Goal: Information Seeking & Learning: Find specific fact

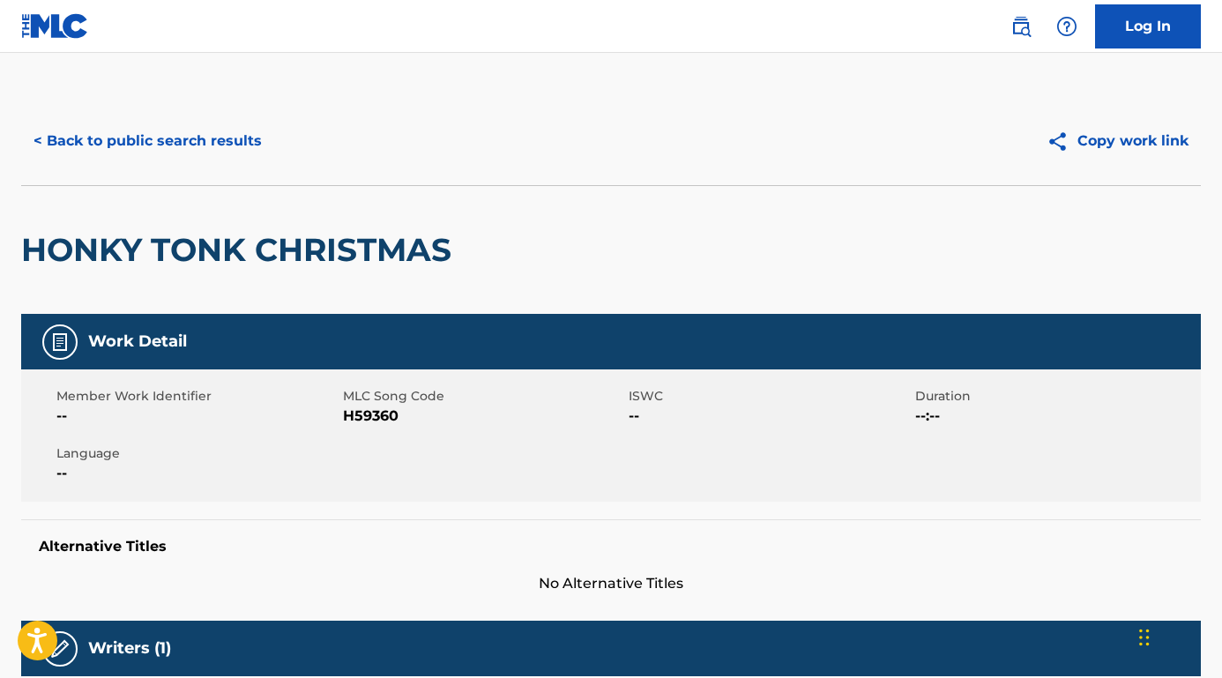
click at [242, 158] on button "< Back to public search results" at bounding box center [147, 141] width 253 height 44
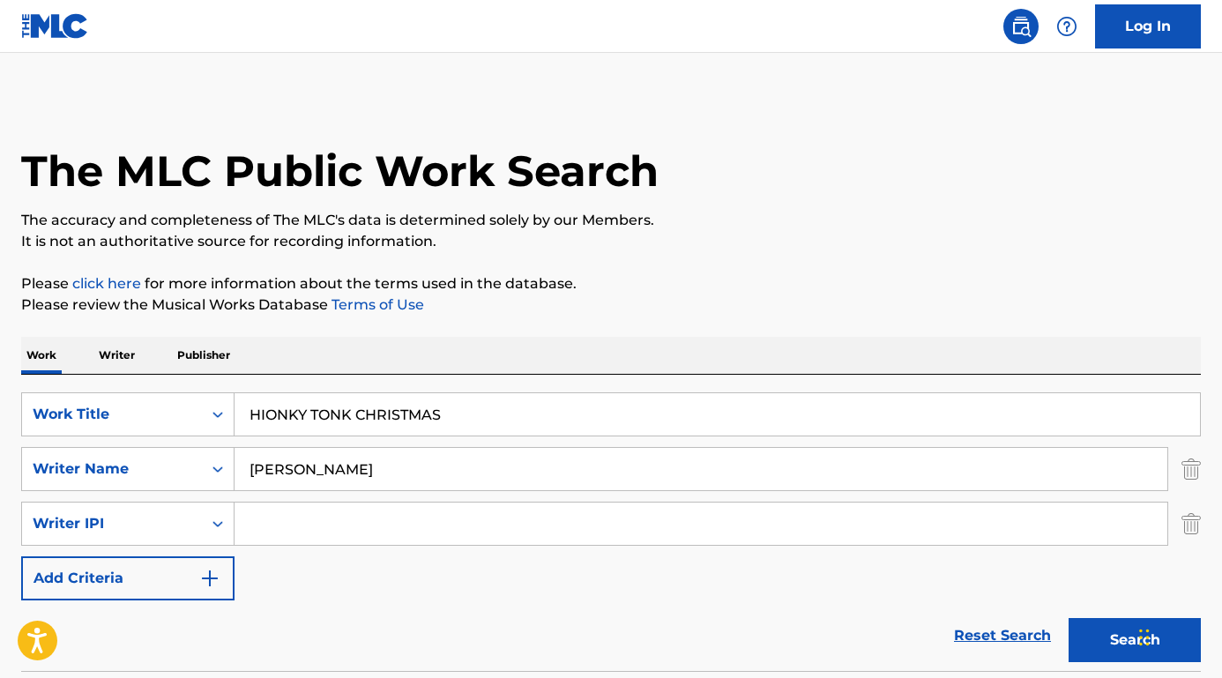
scroll to position [138, 0]
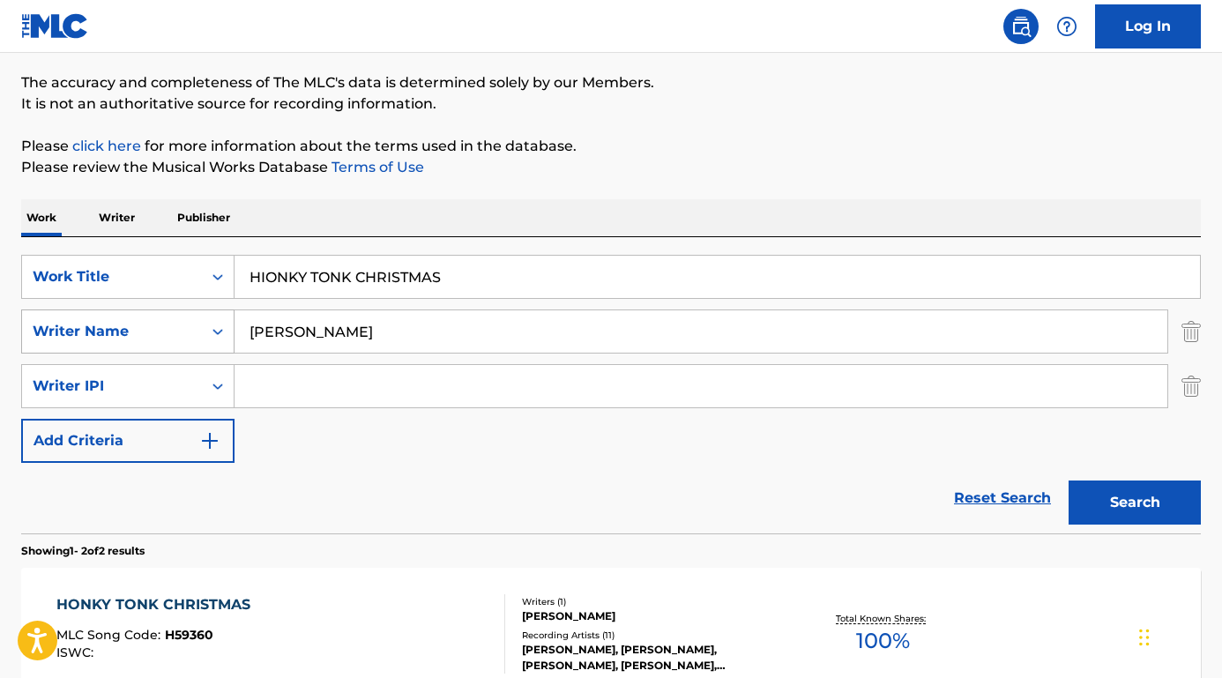
paste input "[PERSON_NAME] this land is your land"
drag, startPoint x: 331, startPoint y: 336, endPoint x: 197, endPoint y: 331, distance: 134.1
click at [197, 331] on div "SearchWithCriteria6e25978d-9f7c-451c-86b9-0a15a8f9915b Writer Name [PERSON_NAME…" at bounding box center [610, 331] width 1179 height 44
click at [352, 331] on input "[PERSON_NAME] this land is your land" at bounding box center [700, 331] width 933 height 42
drag, startPoint x: 359, startPoint y: 332, endPoint x: 214, endPoint y: 329, distance: 144.6
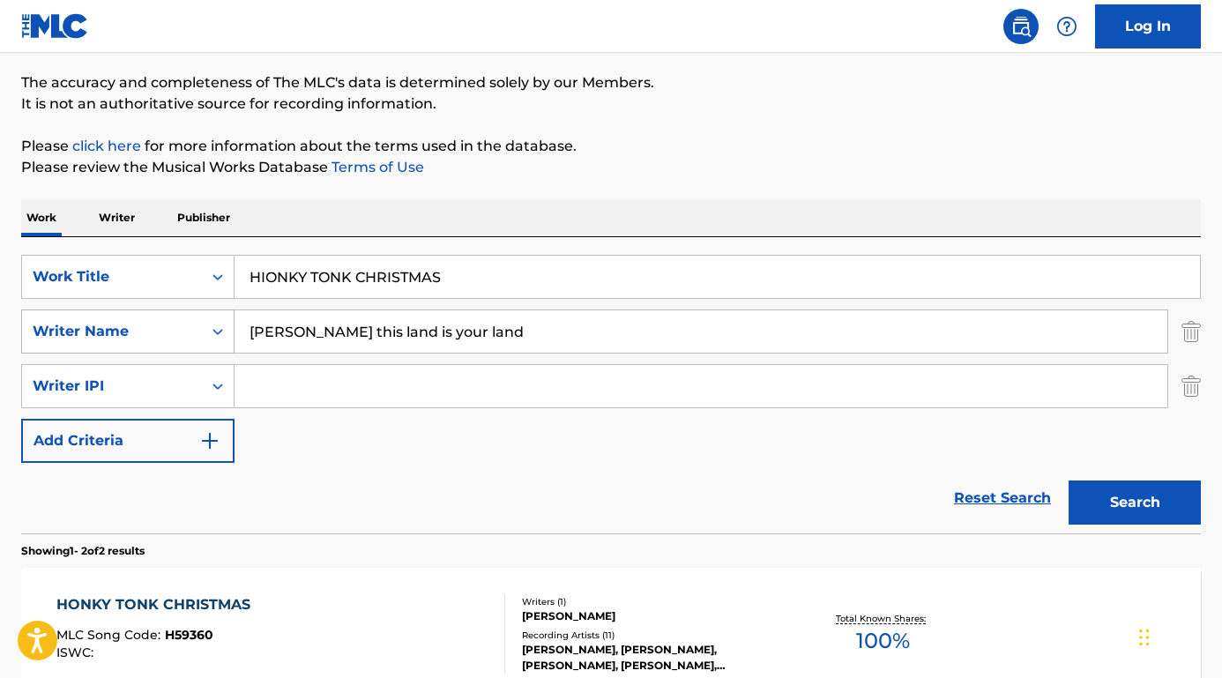
click at [216, 329] on div "SearchWithCriteria6e25978d-9f7c-451c-86b9-0a15a8f9915b Writer Name [PERSON_NAME…" at bounding box center [610, 331] width 1179 height 44
click at [409, 338] on input "[PERSON_NAME] this land is your land" at bounding box center [700, 331] width 933 height 42
drag, startPoint x: 357, startPoint y: 333, endPoint x: 563, endPoint y: 339, distance: 206.4
click at [563, 339] on input "[PERSON_NAME] this land is your land" at bounding box center [700, 331] width 933 height 42
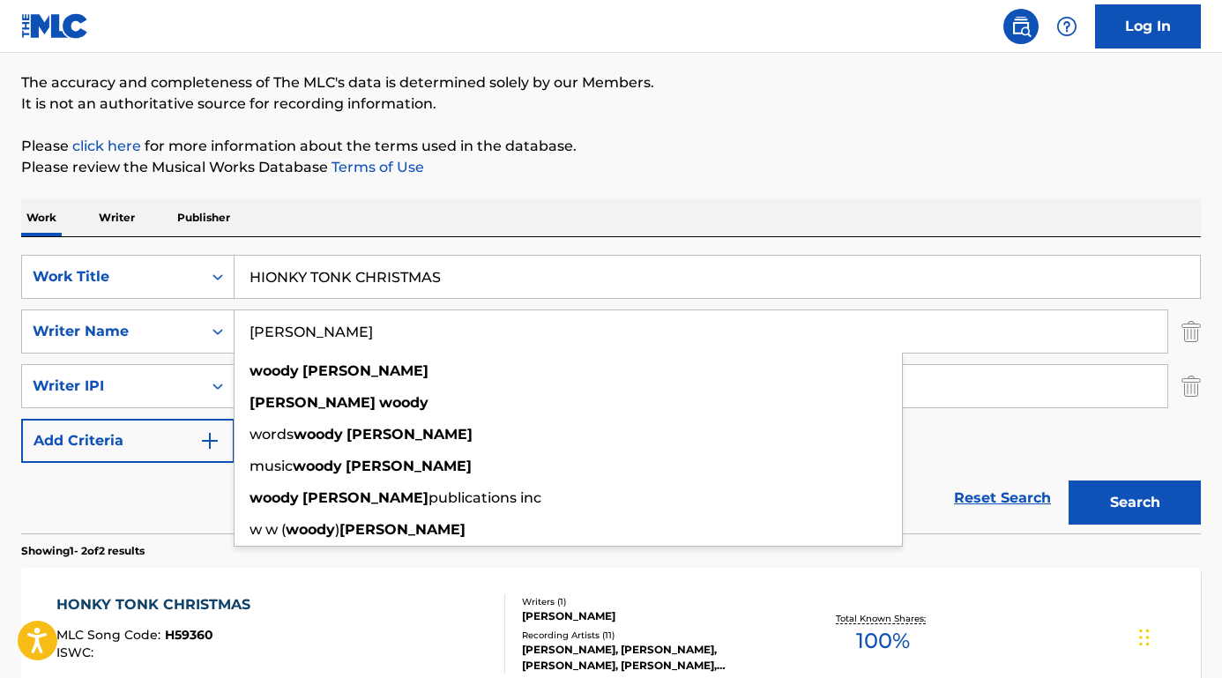
type input "[PERSON_NAME]"
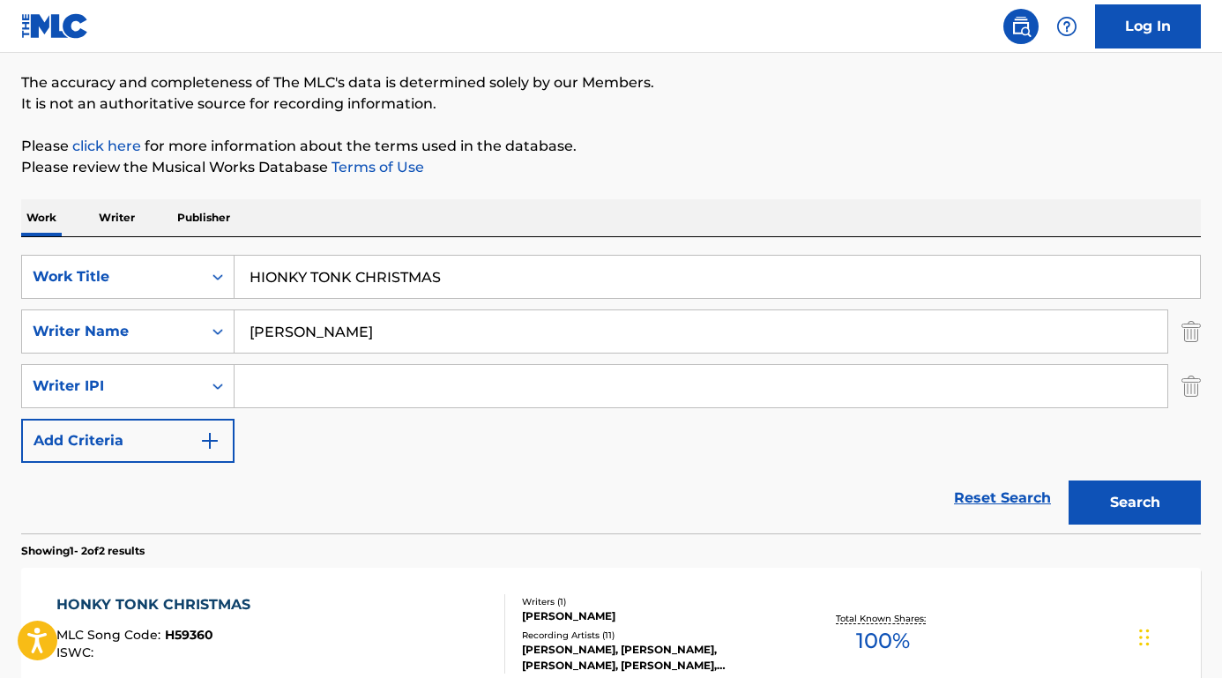
drag, startPoint x: 489, startPoint y: 284, endPoint x: 205, endPoint y: 240, distance: 287.2
click at [205, 240] on div "SearchWithCriteriaab5f2e71-3be5-4ce7-854e-c18ee3c4e1c0 Work Title HIONKY TONK C…" at bounding box center [610, 385] width 1179 height 296
paste input "this land is your land"
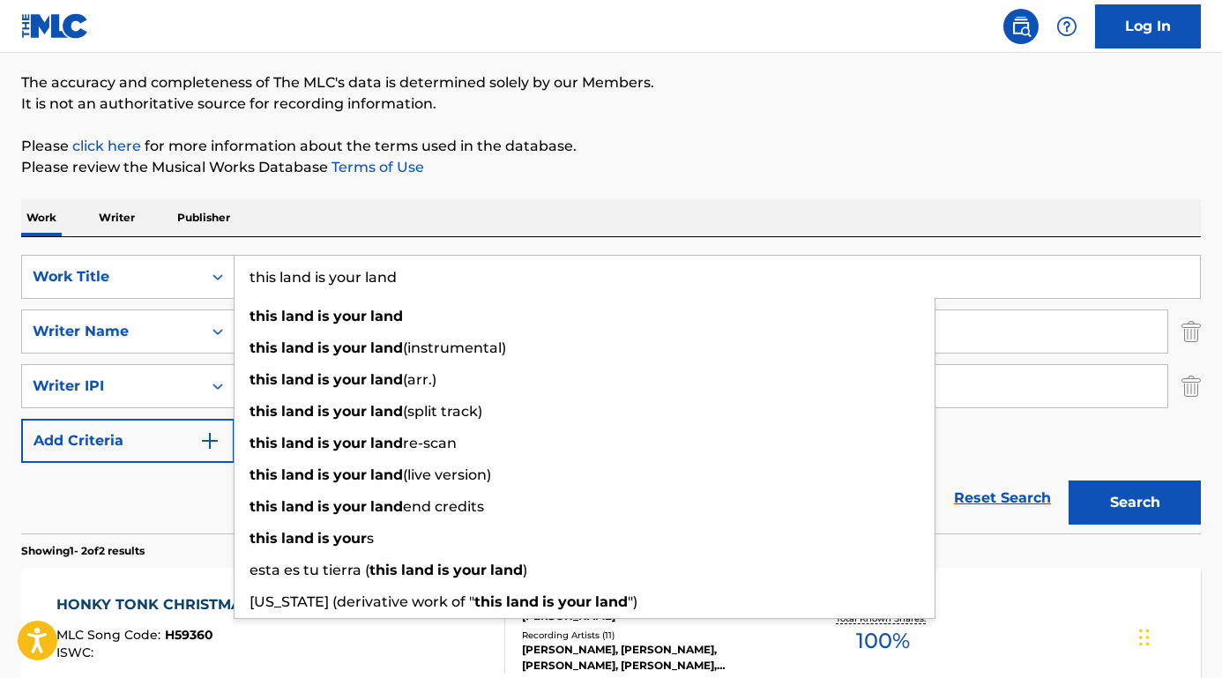
type input "this land is your land"
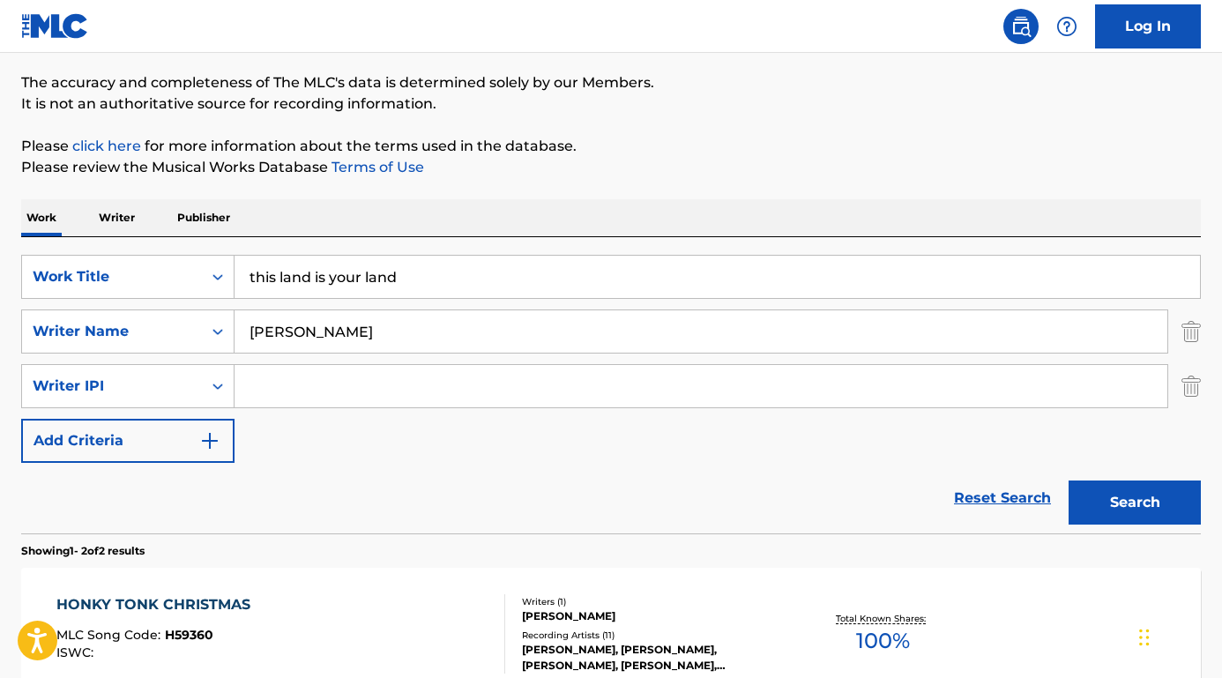
click at [194, 516] on div "Reset Search Search" at bounding box center [610, 498] width 1179 height 71
click at [1101, 504] on button "Search" at bounding box center [1134, 502] width 132 height 44
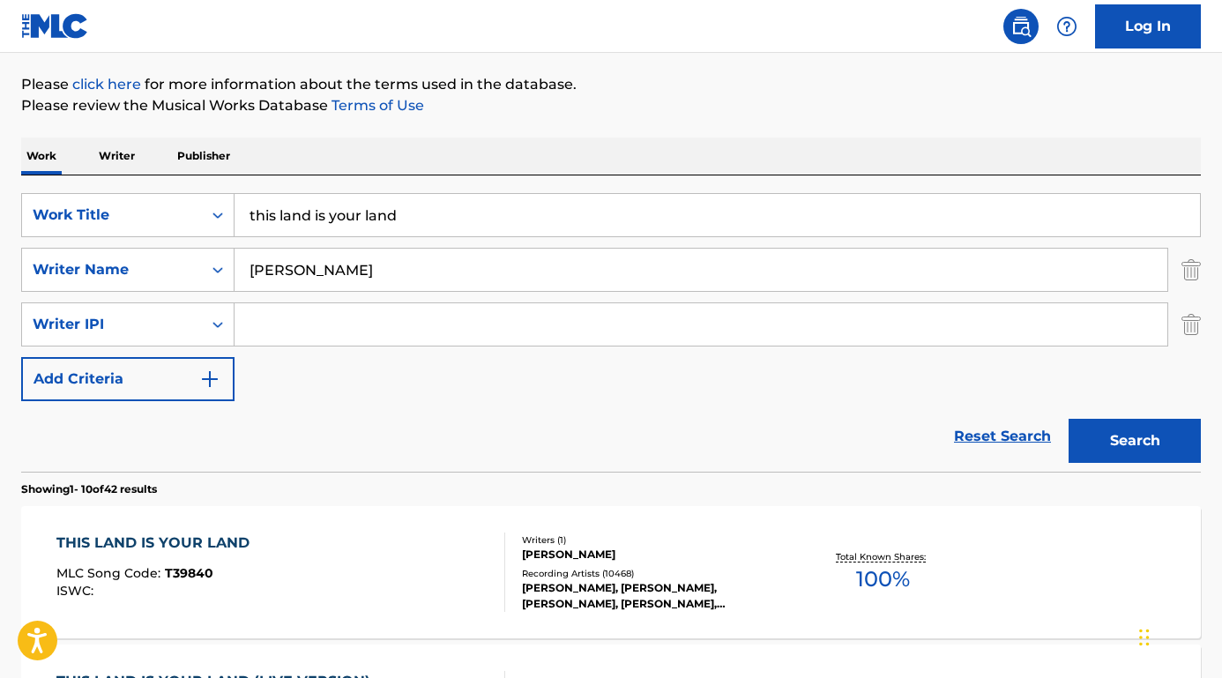
scroll to position [214, 0]
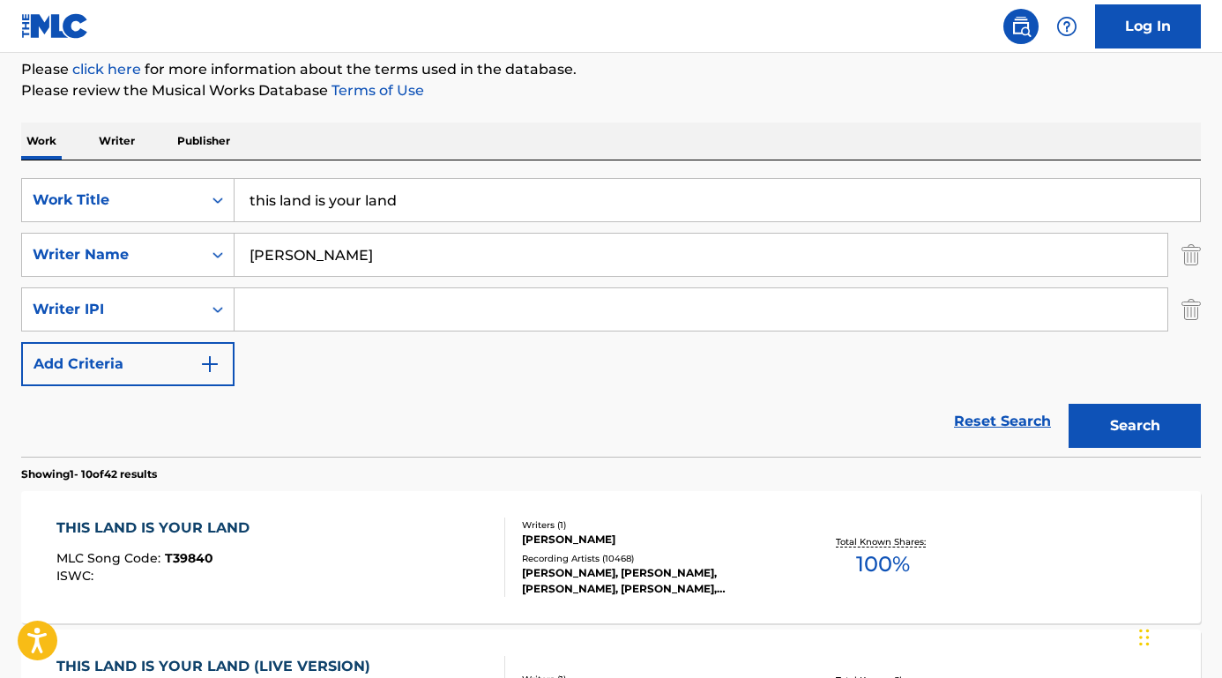
click at [197, 523] on div "THIS LAND IS YOUR LAND" at bounding box center [157, 527] width 202 height 21
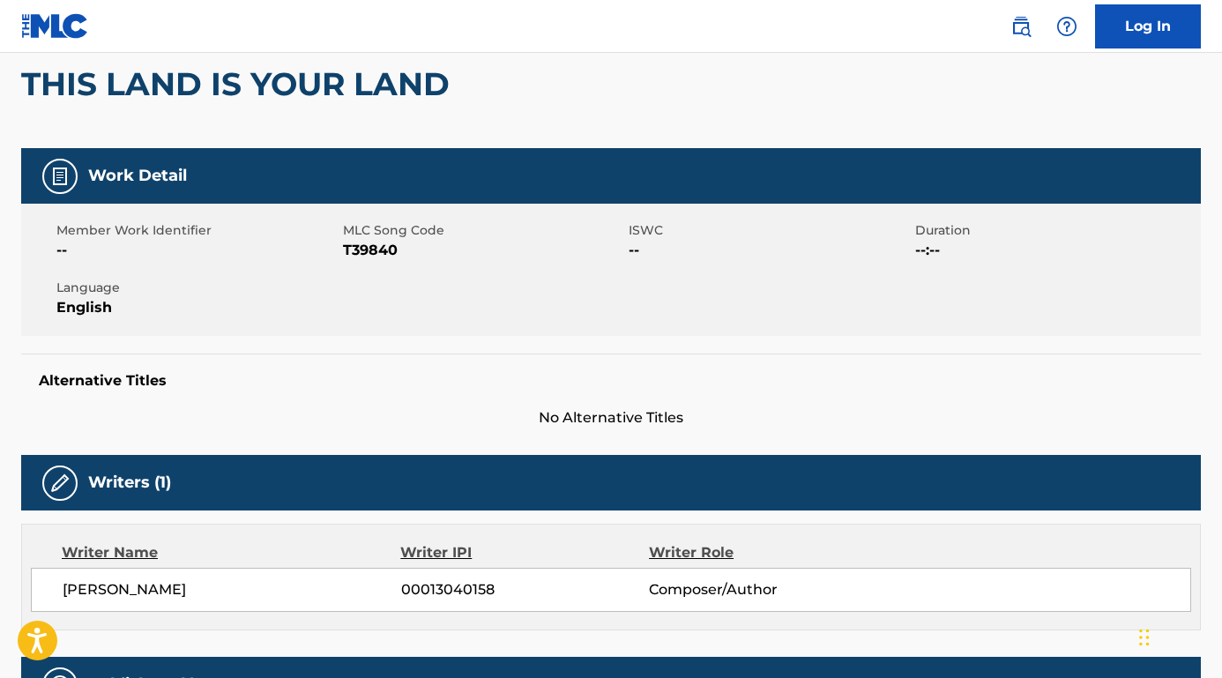
scroll to position [191, 0]
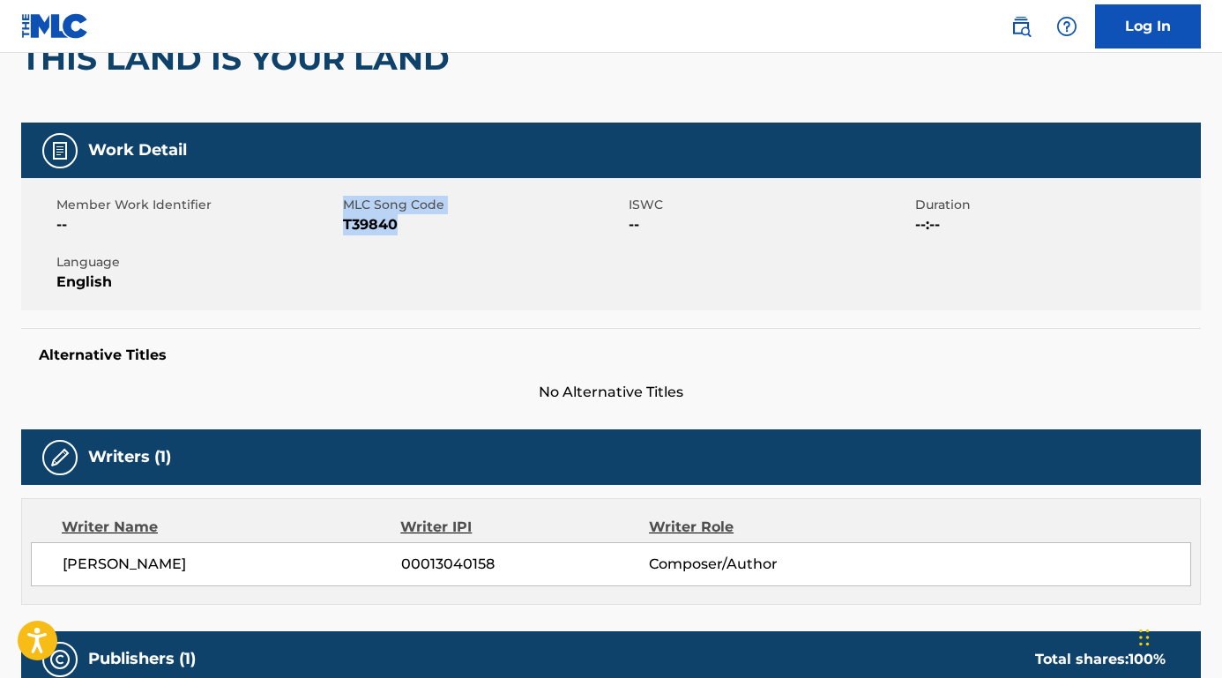
drag, startPoint x: 340, startPoint y: 227, endPoint x: 407, endPoint y: 221, distance: 67.3
click at [407, 221] on div "Member Work Identifier -- MLC Song Code T39840 ISWC -- Duration --:-- Language …" at bounding box center [610, 244] width 1179 height 132
click at [407, 221] on span "T39840" at bounding box center [484, 224] width 282 height 21
drag, startPoint x: 402, startPoint y: 222, endPoint x: 343, endPoint y: 222, distance: 59.1
click at [343, 222] on span "T39840" at bounding box center [484, 224] width 282 height 21
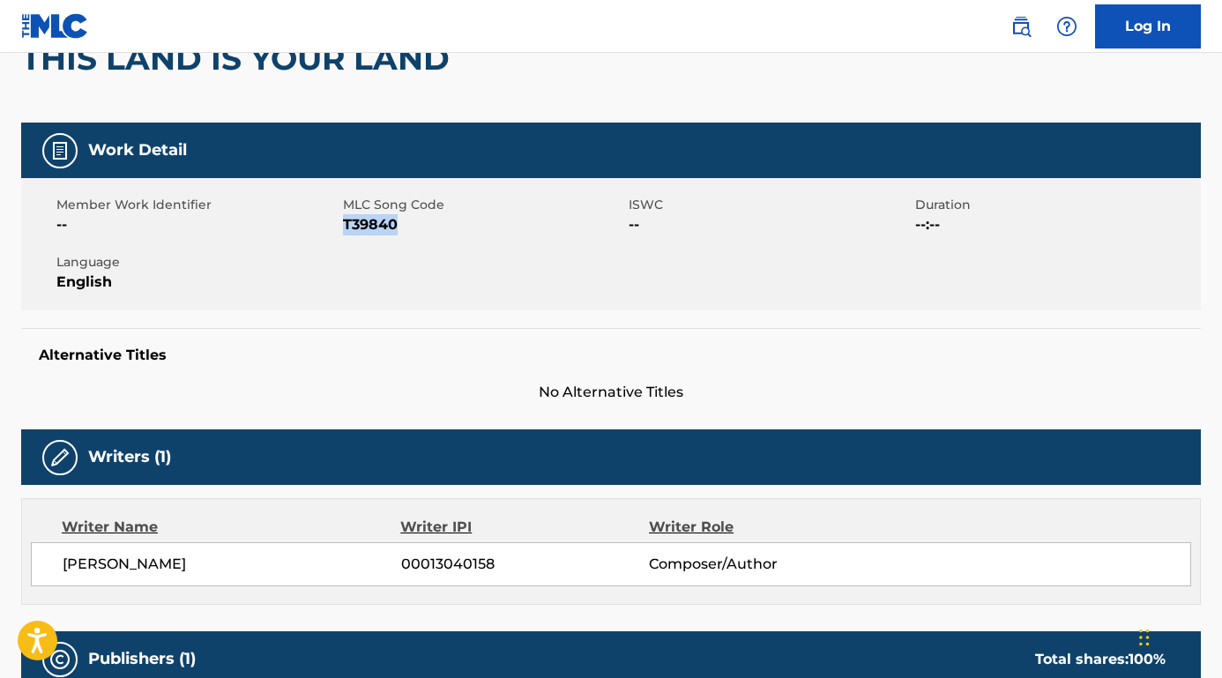
copy span "T39840"
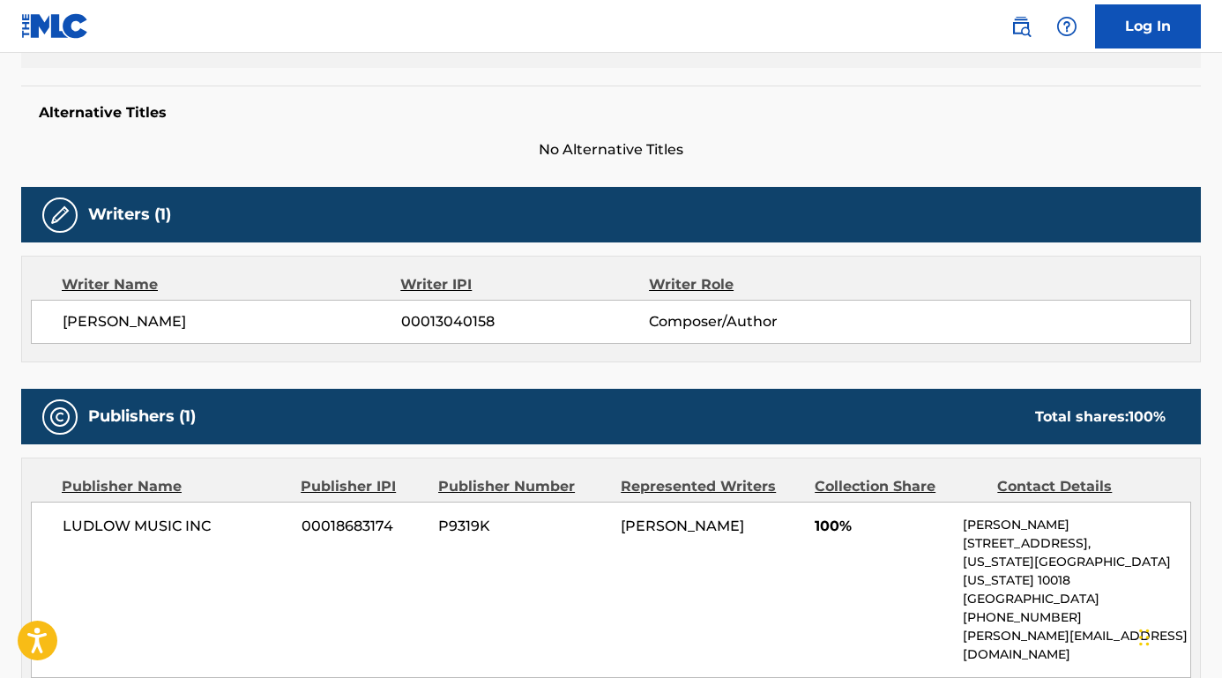
scroll to position [456, 0]
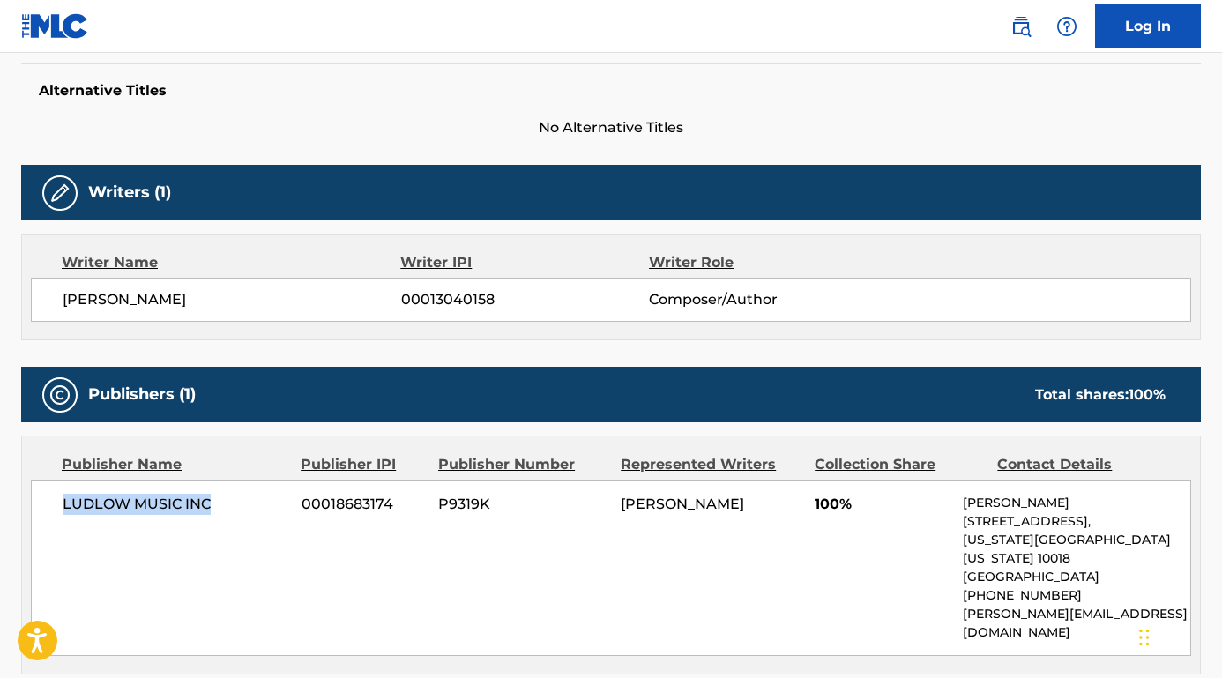
drag, startPoint x: 226, startPoint y: 511, endPoint x: 59, endPoint y: 508, distance: 166.6
click at [59, 508] on div "LUDLOW MUSIC INC 00018683174 P9319K [PERSON_NAME] 100% [PERSON_NAME] [STREET_AD…" at bounding box center [611, 568] width 1160 height 176
copy span "LUDLOW MUSIC INC"
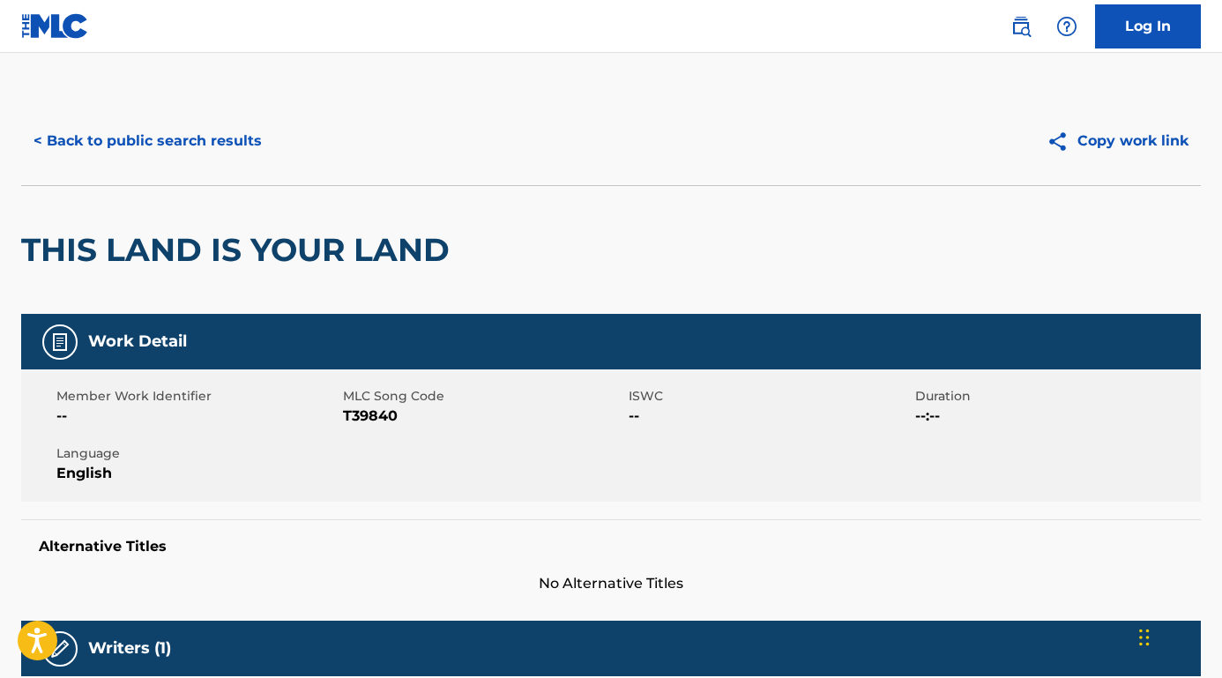
scroll to position [0, 0]
click at [221, 146] on button "< Back to public search results" at bounding box center [147, 141] width 253 height 44
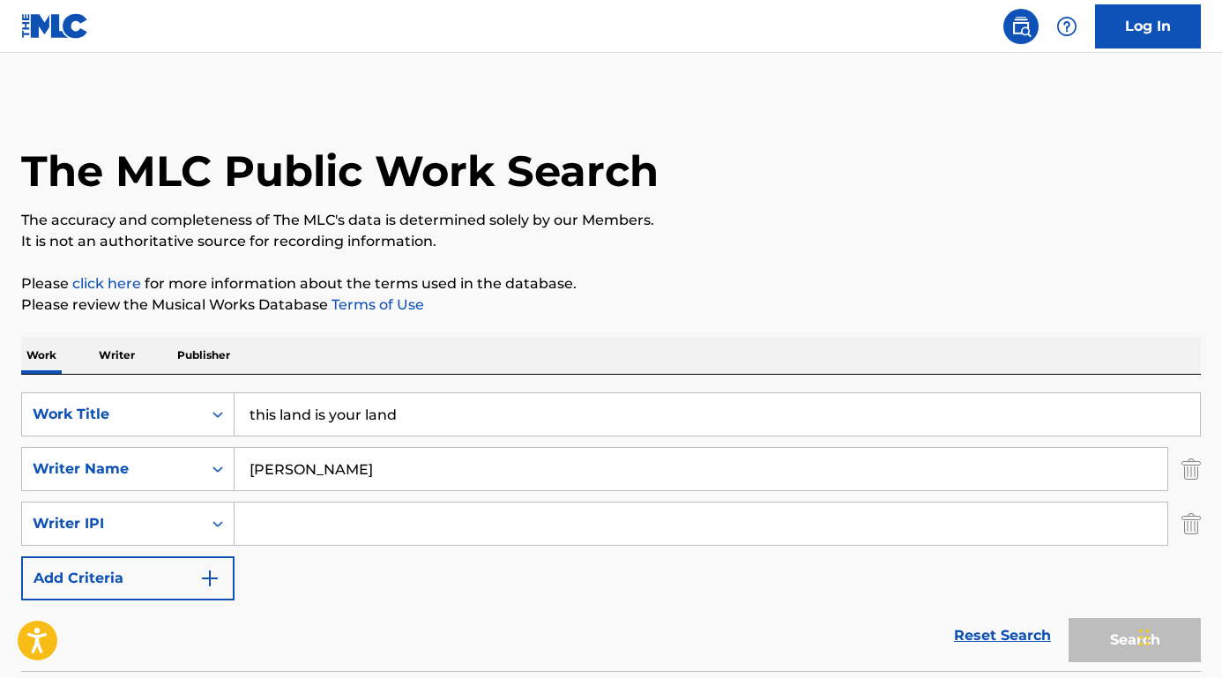
scroll to position [214, 0]
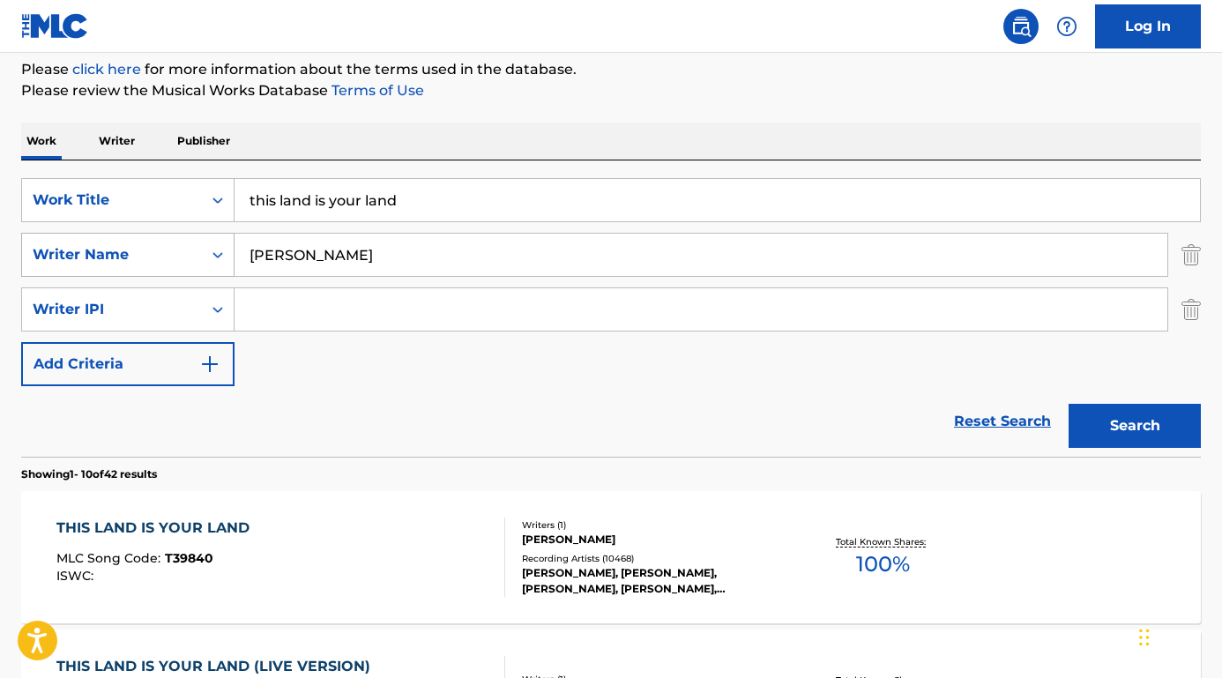
drag, startPoint x: 366, startPoint y: 266, endPoint x: 198, endPoint y: 257, distance: 167.8
click at [198, 257] on div "SearchWithCriteria6e25978d-9f7c-451c-86b9-0a15a8f9915b Writer Name [PERSON_NAME]" at bounding box center [610, 255] width 1179 height 44
paste input "[PERSON_NAME]"
type input "[PERSON_NAME]"
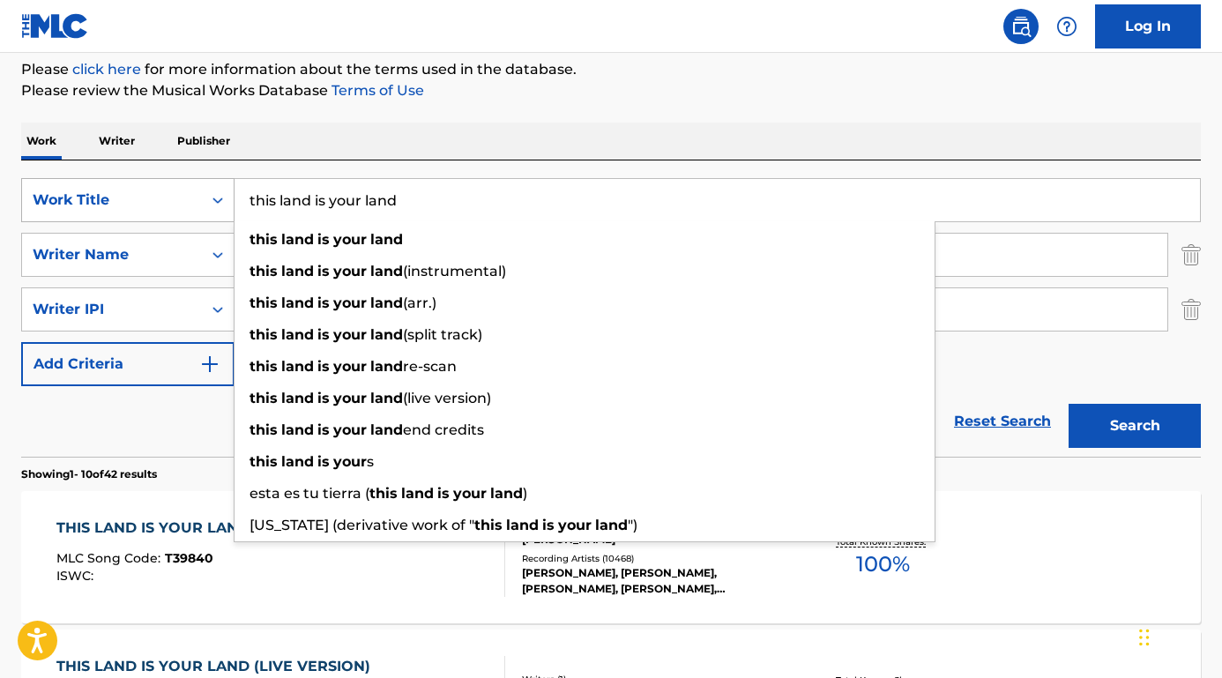
drag, startPoint x: 412, startPoint y: 211, endPoint x: 225, endPoint y: 183, distance: 188.9
click at [225, 183] on div "SearchWithCriteriaab5f2e71-3be5-4ce7-854e-c18ee3c4e1c0 Work Title this land is …" at bounding box center [610, 200] width 1179 height 44
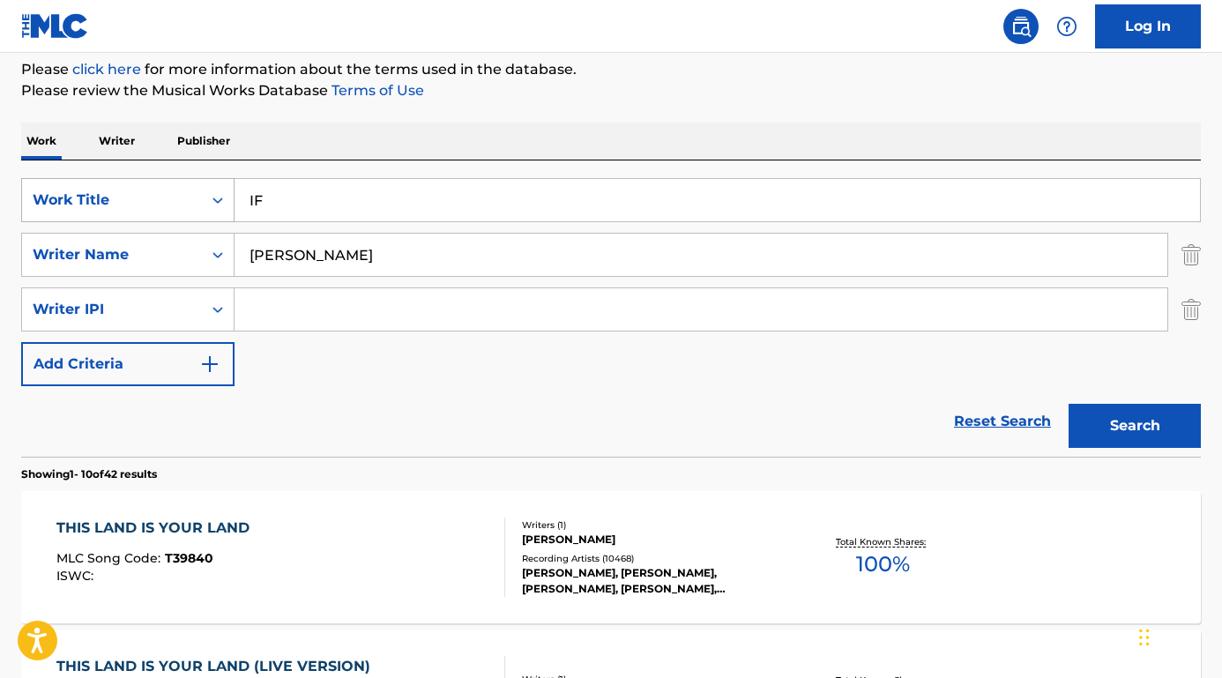
type input "IF"
click at [1135, 426] on button "Search" at bounding box center [1134, 426] width 132 height 44
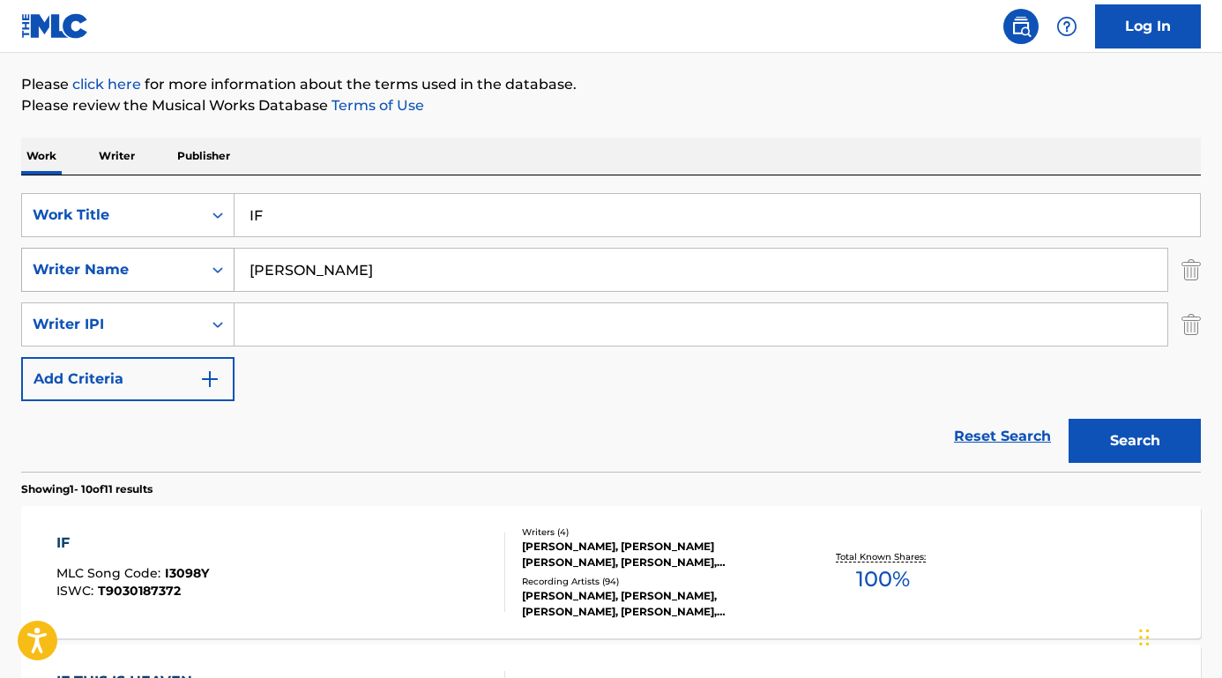
scroll to position [213, 0]
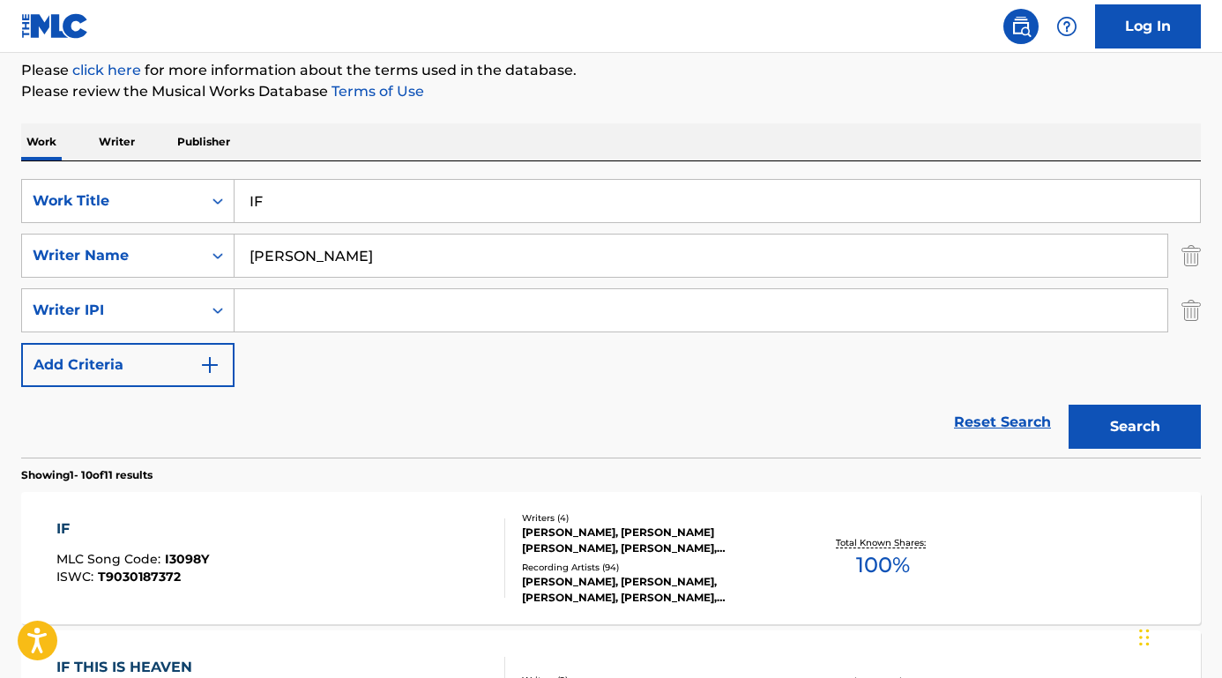
click at [67, 524] on div "IF" at bounding box center [132, 528] width 153 height 21
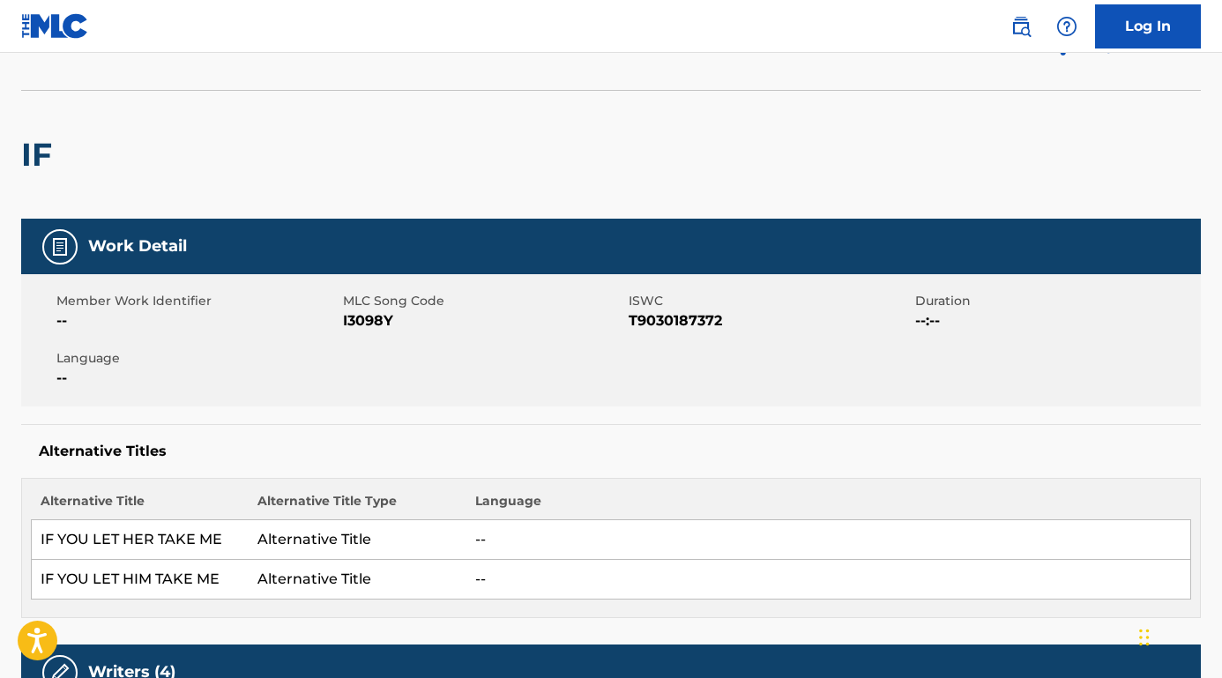
scroll to position [122, 0]
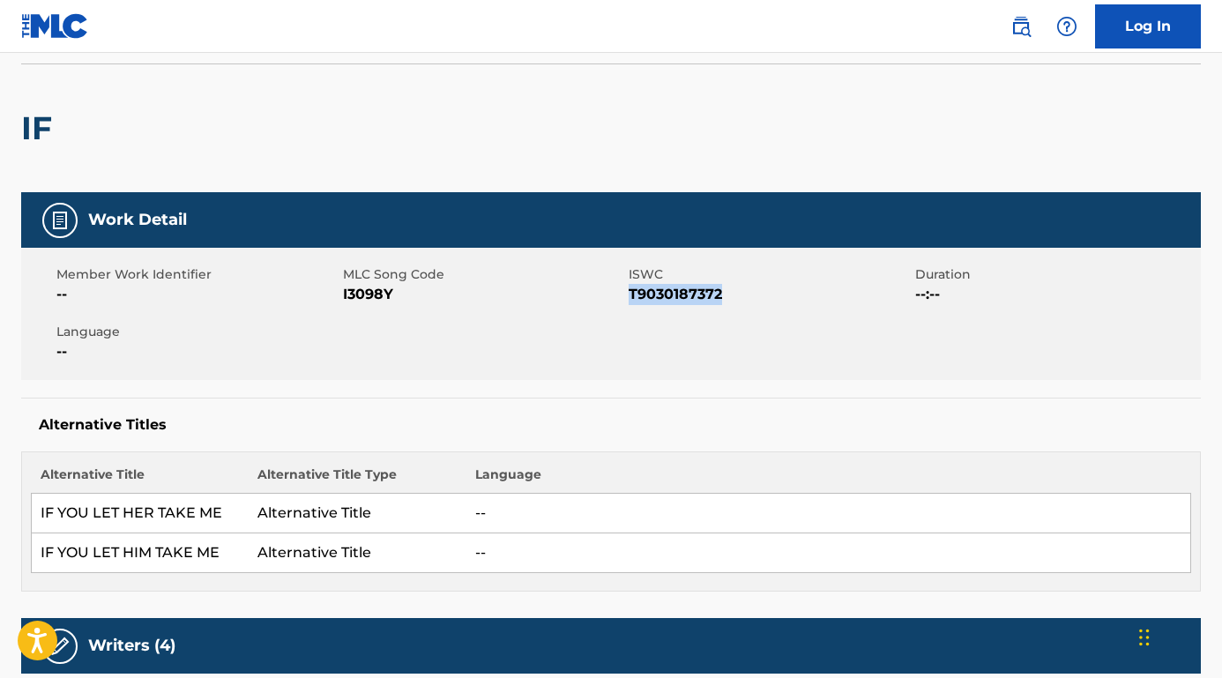
drag, startPoint x: 629, startPoint y: 294, endPoint x: 765, endPoint y: 295, distance: 136.6
click at [765, 295] on span "T9030187372" at bounding box center [770, 294] width 282 height 21
copy span "T9030187372"
drag, startPoint x: 406, startPoint y: 297, endPoint x: 345, endPoint y: 297, distance: 61.7
click at [345, 297] on span "I3098Y" at bounding box center [484, 294] width 282 height 21
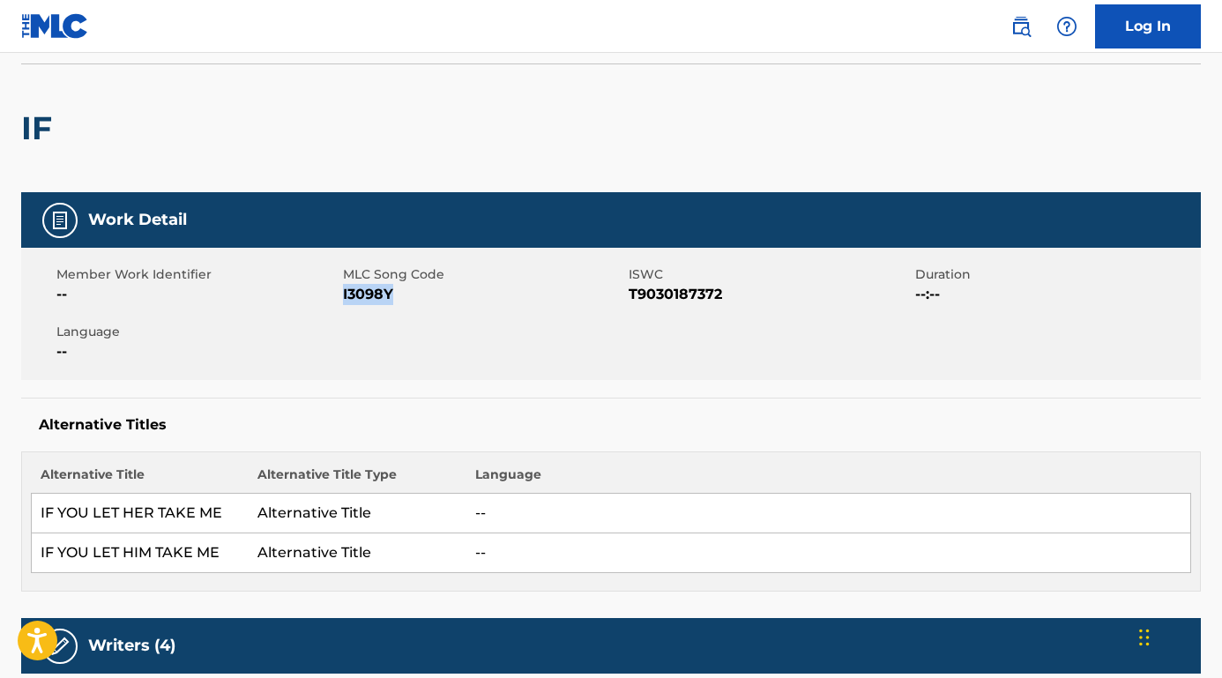
copy span "I3098Y"
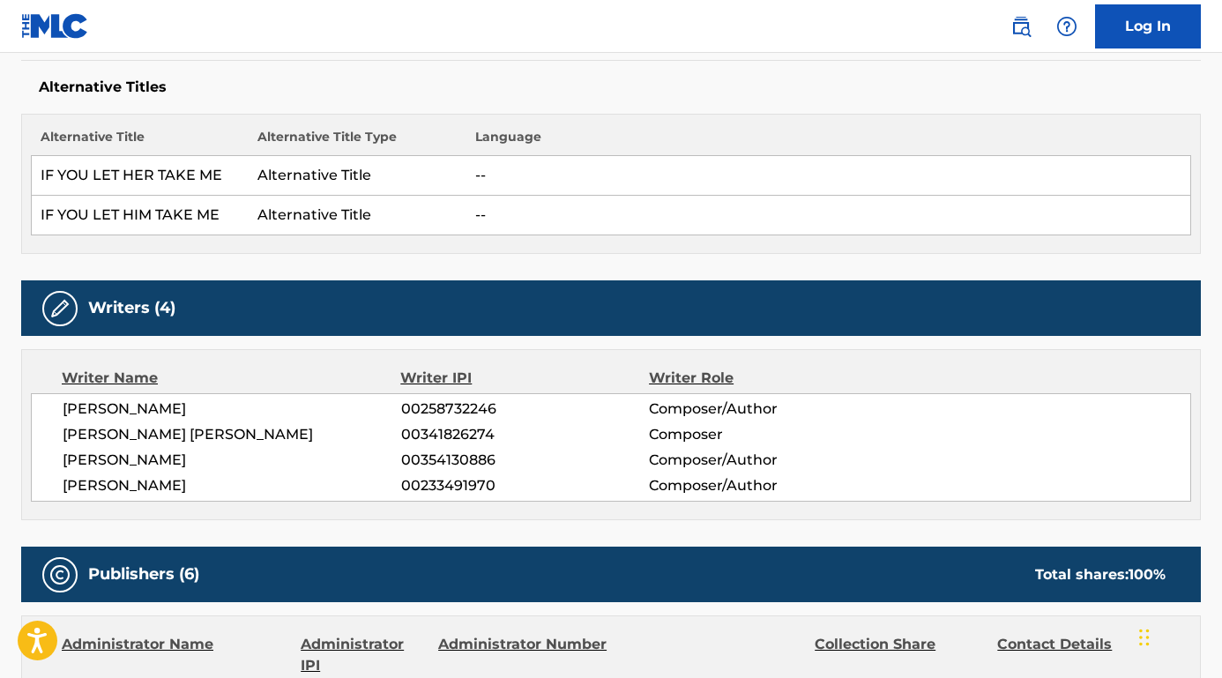
scroll to position [496, 0]
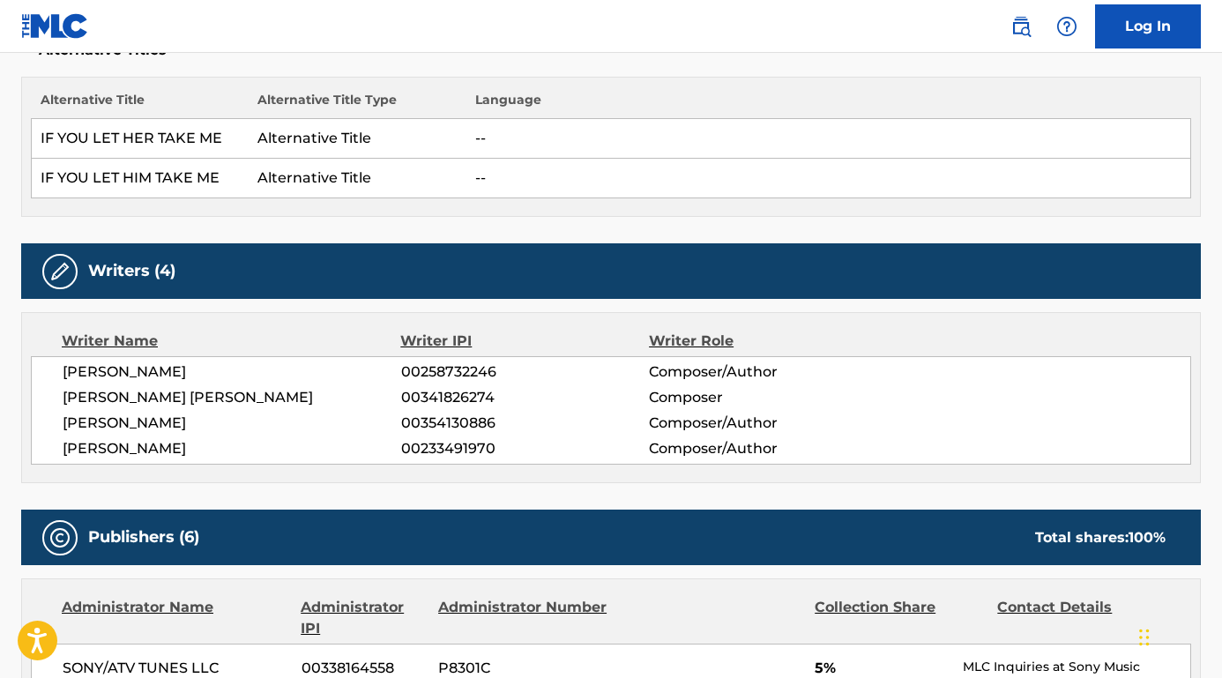
drag, startPoint x: 279, startPoint y: 374, endPoint x: 62, endPoint y: 362, distance: 218.0
click at [47, 371] on div "[PERSON_NAME] 00258732246 Composer/Author [PERSON_NAME] [PERSON_NAME] 003418262…" at bounding box center [611, 410] width 1160 height 108
copy span "[PERSON_NAME]"
drag, startPoint x: 291, startPoint y: 392, endPoint x: 45, endPoint y: 392, distance: 245.9
click at [45, 392] on div "[PERSON_NAME] 00258732246 Composer/Author [PERSON_NAME] [PERSON_NAME] 003418262…" at bounding box center [611, 410] width 1160 height 108
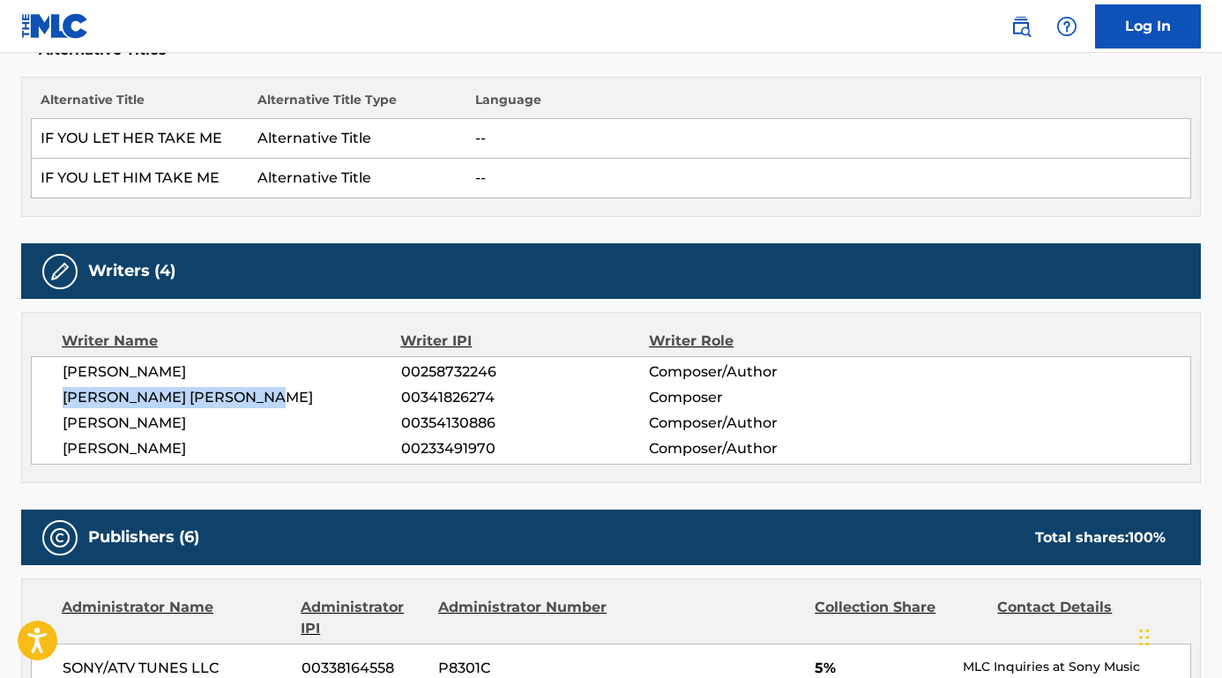
copy span "[PERSON_NAME] [PERSON_NAME]"
drag, startPoint x: 211, startPoint y: 418, endPoint x: 33, endPoint y: 419, distance: 178.1
click at [33, 419] on div "[PERSON_NAME] 00258732246 Composer/Author [PERSON_NAME] [PERSON_NAME] 003418262…" at bounding box center [611, 410] width 1160 height 108
copy span "[PERSON_NAME]"
drag, startPoint x: 277, startPoint y: 441, endPoint x: 50, endPoint y: 452, distance: 226.8
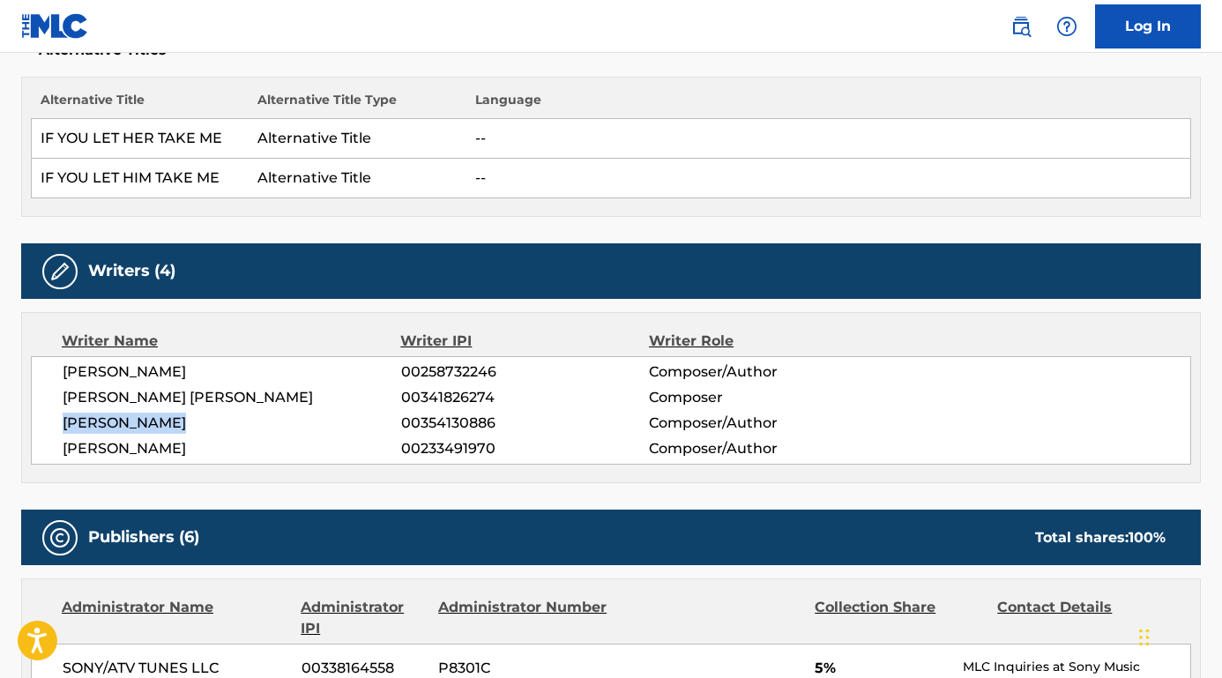
click at [50, 452] on div "[PERSON_NAME] 00258732246 Composer/Author [PERSON_NAME] [PERSON_NAME] 003418262…" at bounding box center [611, 410] width 1160 height 108
copy span "[PERSON_NAME]"
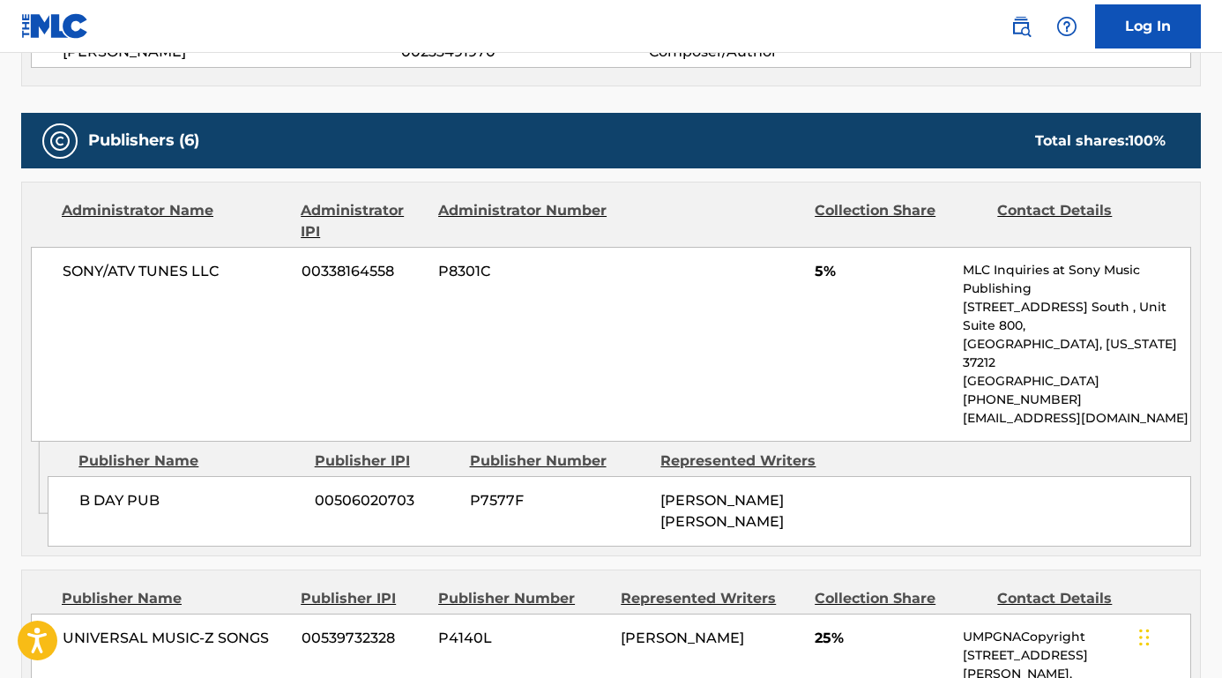
scroll to position [954, 0]
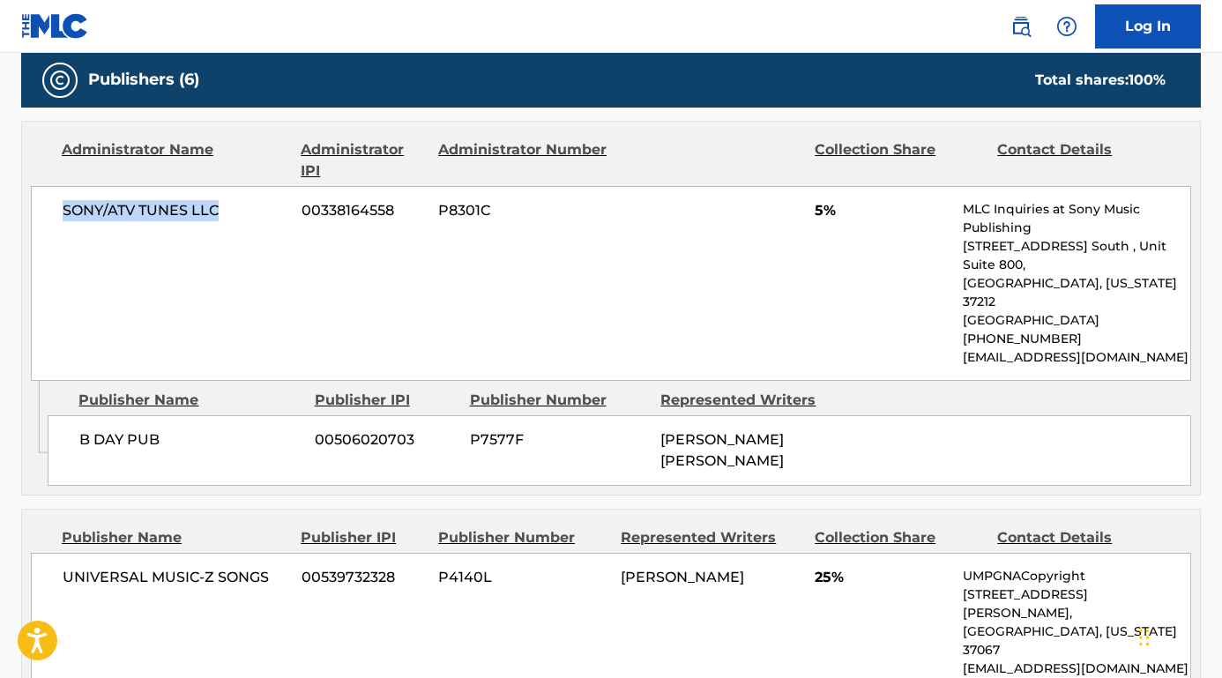
drag, startPoint x: 230, startPoint y: 219, endPoint x: 52, endPoint y: 207, distance: 178.4
click at [45, 211] on div "SONY/ATV TUNES LLC 00338164558 P8301C 5% MLC Inquiries at Sony Music Publishing…" at bounding box center [611, 283] width 1160 height 195
copy span "SONY/ATV TUNES LLC"
drag, startPoint x: 175, startPoint y: 416, endPoint x: 65, endPoint y: 415, distance: 109.3
click at [65, 415] on div "B DAY PUB 00506020703 P7577F [PERSON_NAME] [PERSON_NAME]" at bounding box center [619, 450] width 1143 height 71
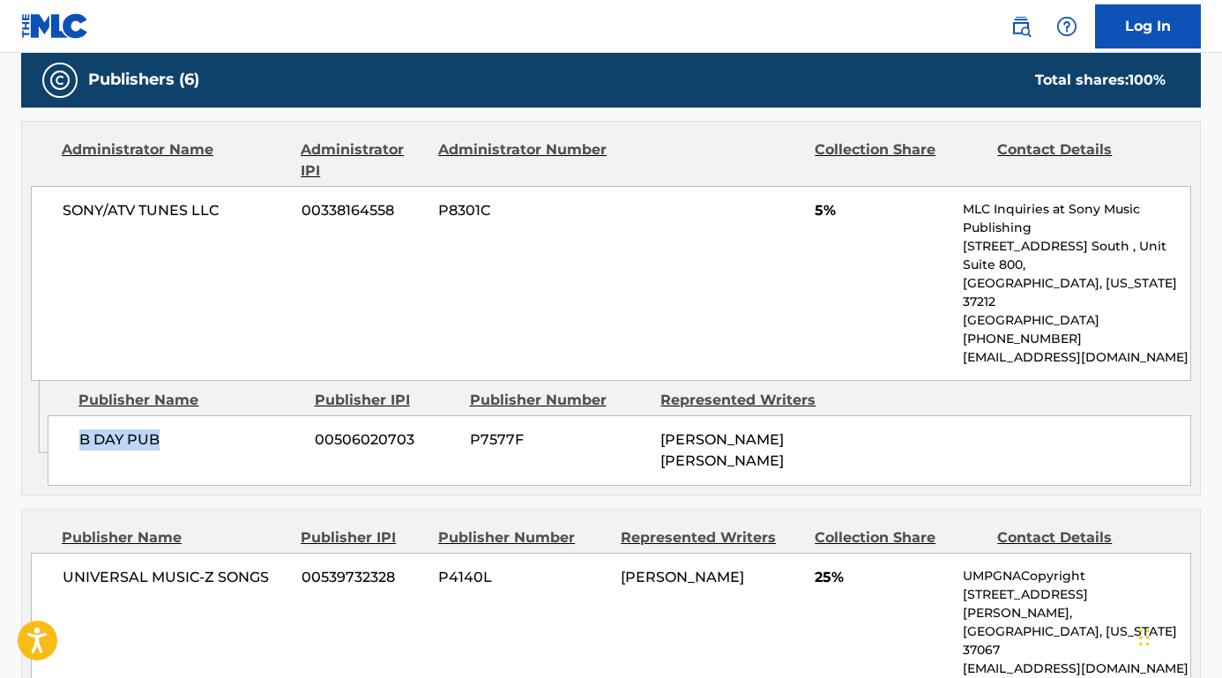
copy span "B DAY PUB"
drag, startPoint x: 279, startPoint y: 562, endPoint x: 59, endPoint y: 555, distance: 219.6
click at [59, 555] on div "UNIVERSAL MUSIC-Z SONGS 00539732328 P4140L [PERSON_NAME] 25% UMPGNACopyright [S…" at bounding box center [611, 622] width 1160 height 139
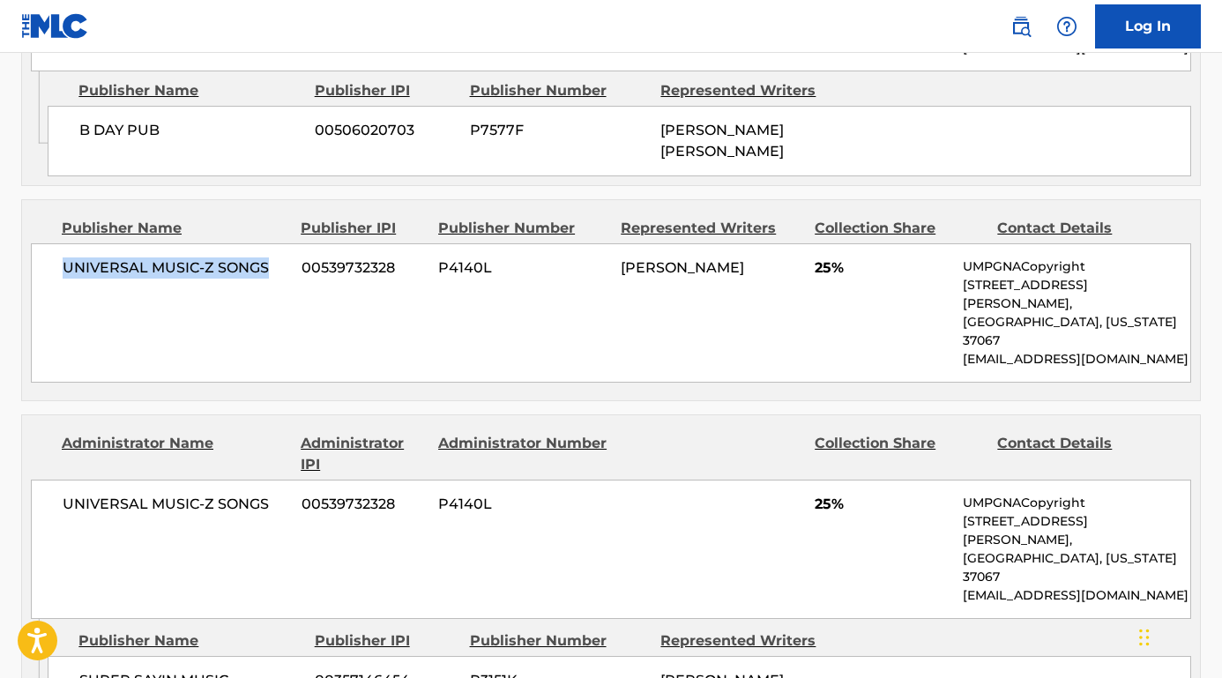
scroll to position [1352, 0]
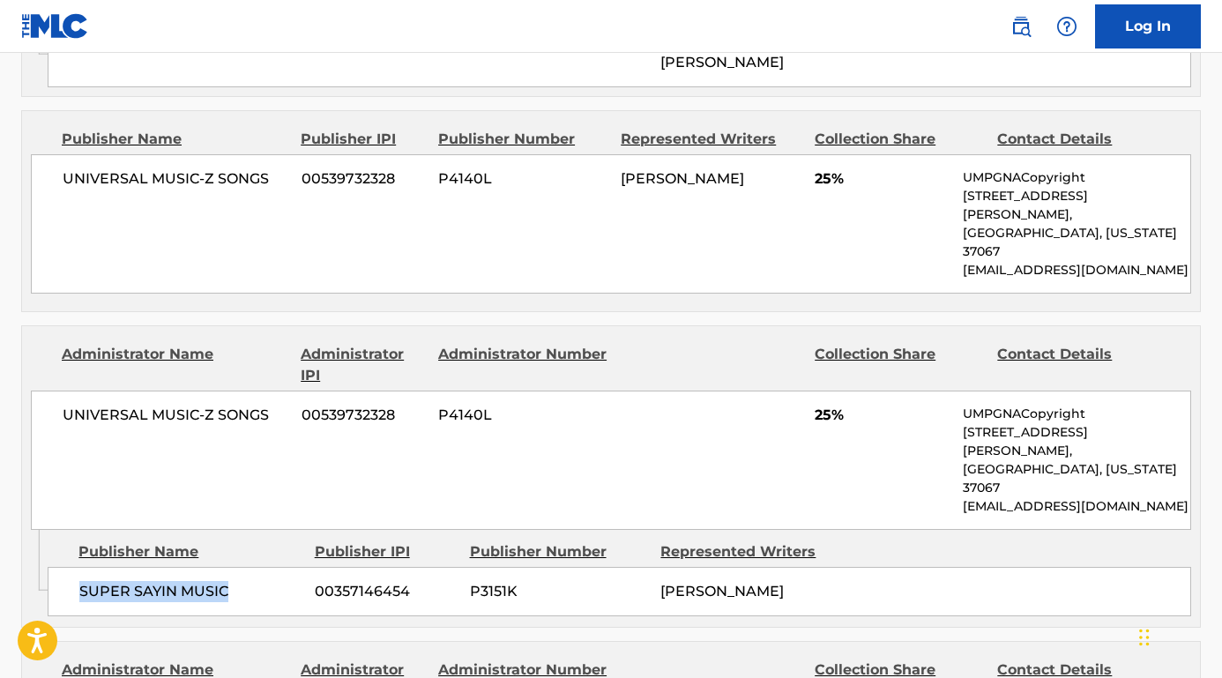
drag, startPoint x: 231, startPoint y: 495, endPoint x: 54, endPoint y: 488, distance: 177.3
click at [54, 567] on div "SUPER SAYIN MUSIC 00357146454 P3151K [PERSON_NAME]" at bounding box center [619, 591] width 1143 height 49
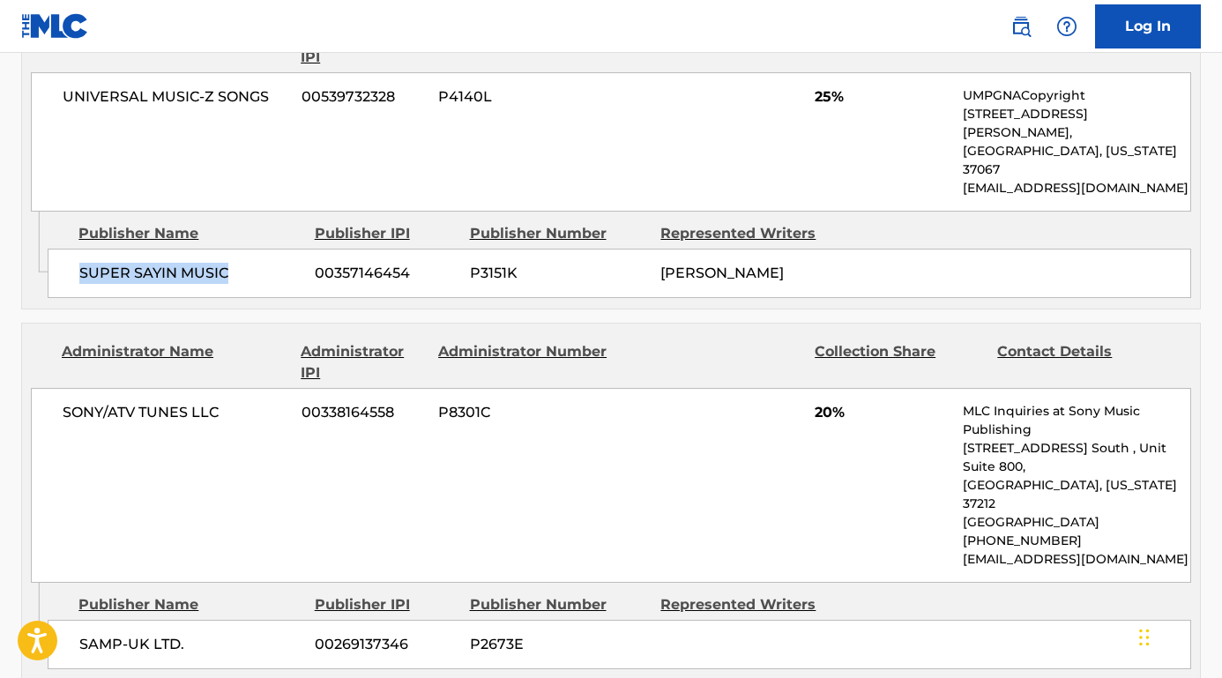
scroll to position [1718, 0]
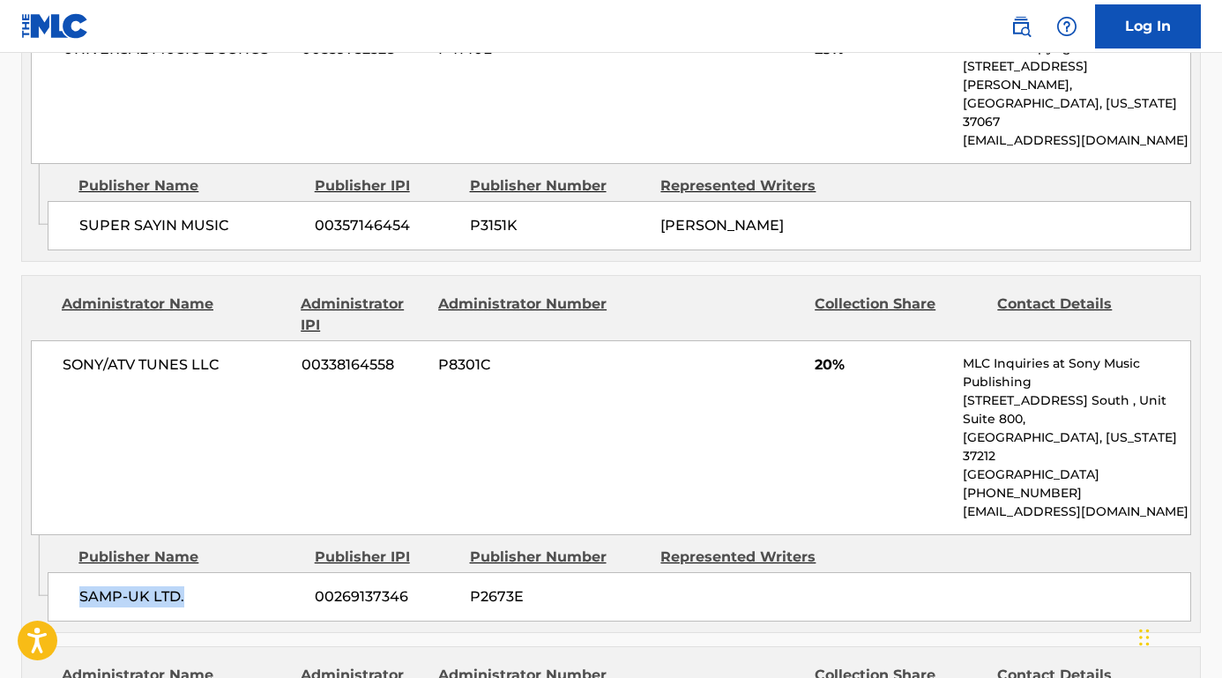
drag, startPoint x: 202, startPoint y: 485, endPoint x: 76, endPoint y: 480, distance: 126.1
click at [76, 572] on div "SAMP-UK LTD. 00269137346 P2673E" at bounding box center [619, 596] width 1143 height 49
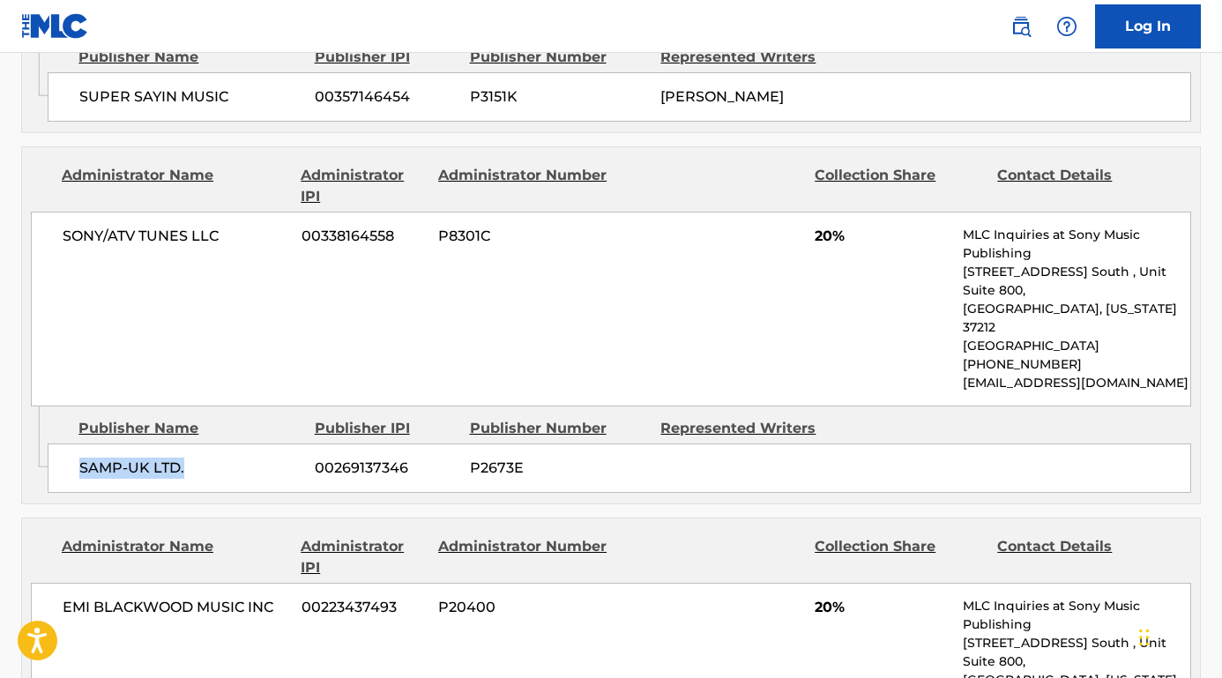
scroll to position [1903, 0]
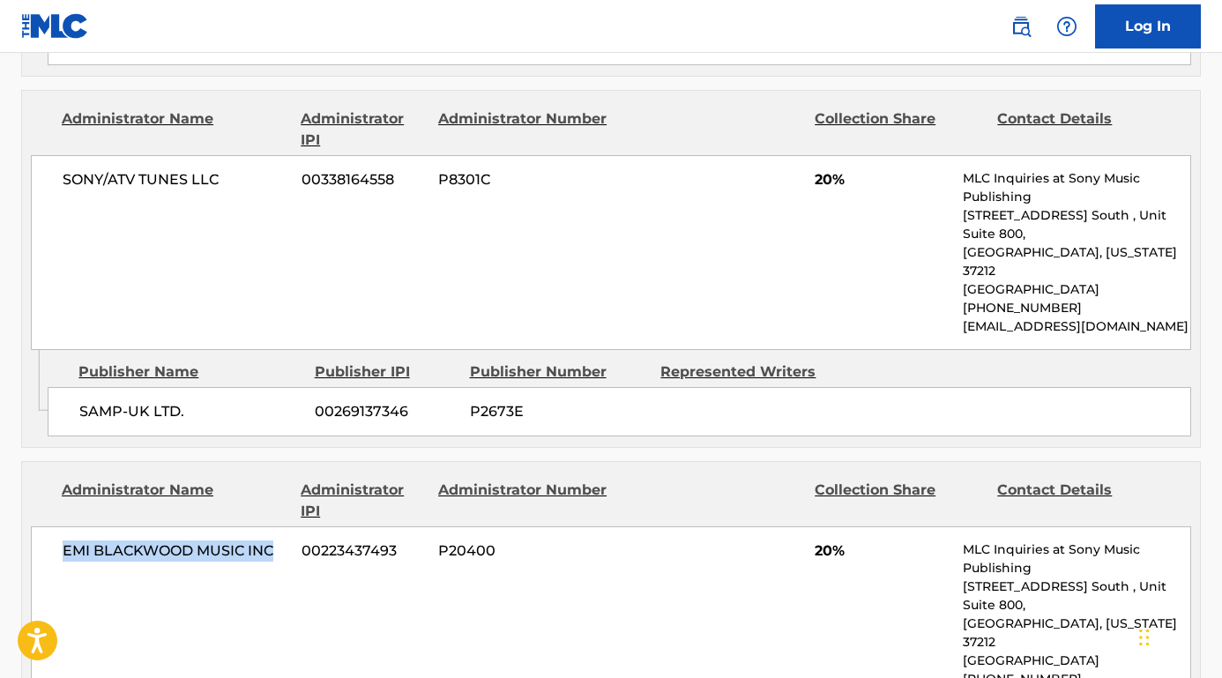
drag, startPoint x: 280, startPoint y: 438, endPoint x: 45, endPoint y: 426, distance: 235.7
click at [45, 526] on div "EMI [PERSON_NAME] MUSIC INC 00223437493 P20400 20% MLC Inquiries at Sony Music …" at bounding box center [611, 623] width 1160 height 195
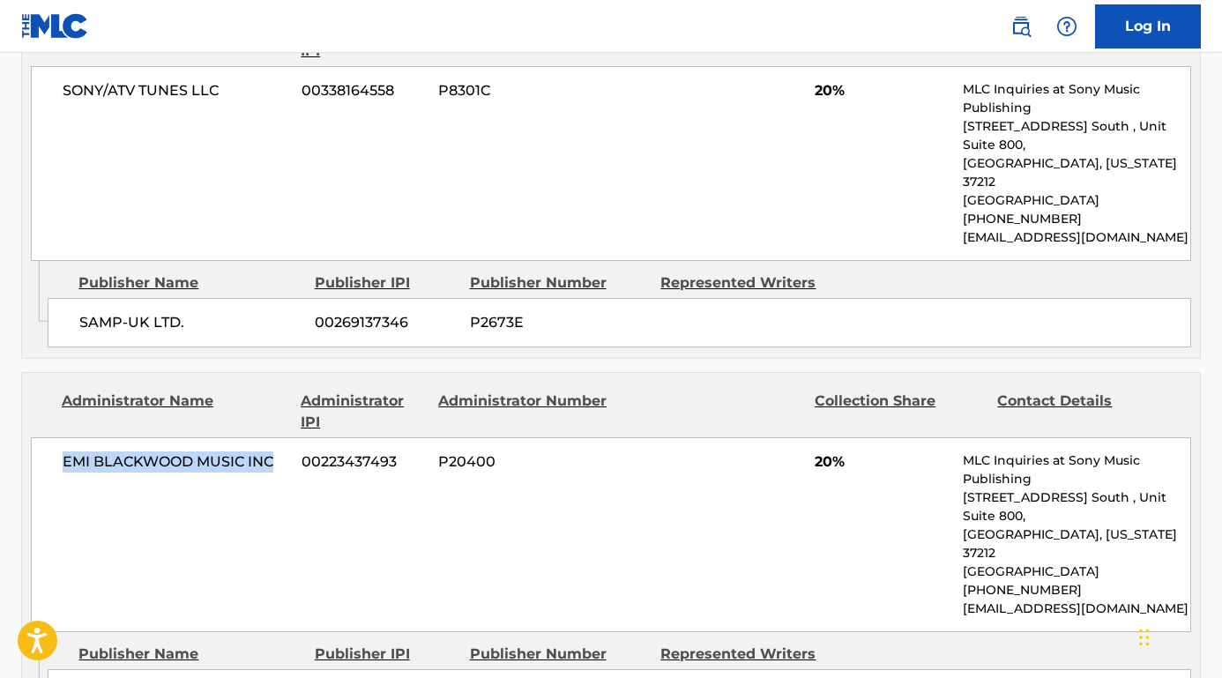
scroll to position [2079, 0]
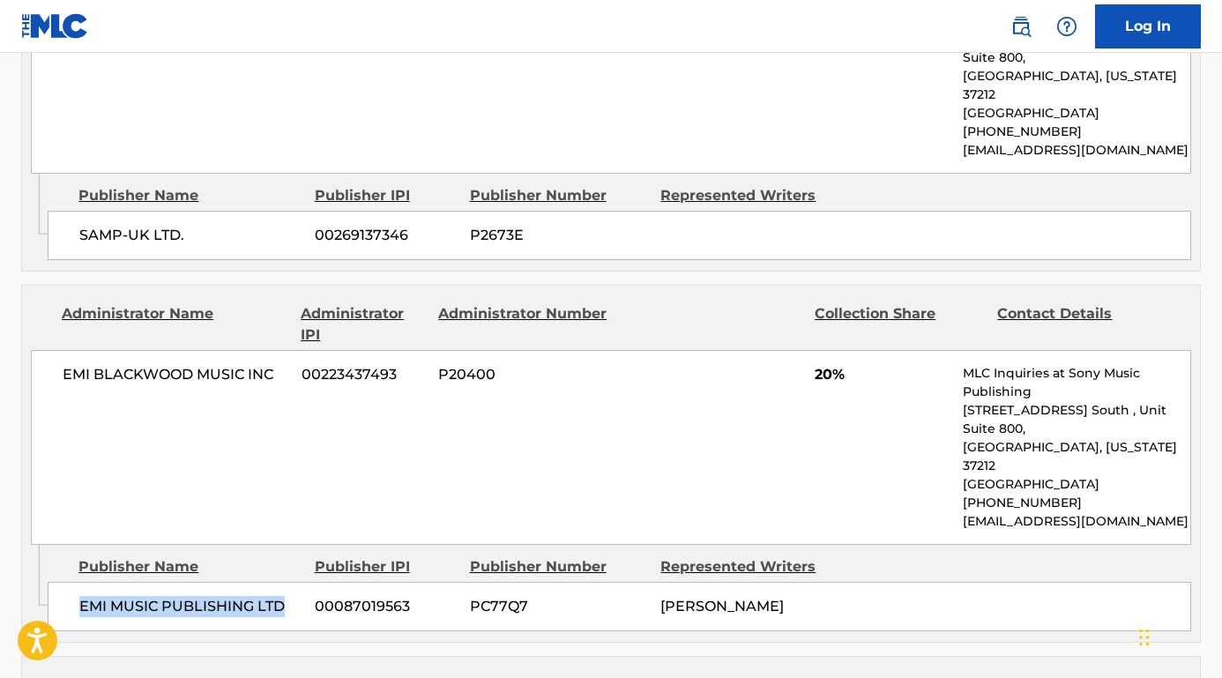
drag, startPoint x: 287, startPoint y: 466, endPoint x: 63, endPoint y: 472, distance: 224.0
click at [63, 582] on div "EMI MUSIC PUBLISHING LTD 00087019563 PC77Q7 [PERSON_NAME]" at bounding box center [619, 606] width 1143 height 49
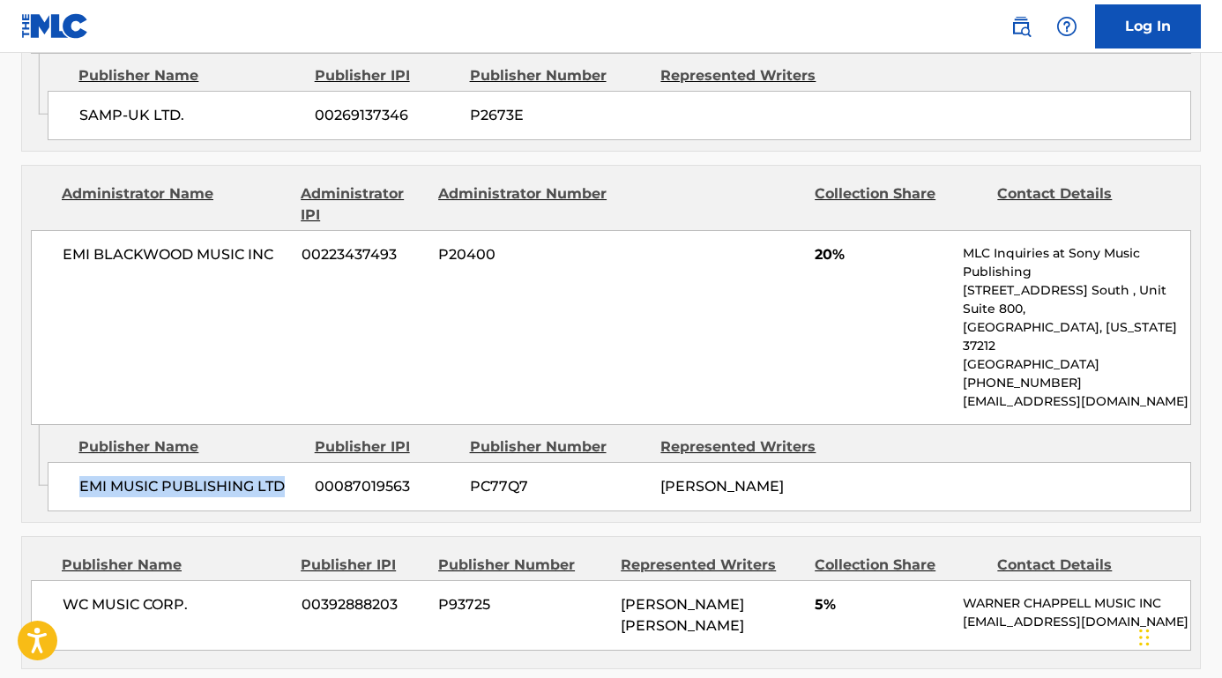
scroll to position [2384, 0]
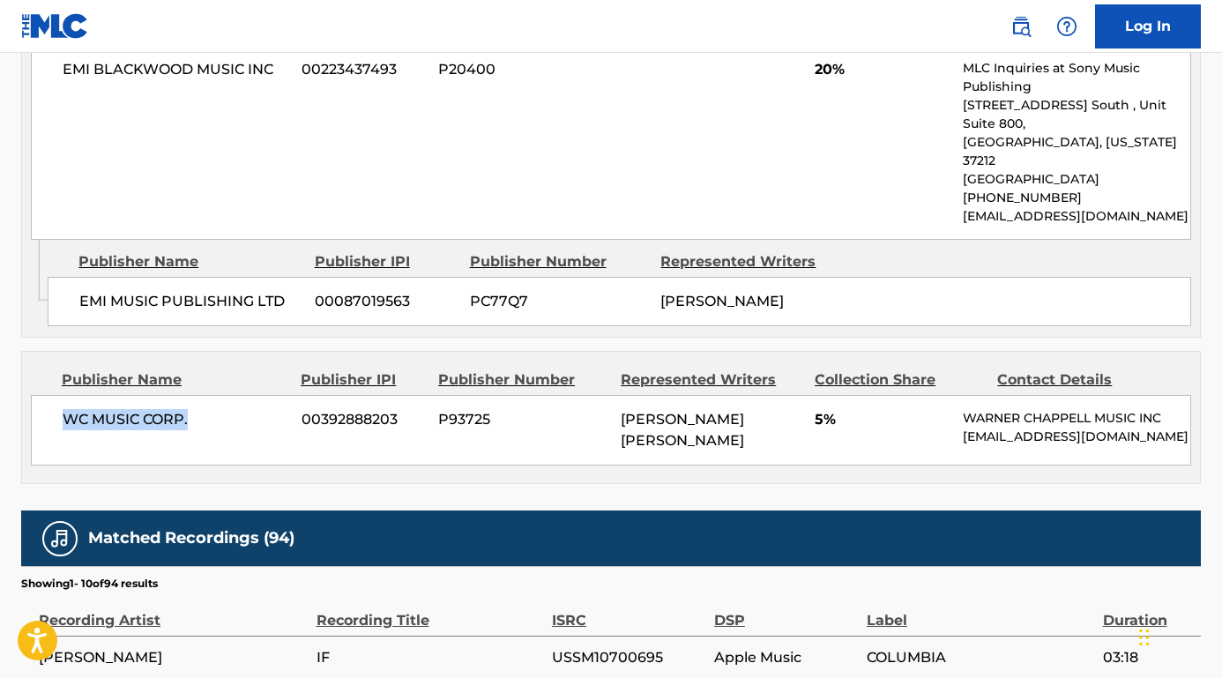
drag, startPoint x: 224, startPoint y: 287, endPoint x: 56, endPoint y: 287, distance: 167.5
click at [56, 395] on div "WC MUSIC CORP. 00392888203 P93725 [PERSON_NAME] [PERSON_NAME] 5% [PERSON_NAME] …" at bounding box center [611, 430] width 1160 height 71
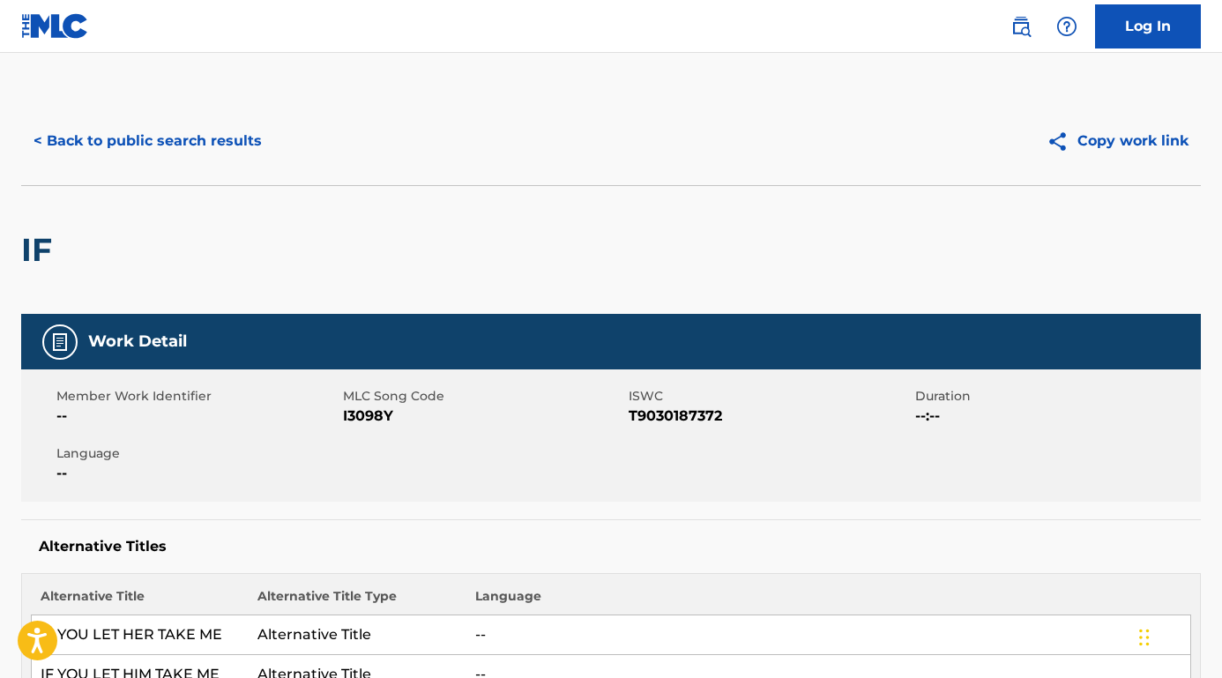
scroll to position [0, 0]
click at [242, 145] on button "< Back to public search results" at bounding box center [147, 141] width 253 height 44
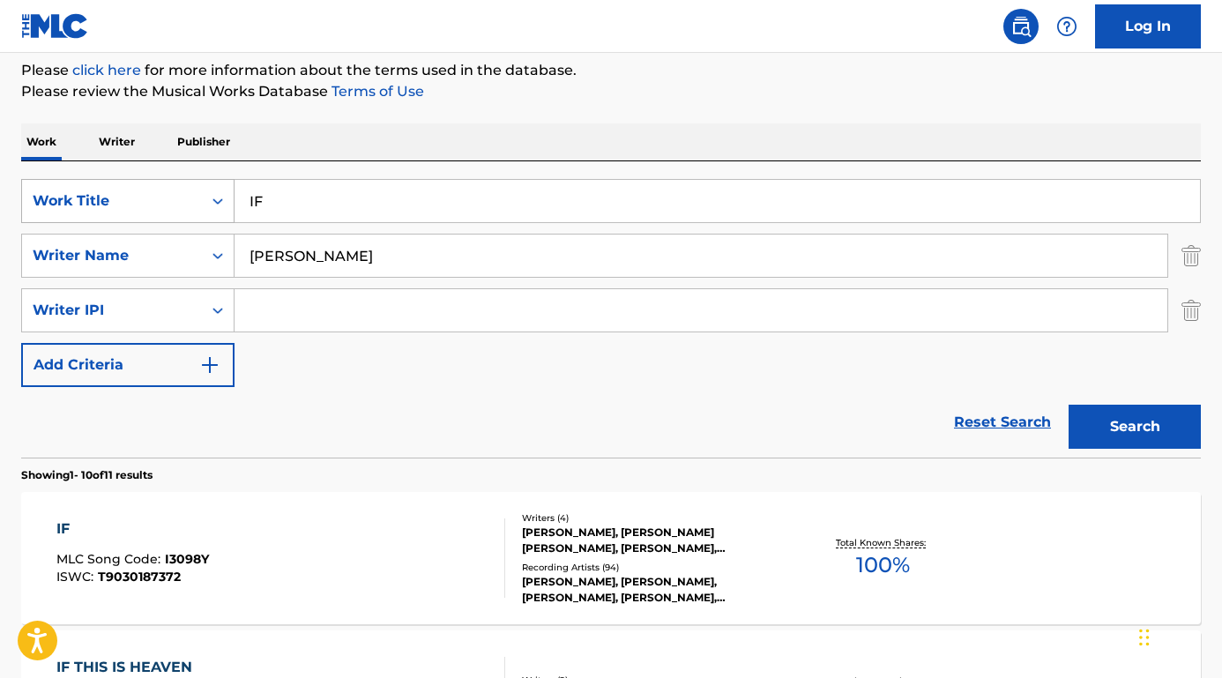
drag, startPoint x: 353, startPoint y: 202, endPoint x: 167, endPoint y: 197, distance: 186.9
click at [167, 197] on div "SearchWithCriteriaab5f2e71-3be5-4ce7-854e-c18ee3c4e1c0 Work Title IF" at bounding box center [610, 201] width 1179 height 44
paste input "[PERSON_NAME] Back in the Saddle"
drag, startPoint x: 342, startPoint y: 199, endPoint x: 217, endPoint y: 199, distance: 125.2
click at [216, 199] on div "SearchWithCriteriaab5f2e71-3be5-4ce7-854e-c18ee3c4e1c0 Work Title [PERSON_NAME]…" at bounding box center [610, 201] width 1179 height 44
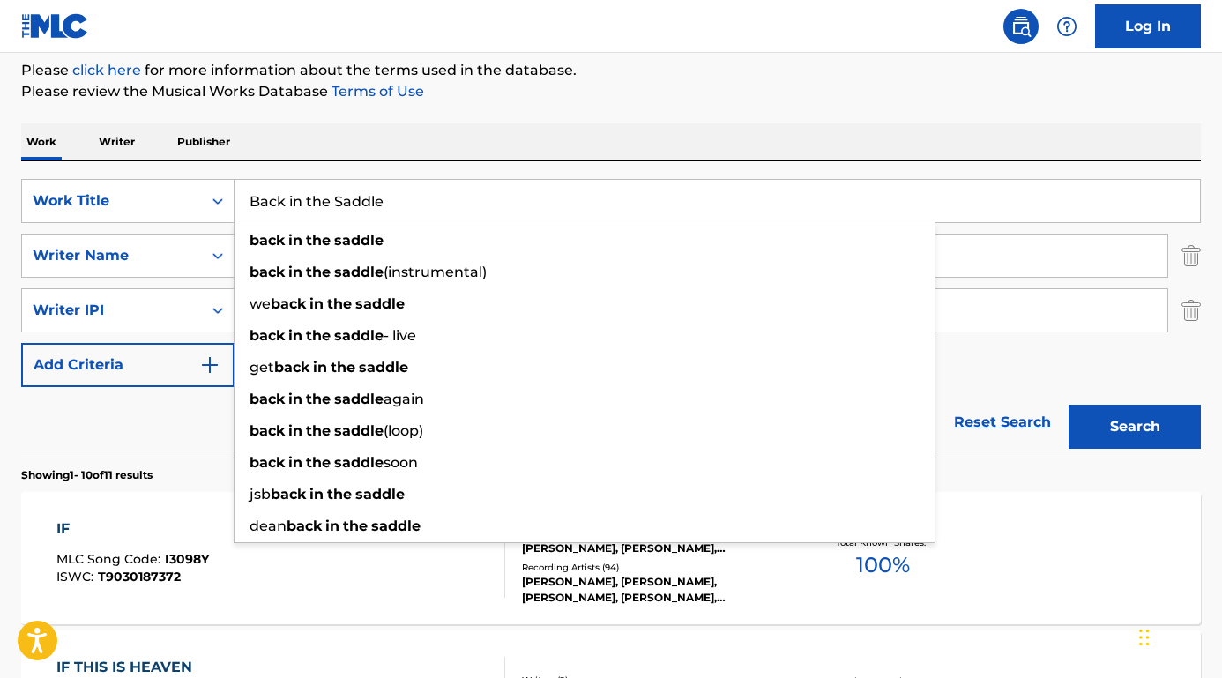
type input "Back in the Saddle"
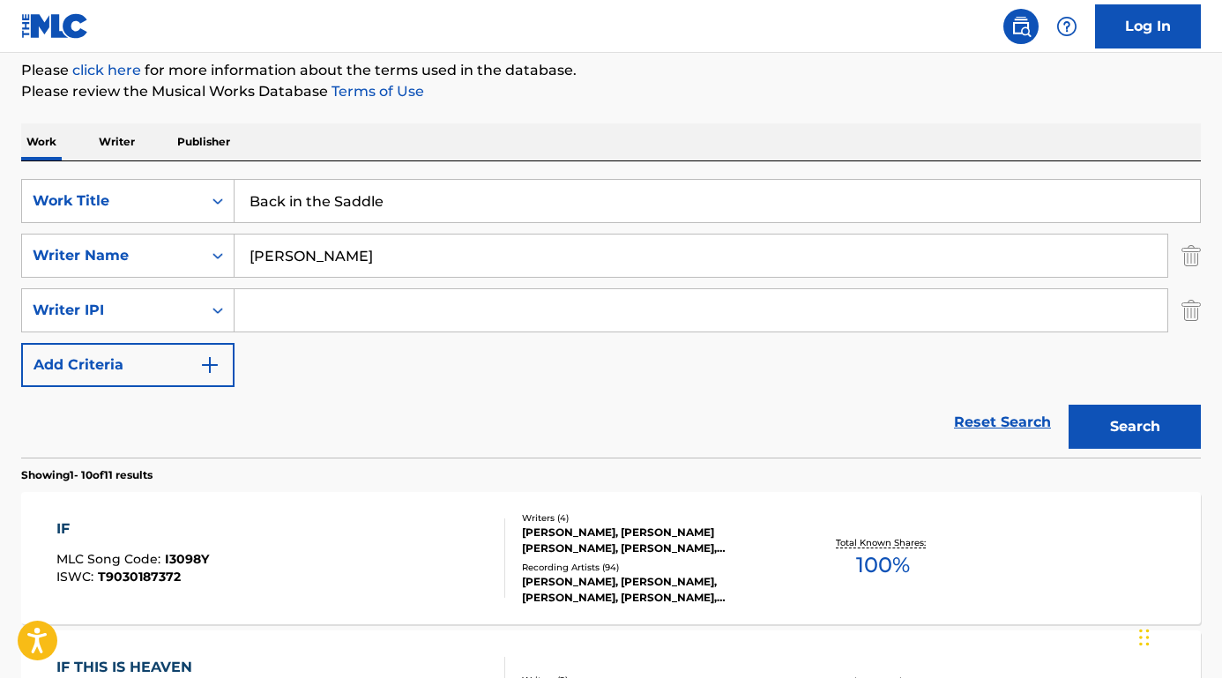
click at [452, 136] on div "Work Writer Publisher" at bounding box center [610, 141] width 1179 height 37
drag, startPoint x: 444, startPoint y: 263, endPoint x: 130, endPoint y: 250, distance: 314.1
click at [130, 250] on div "SearchWithCriteria6e25978d-9f7c-451c-86b9-0a15a8f9915b Writer Name [PERSON_NAME…" at bounding box center [610, 256] width 1179 height 44
paste input "[PERSON_NAME]"
type input "[PERSON_NAME]"
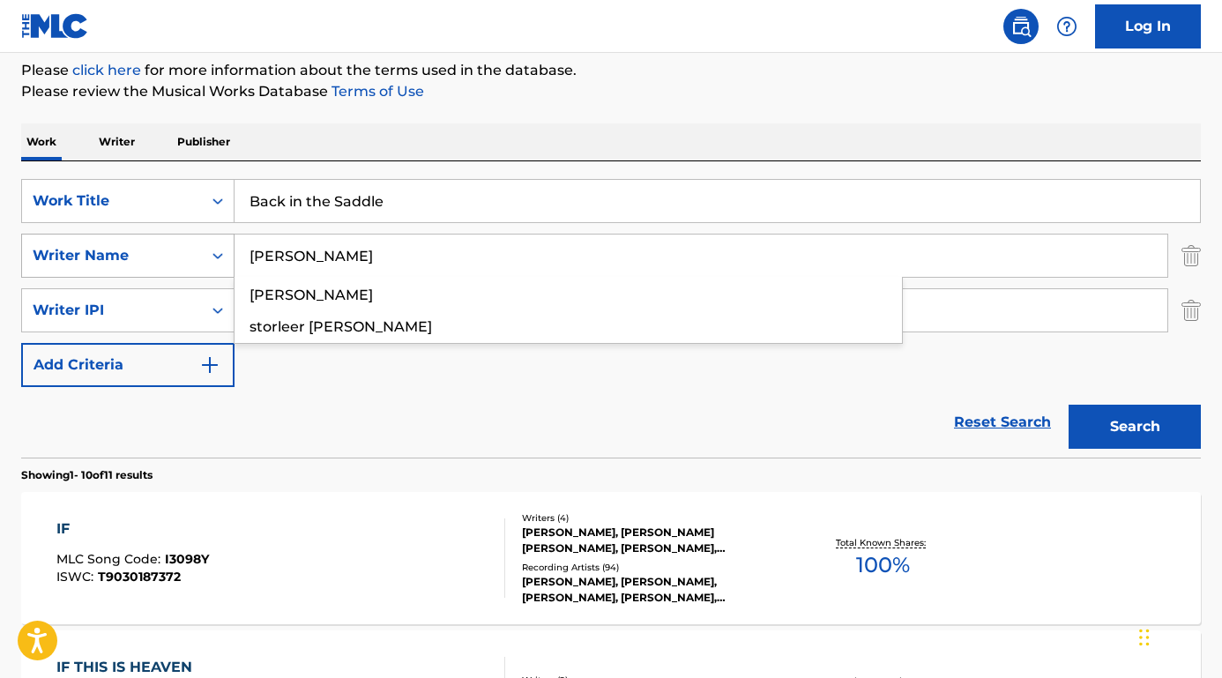
click at [1135, 427] on button "Search" at bounding box center [1134, 427] width 132 height 44
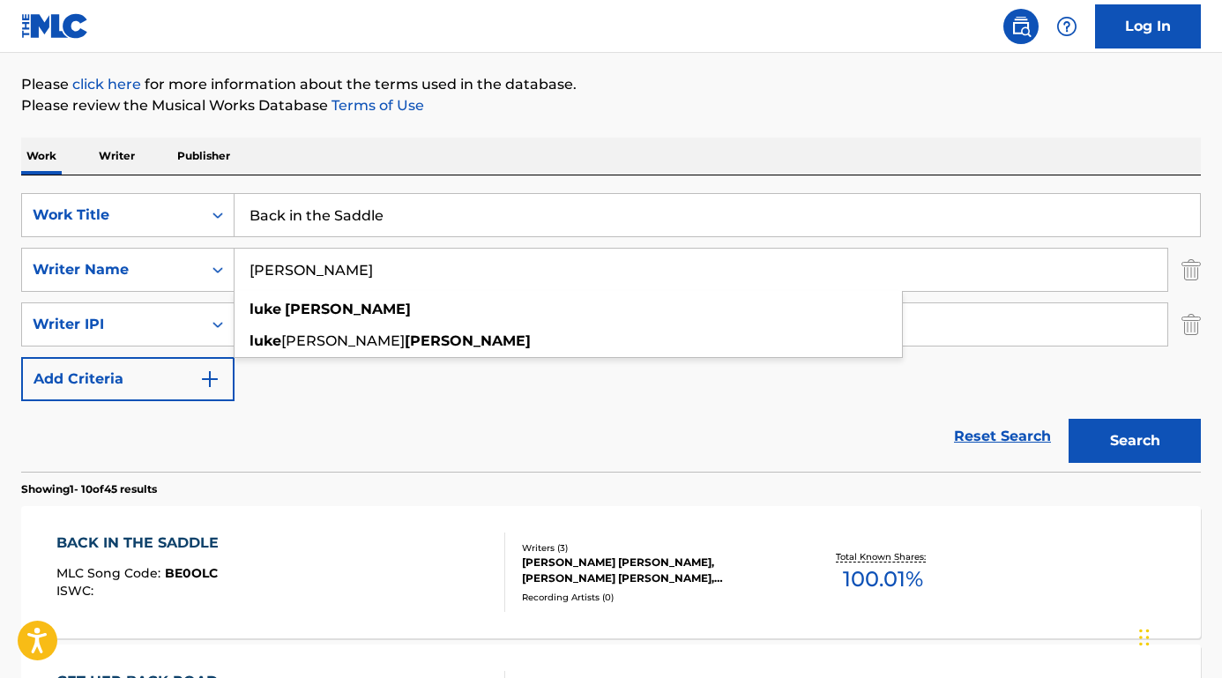
click at [144, 541] on div "BACK IN THE SADDLE" at bounding box center [141, 542] width 171 height 21
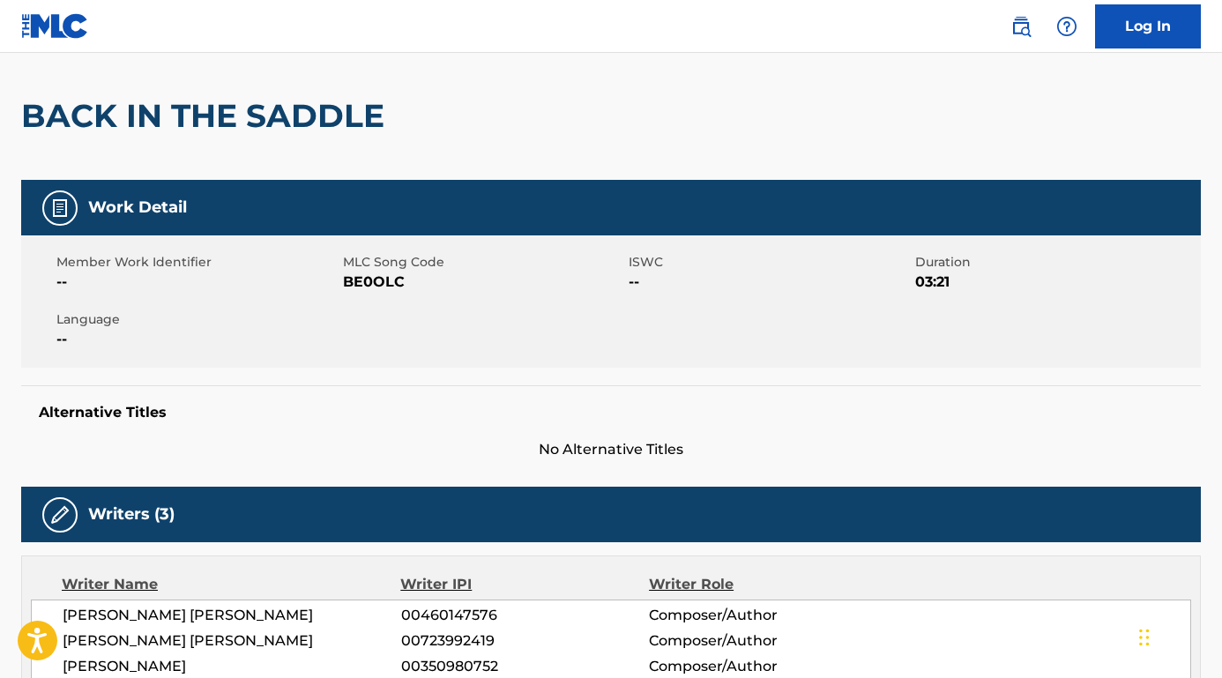
scroll to position [236, 0]
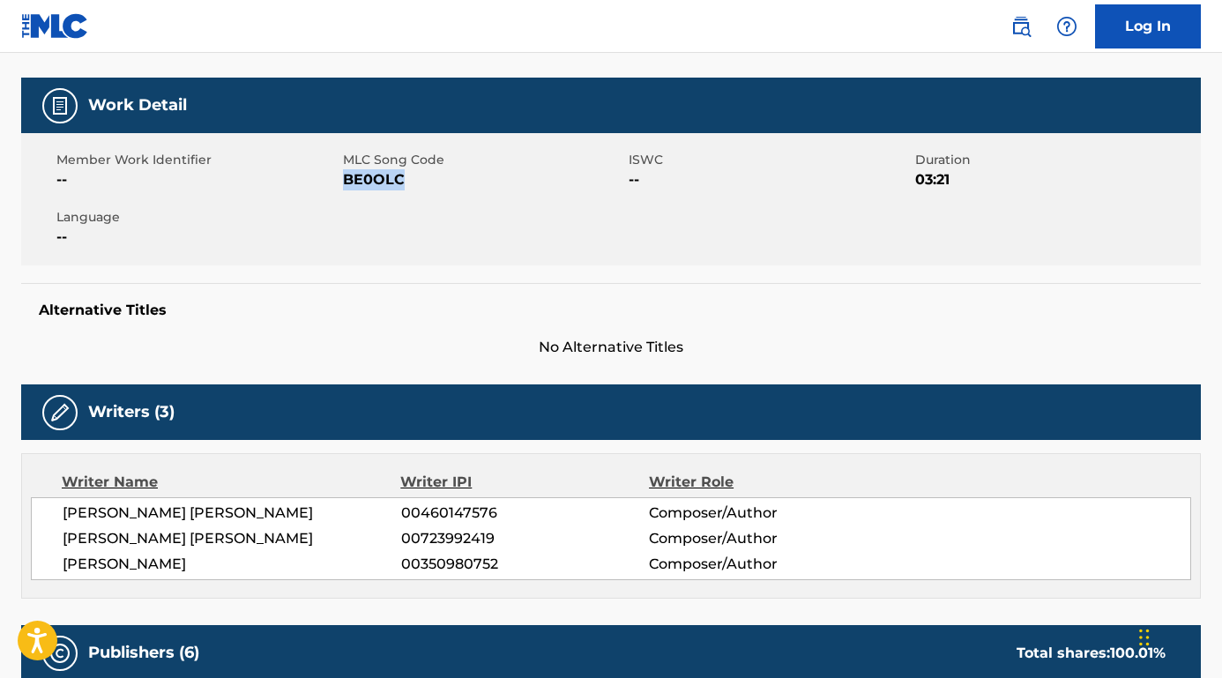
drag, startPoint x: 405, startPoint y: 178, endPoint x: 345, endPoint y: 181, distance: 60.9
click at [345, 181] on span "BE0OLC" at bounding box center [484, 179] width 282 height 21
drag, startPoint x: 234, startPoint y: 540, endPoint x: 217, endPoint y: 525, distance: 23.1
click at [56, 540] on div "[PERSON_NAME] [PERSON_NAME] 00460147576 Composer/Author [PERSON_NAME] [PERSON_N…" at bounding box center [611, 538] width 1160 height 83
drag, startPoint x: 294, startPoint y: 515, endPoint x: 74, endPoint y: 490, distance: 221.8
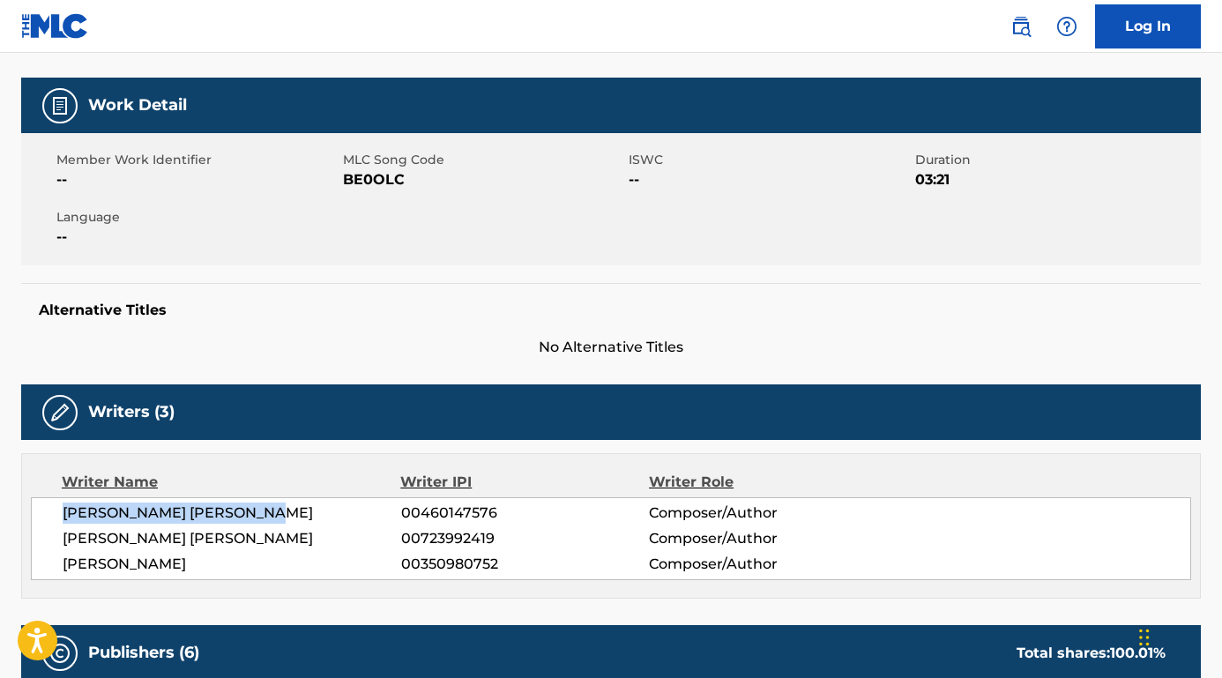
click at [48, 513] on div "[PERSON_NAME] [PERSON_NAME] 00460147576 Composer/Author [PERSON_NAME] [PERSON_N…" at bounding box center [611, 538] width 1160 height 83
drag, startPoint x: 161, startPoint y: 569, endPoint x: 60, endPoint y: 569, distance: 101.4
click at [60, 568] on div "[PERSON_NAME] [PERSON_NAME] 00460147576 Composer/Author [PERSON_NAME] [PERSON_N…" at bounding box center [611, 538] width 1160 height 83
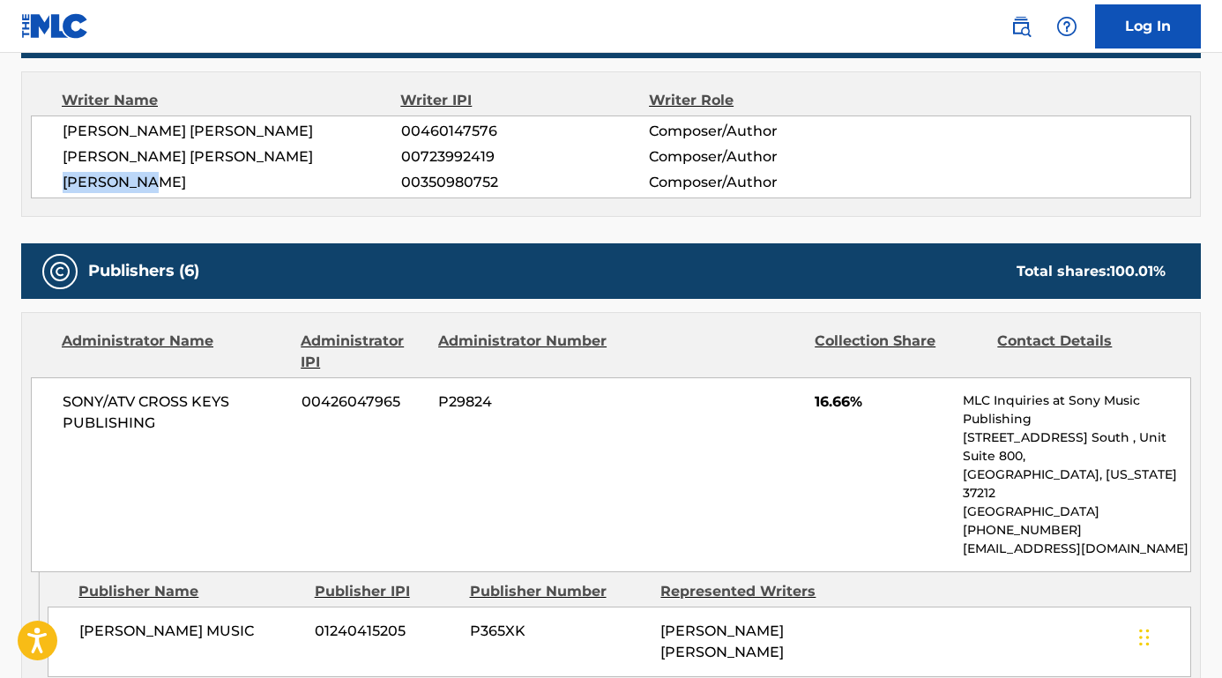
scroll to position [691, 0]
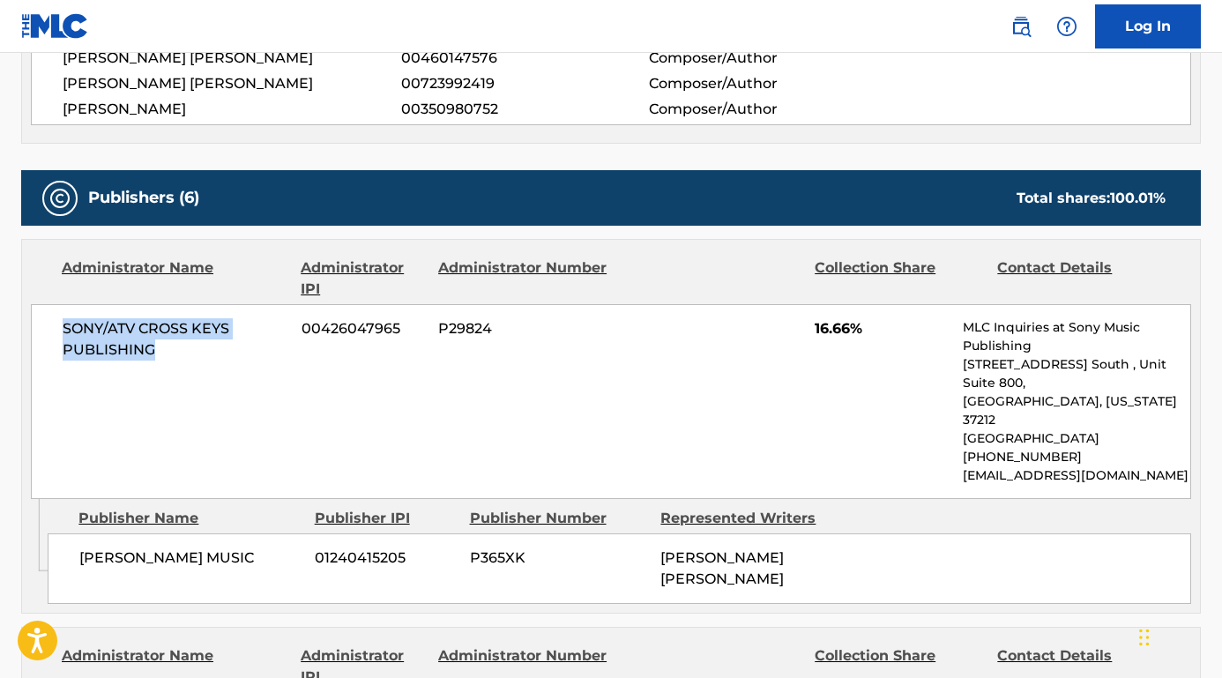
drag, startPoint x: 162, startPoint y: 347, endPoint x: 33, endPoint y: 309, distance: 134.2
click at [33, 309] on div "SONY/ATV CROSS KEYS PUBLISHING 00426047965 P29824 16.66% MLC Inquiries at Sony …" at bounding box center [611, 401] width 1160 height 195
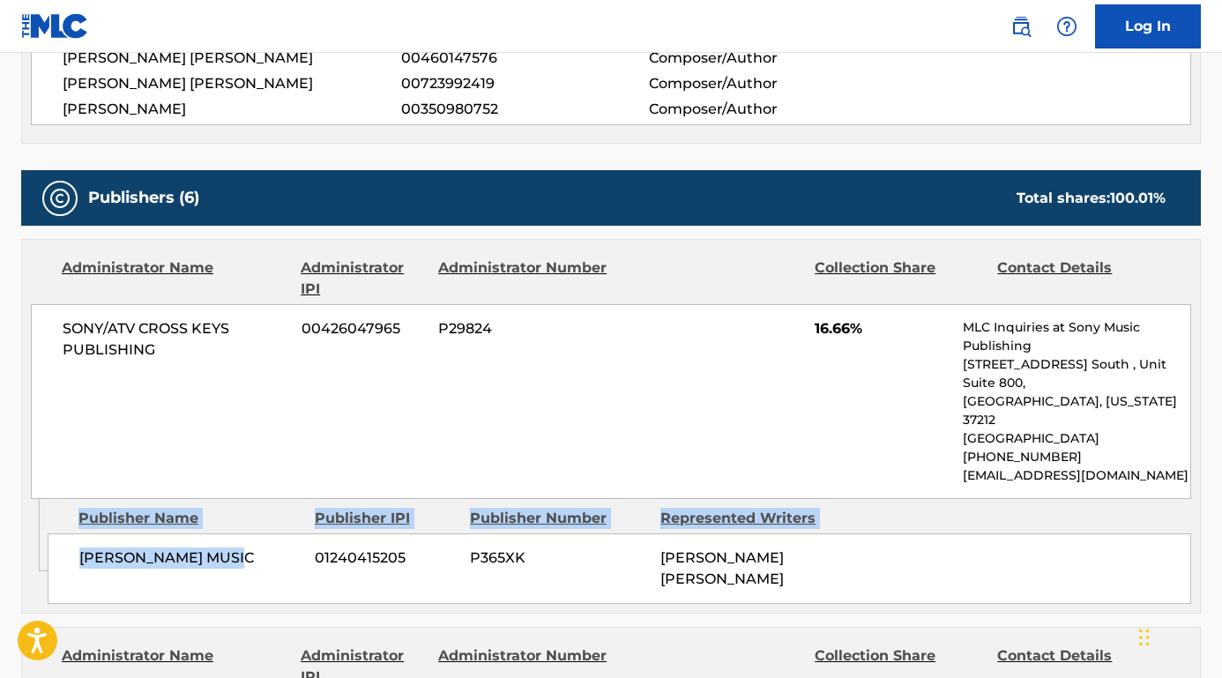
drag, startPoint x: 253, startPoint y: 529, endPoint x: 45, endPoint y: 528, distance: 208.0
click at [45, 528] on div "Admin Original Publisher Connecting Line Publisher Name Publisher IPI Publisher…" at bounding box center [611, 556] width 1178 height 114
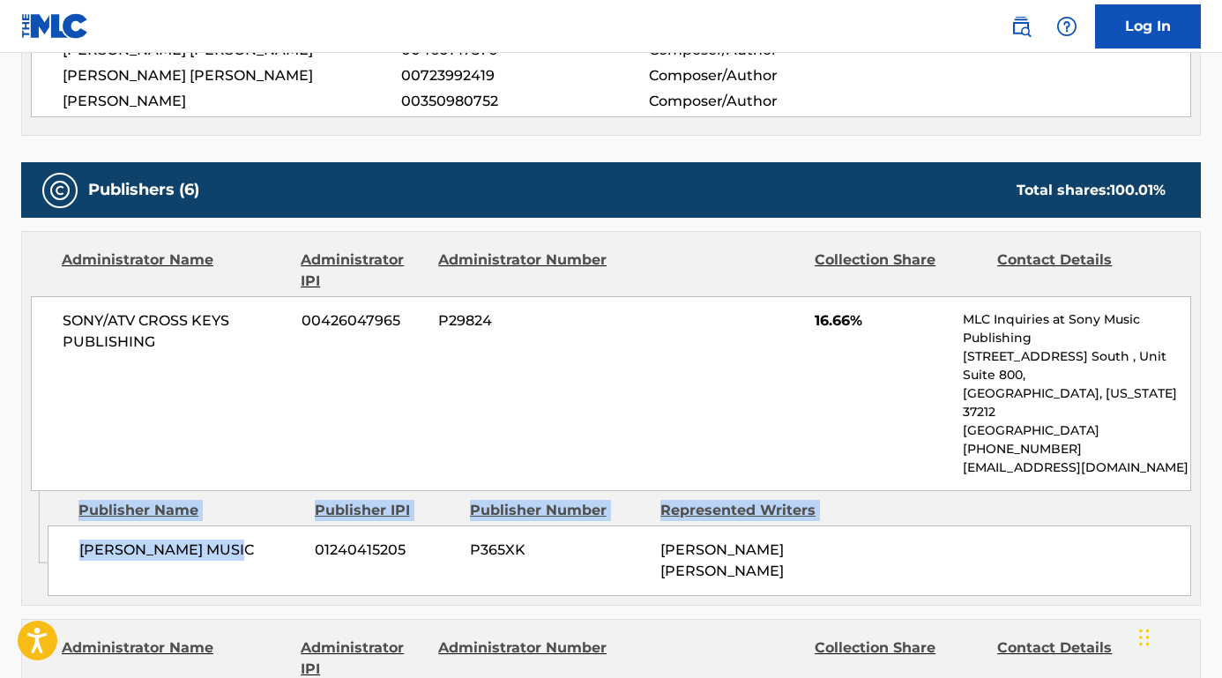
scroll to position [697, 0]
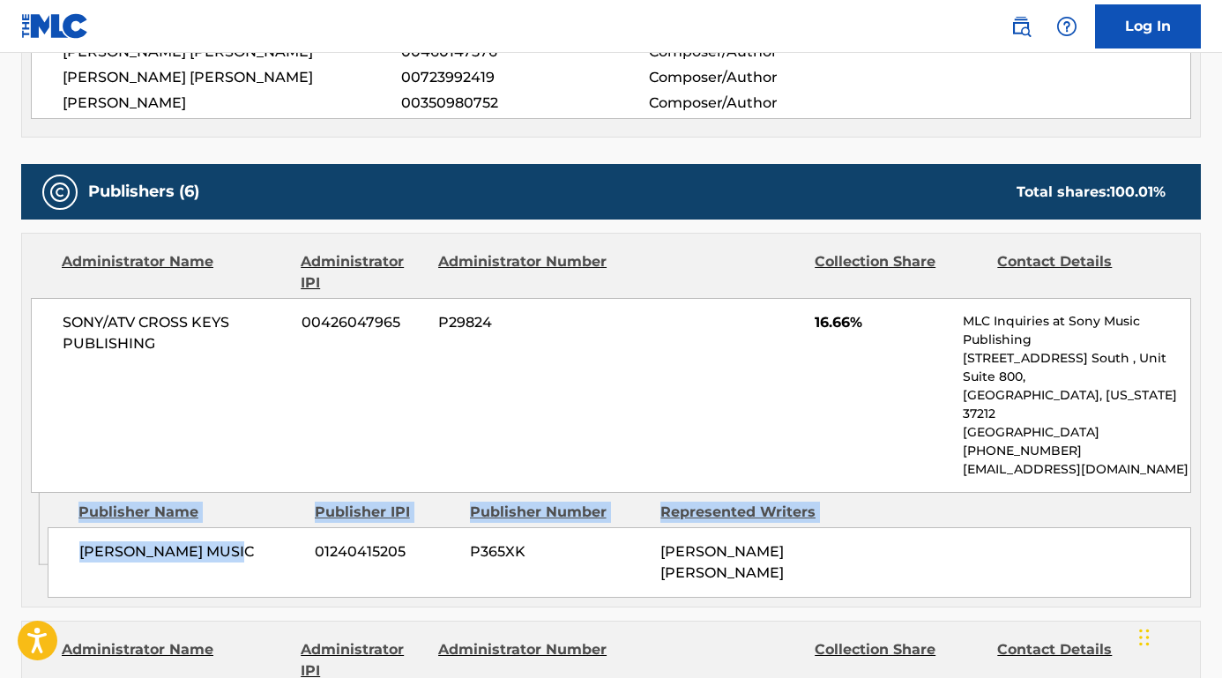
click at [230, 502] on div "Publisher Name" at bounding box center [189, 512] width 222 height 21
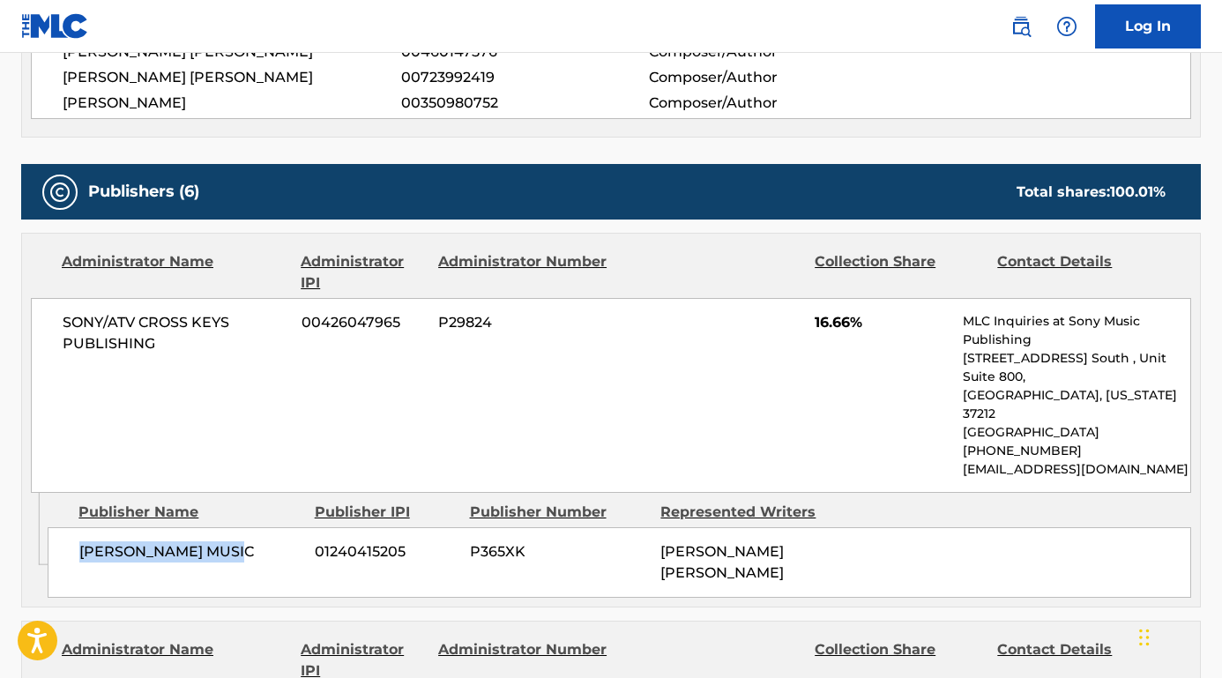
drag, startPoint x: 251, startPoint y: 532, endPoint x: 81, endPoint y: 530, distance: 170.1
click at [81, 541] on span "[PERSON_NAME] MUSIC" at bounding box center [190, 551] width 222 height 21
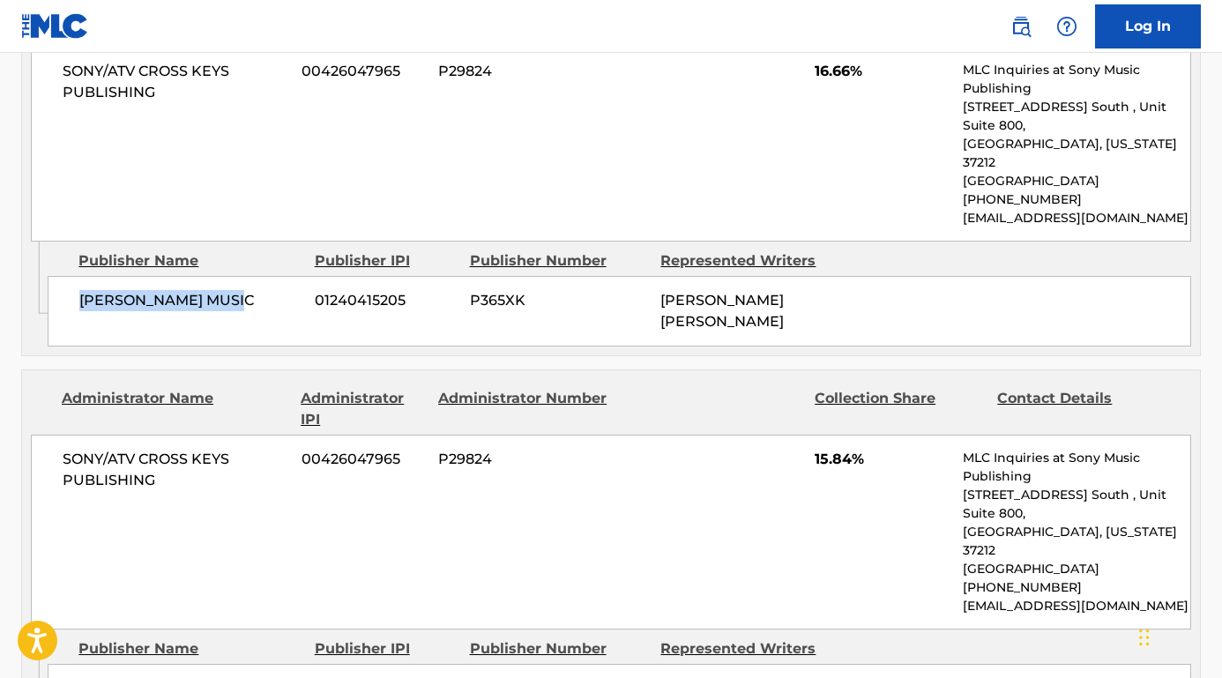
scroll to position [1190, 0]
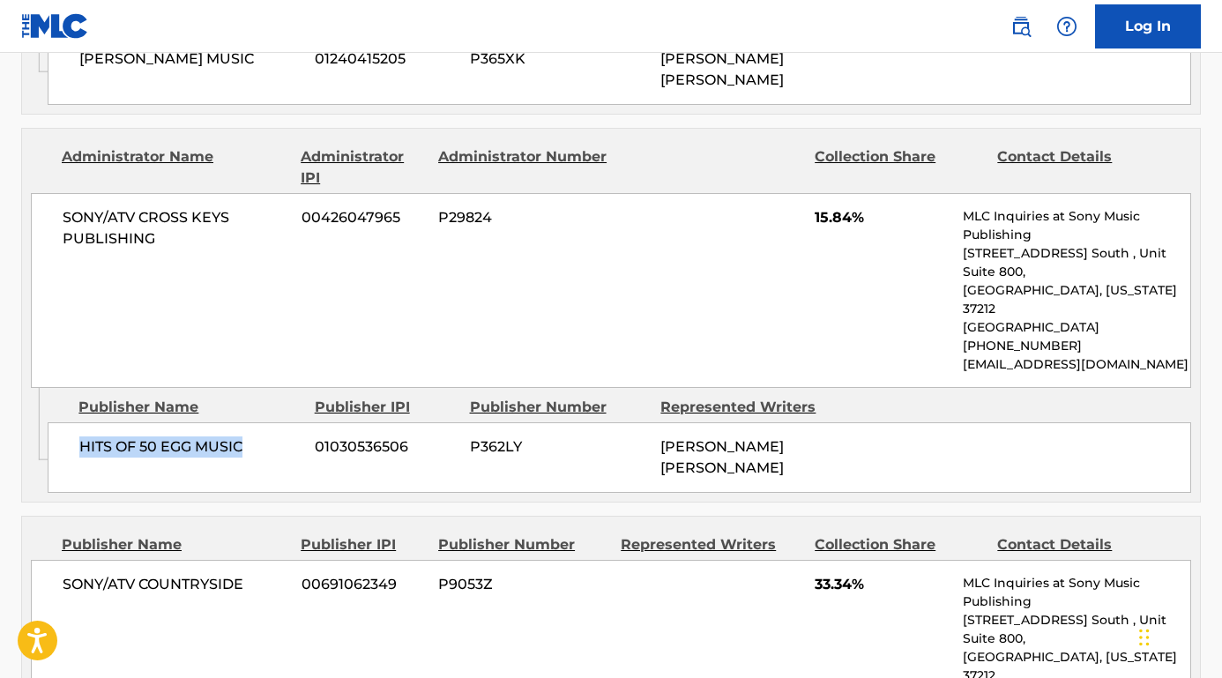
drag, startPoint x: 264, startPoint y: 406, endPoint x: 70, endPoint y: 405, distance: 193.9
click at [70, 422] on div "HITS OF 50 EGG MUSIC 01030536506 P362LY [PERSON_NAME] [PERSON_NAME]" at bounding box center [619, 457] width 1143 height 71
drag, startPoint x: 254, startPoint y: 546, endPoint x: 63, endPoint y: 542, distance: 191.3
click at [63, 574] on span "SONY/ATV COUNTRYSIDE" at bounding box center [176, 584] width 226 height 21
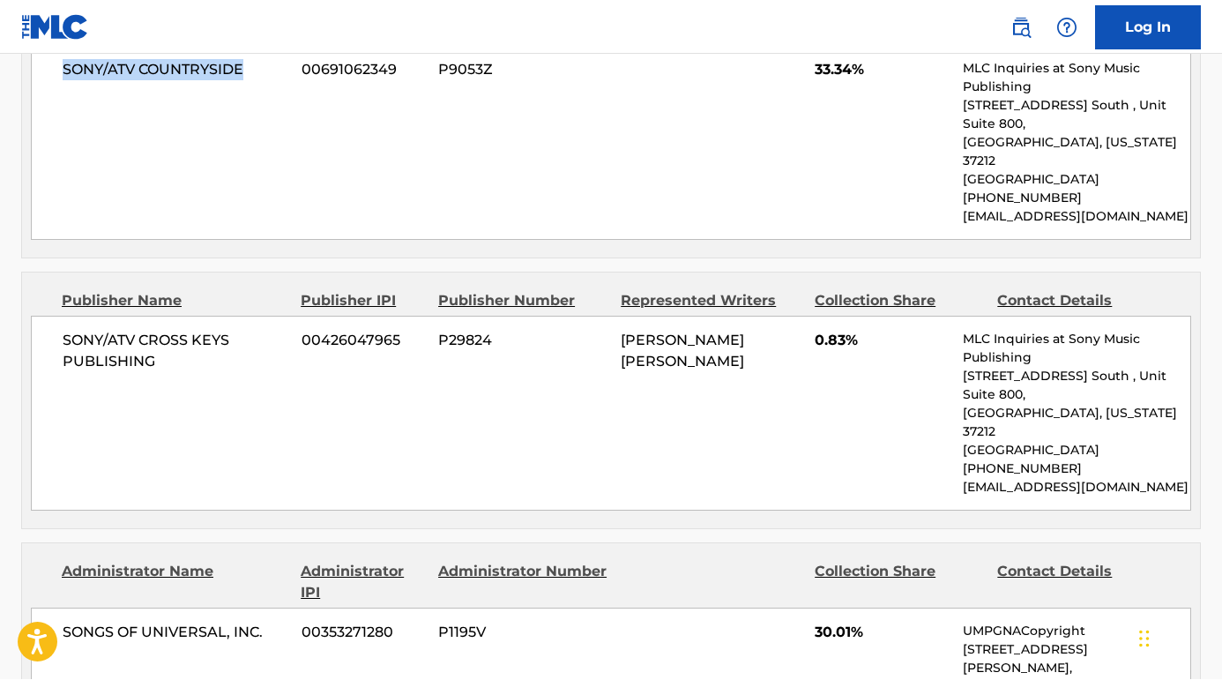
scroll to position [1714, 0]
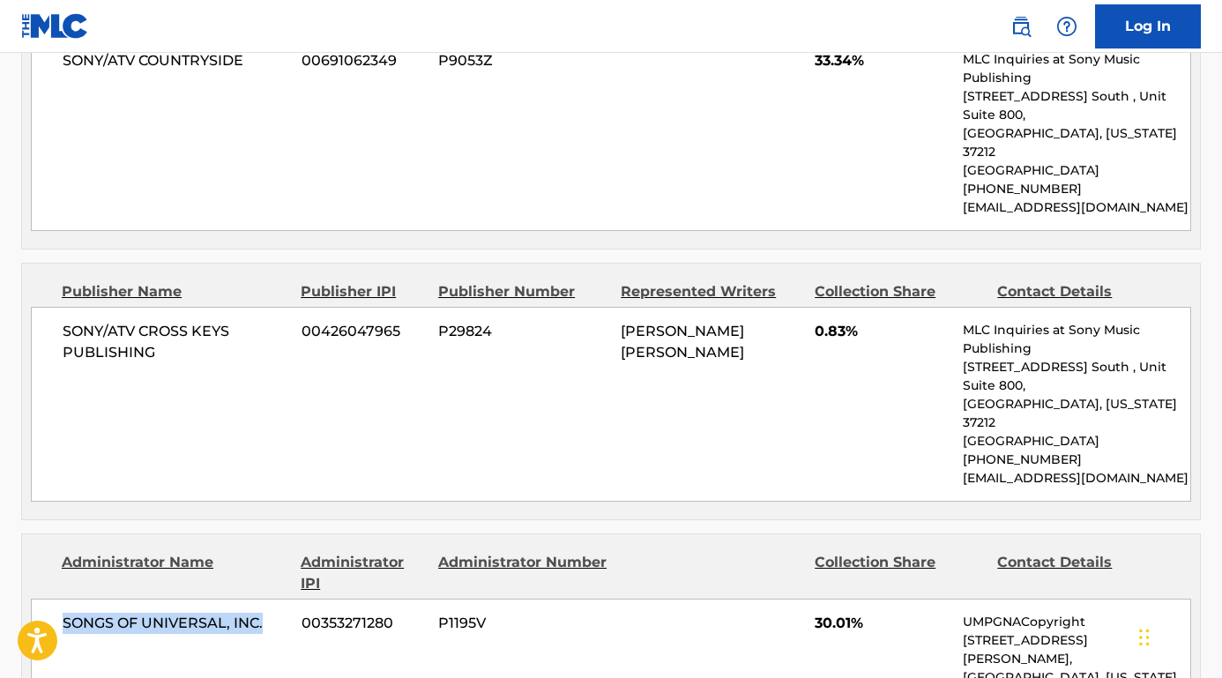
drag, startPoint x: 264, startPoint y: 547, endPoint x: 56, endPoint y: 545, distance: 207.2
click at [56, 599] on div "SONGS OF UNIVERSAL, INC. 00353271280 P1195V 30.01% UMPGNACopyright [STREET_ADDR…" at bounding box center [611, 668] width 1160 height 139
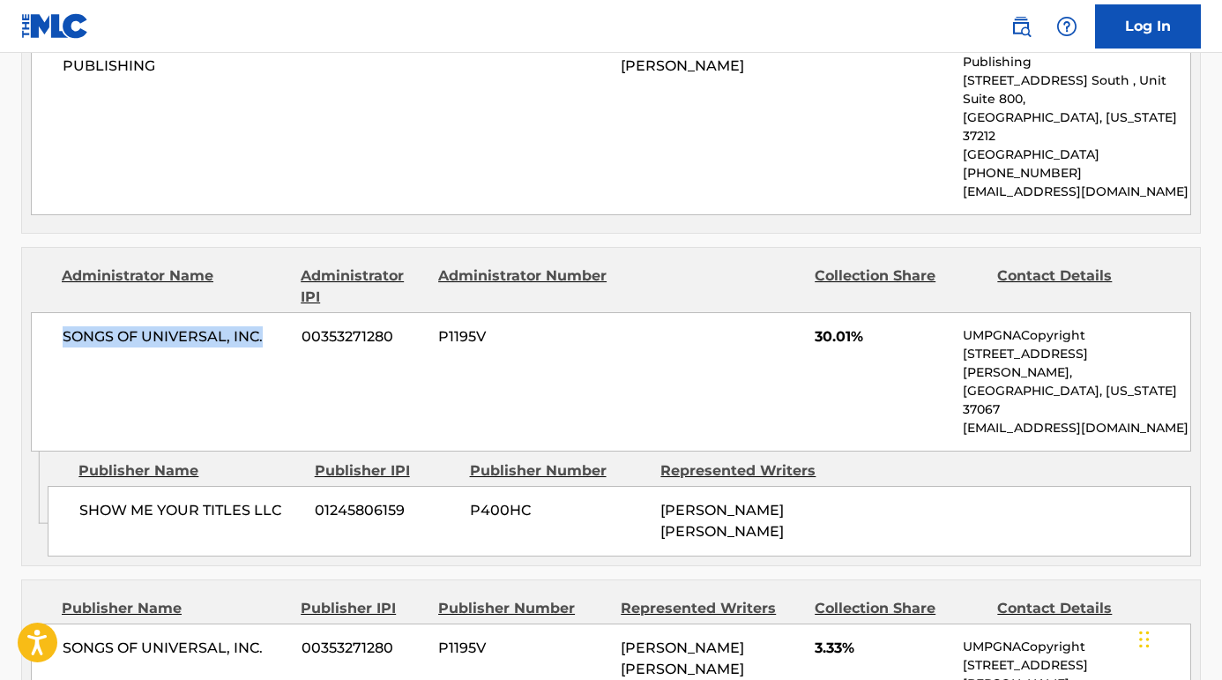
scroll to position [2069, 0]
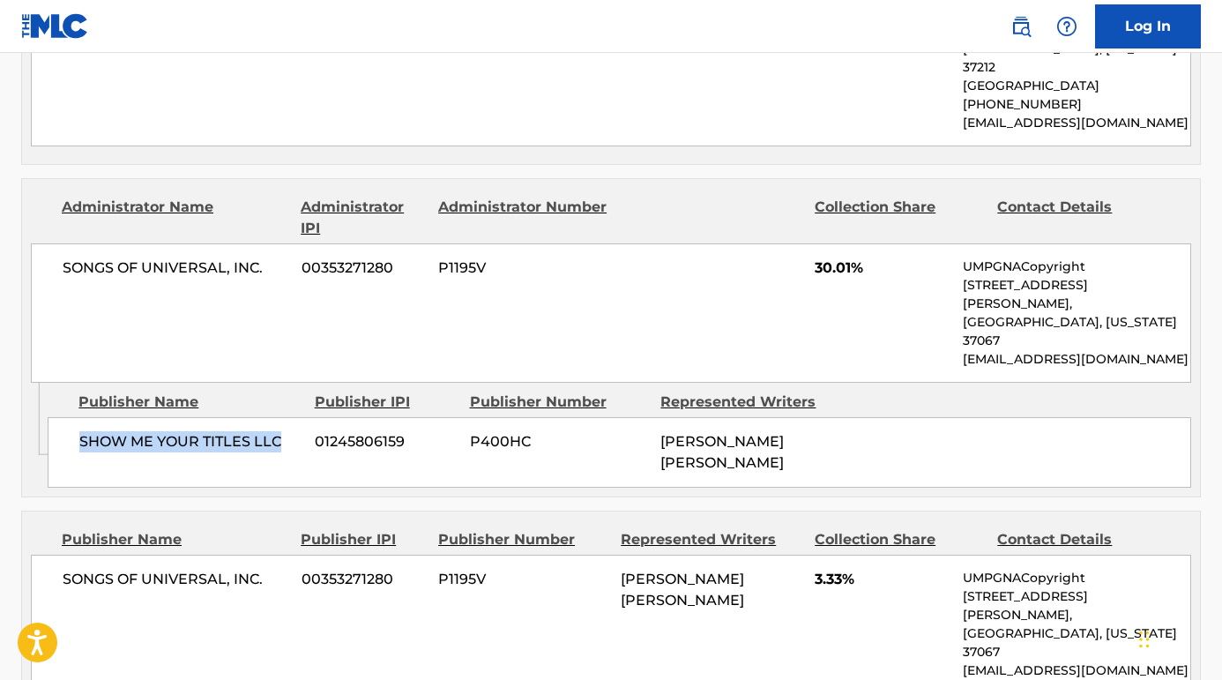
drag, startPoint x: 280, startPoint y: 323, endPoint x: 65, endPoint y: 322, distance: 215.1
click at [65, 417] on div "SHOW ME YOUR TITLES LLC 01245806159 P400HC [PERSON_NAME] [PERSON_NAME]" at bounding box center [619, 452] width 1143 height 71
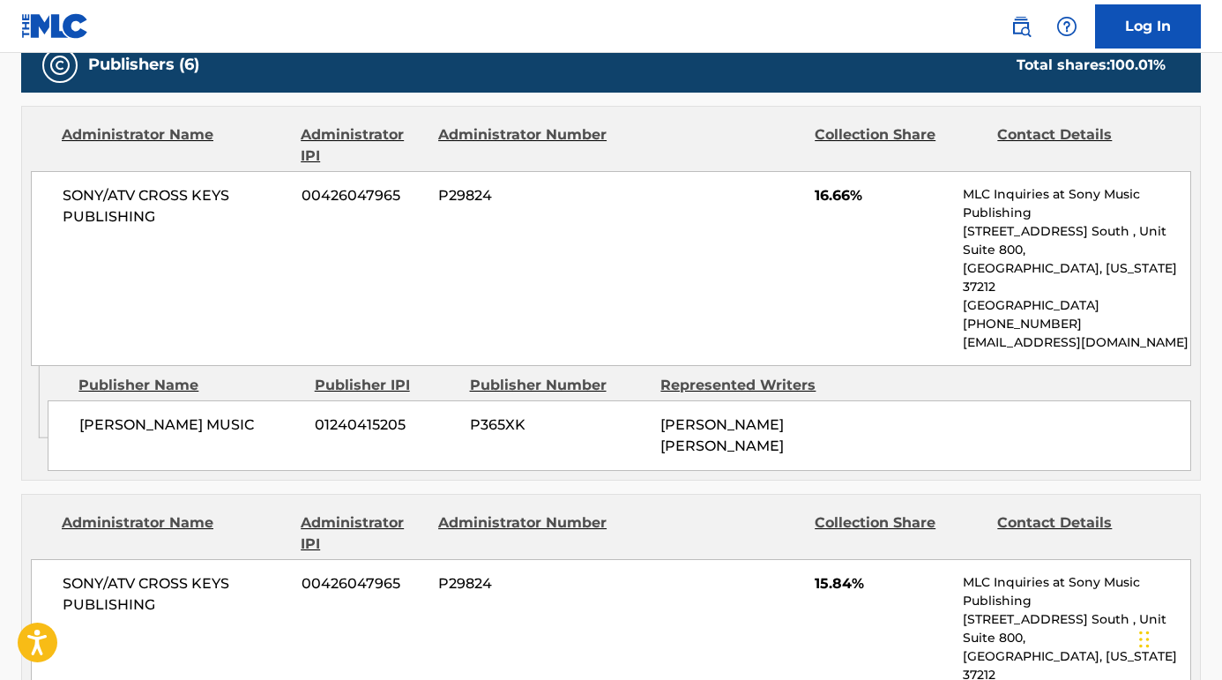
scroll to position [815, 0]
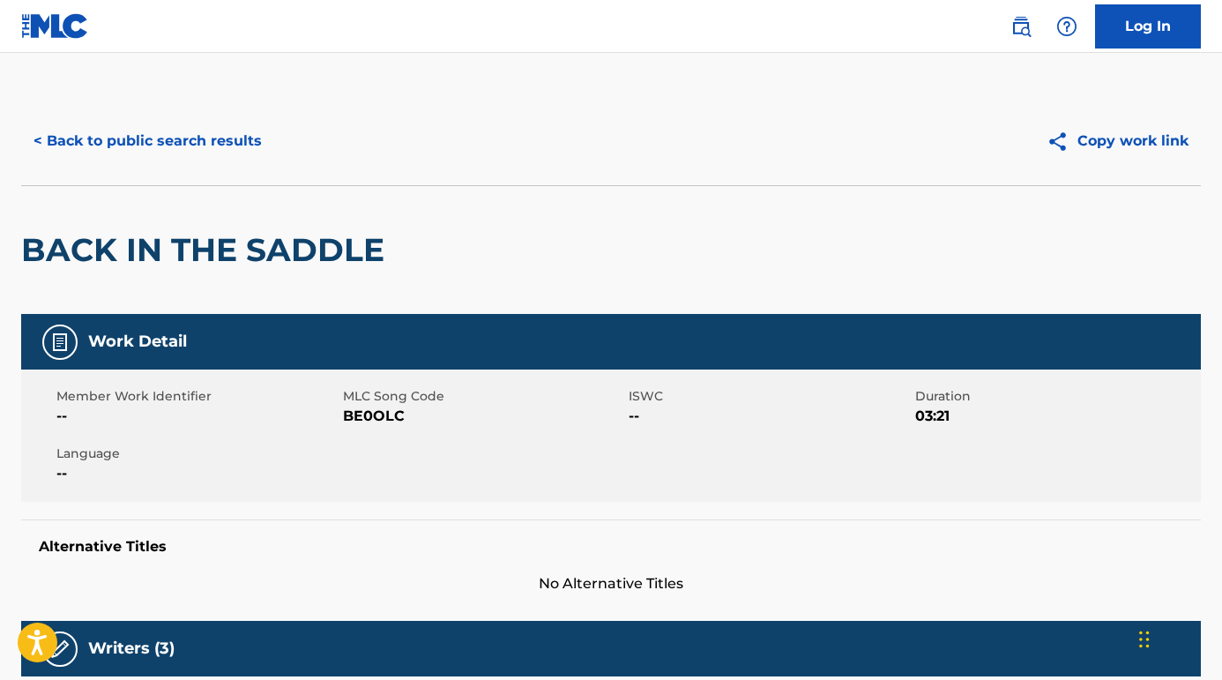
click at [250, 125] on button "< Back to public search results" at bounding box center [147, 141] width 253 height 44
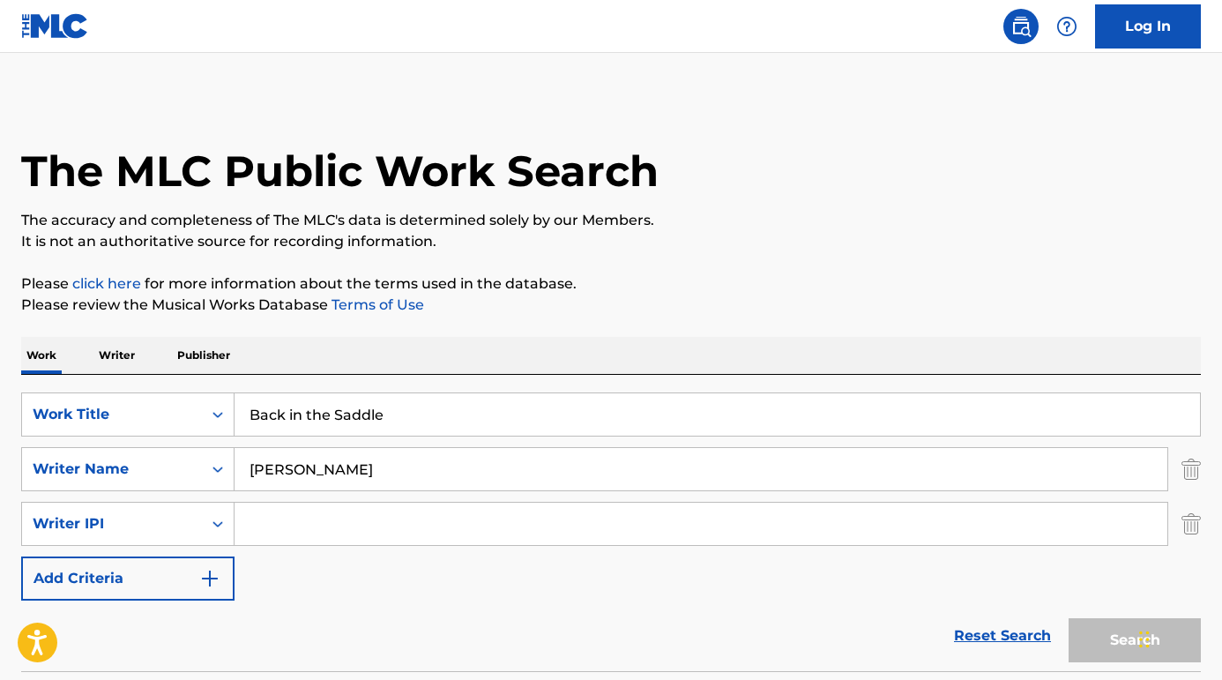
scroll to position [199, 0]
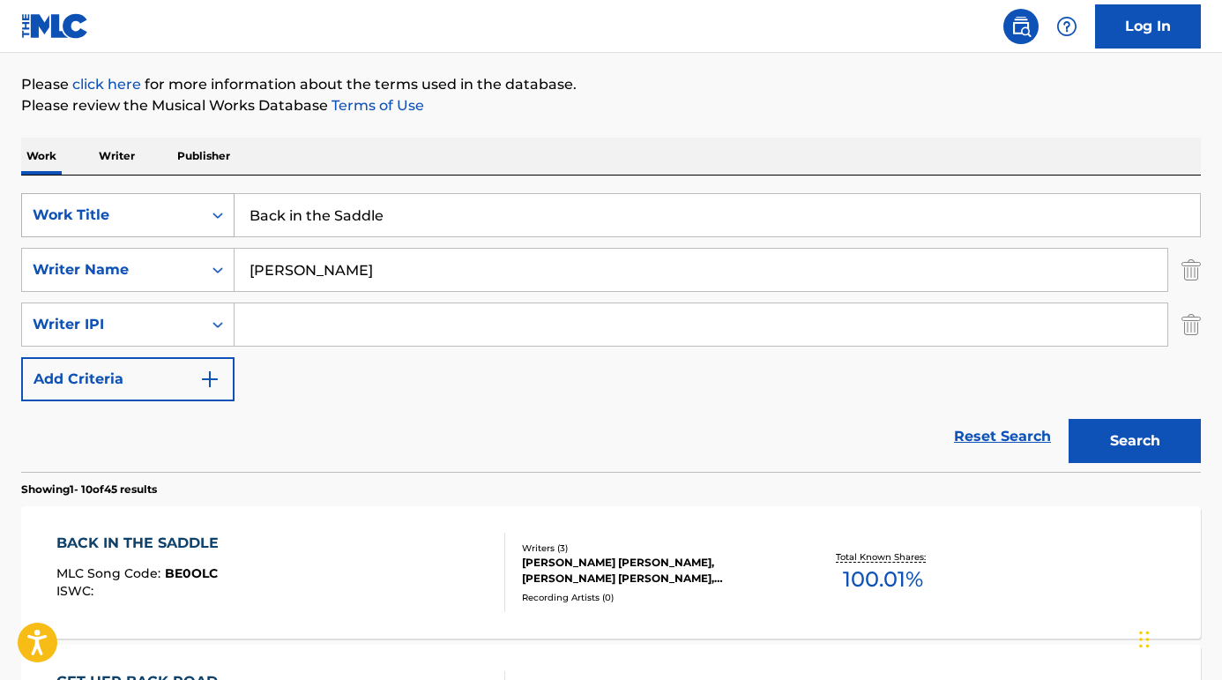
drag, startPoint x: 408, startPoint y: 223, endPoint x: 184, endPoint y: 220, distance: 223.9
click at [184, 220] on div "SearchWithCriteriaab5f2e71-3be5-4ce7-854e-c18ee3c4e1c0 Work Title Back in the S…" at bounding box center [610, 215] width 1179 height 44
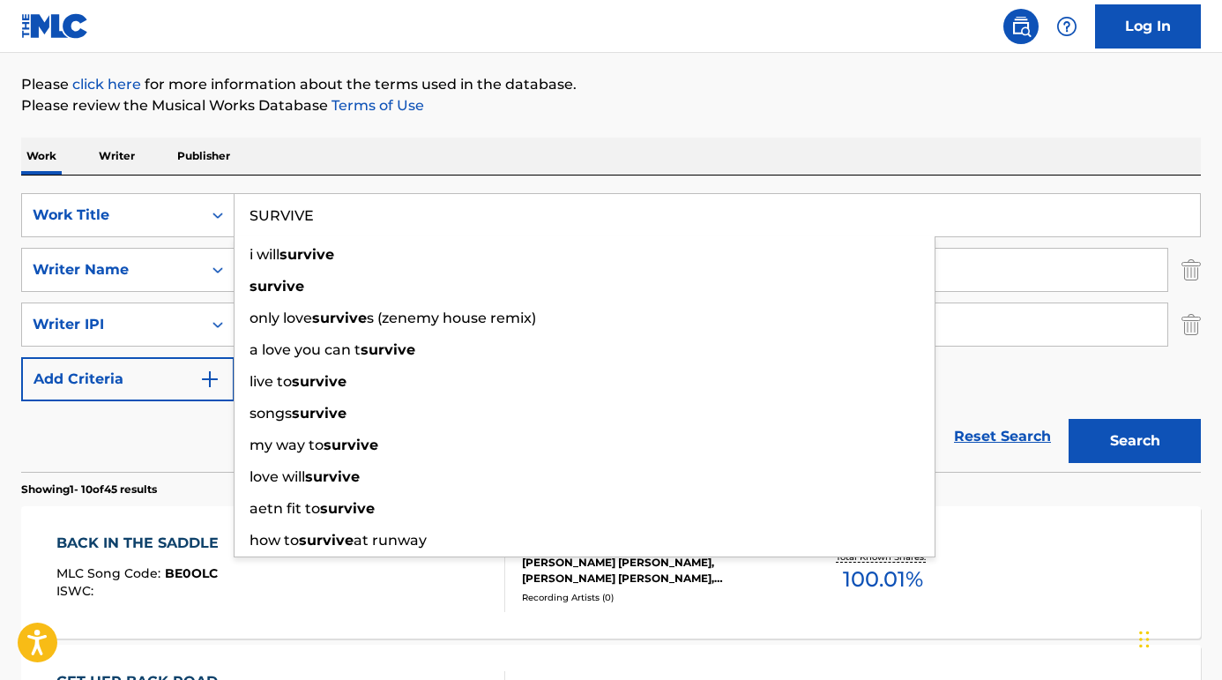
type input "SURVIVE"
click at [144, 440] on div "Reset Search Search" at bounding box center [610, 436] width 1179 height 71
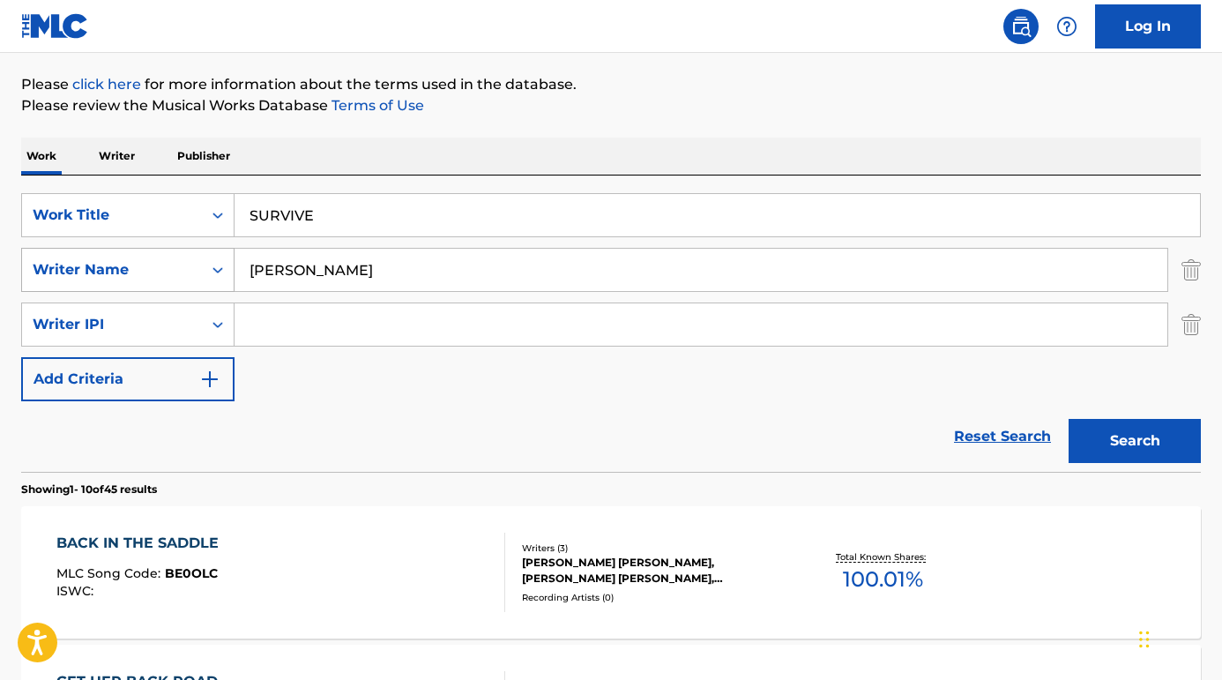
drag, startPoint x: 359, startPoint y: 272, endPoint x: 148, endPoint y: 259, distance: 211.1
click at [148, 259] on div "SearchWithCriteria6e25978d-9f7c-451c-86b9-0a15a8f9915b Writer Name [PERSON_NAME]" at bounding box center [610, 270] width 1179 height 44
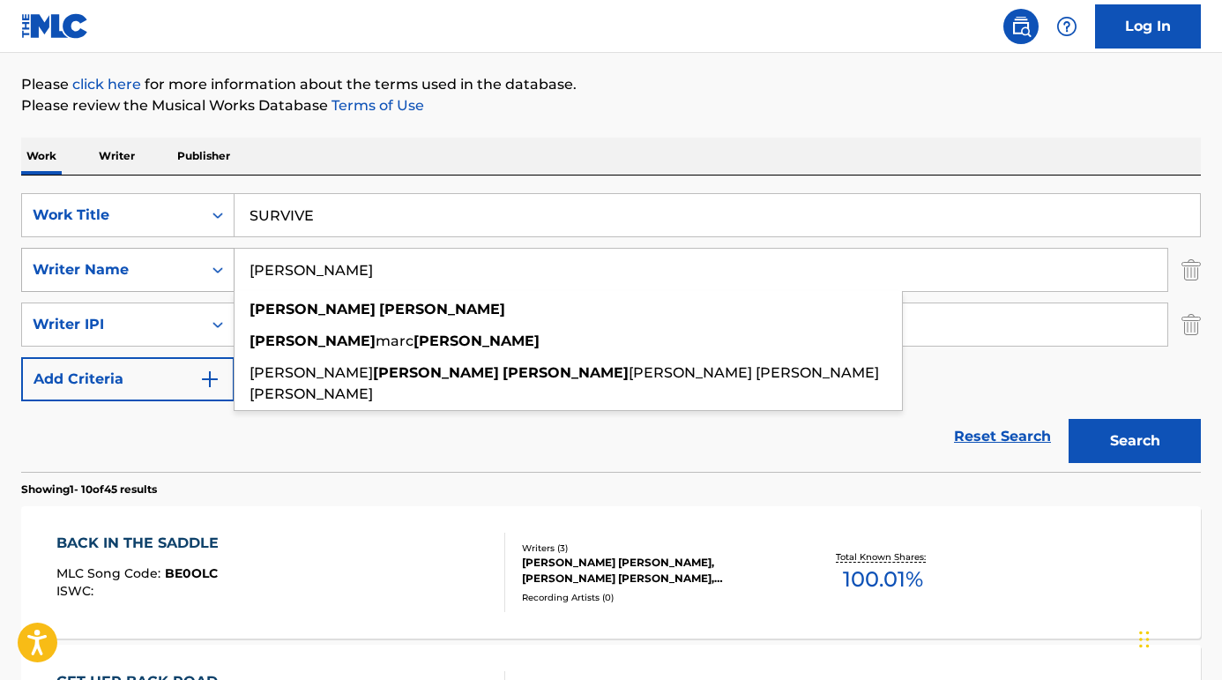
type input "[PERSON_NAME]"
click at [1135, 441] on button "Search" at bounding box center [1134, 441] width 132 height 44
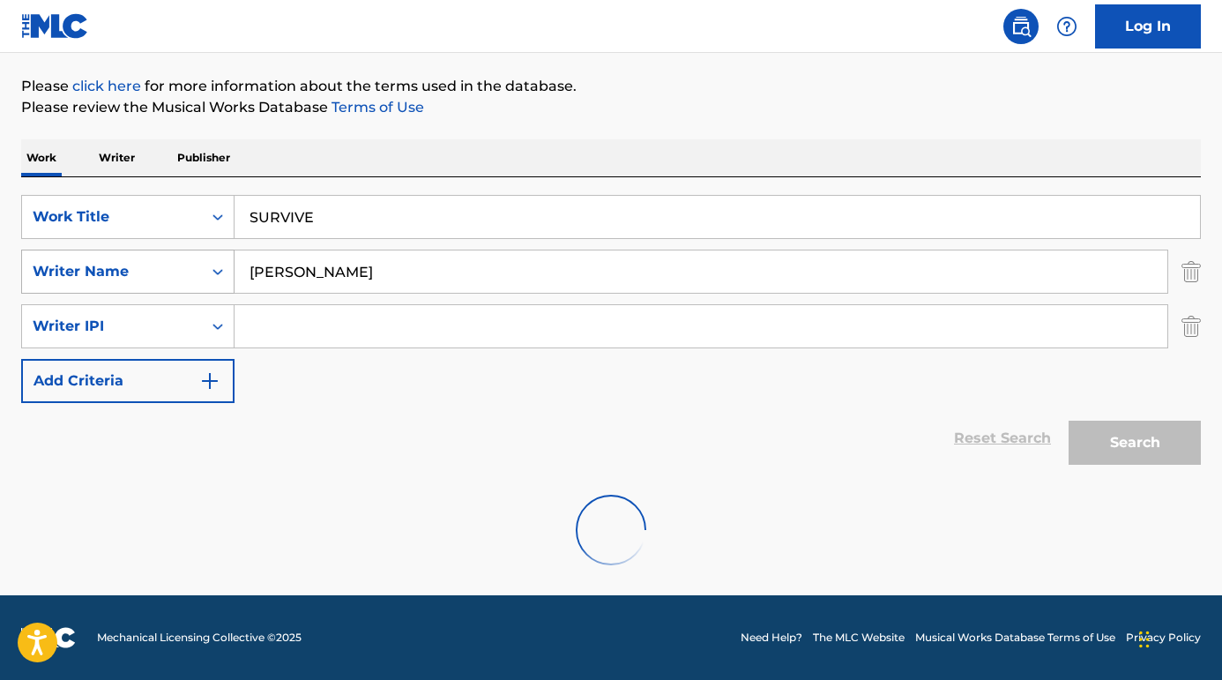
scroll to position [197, 0]
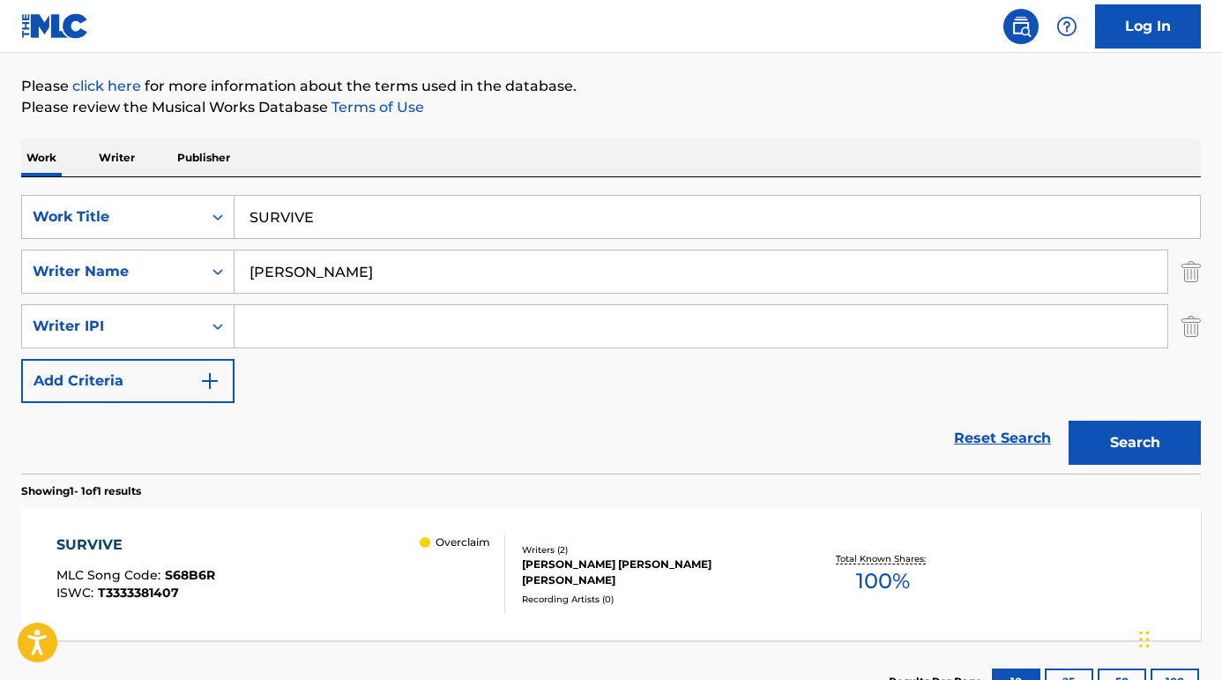
click at [98, 539] on div "SURVIVE" at bounding box center [135, 544] width 159 height 21
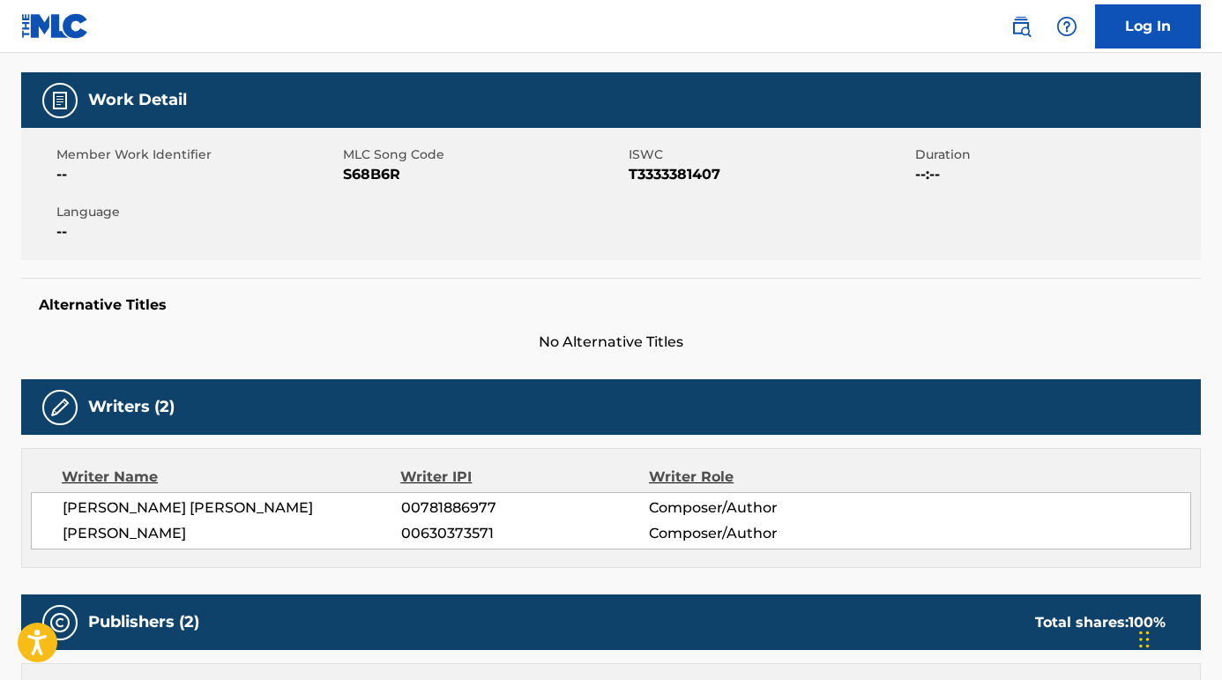
scroll to position [227, 0]
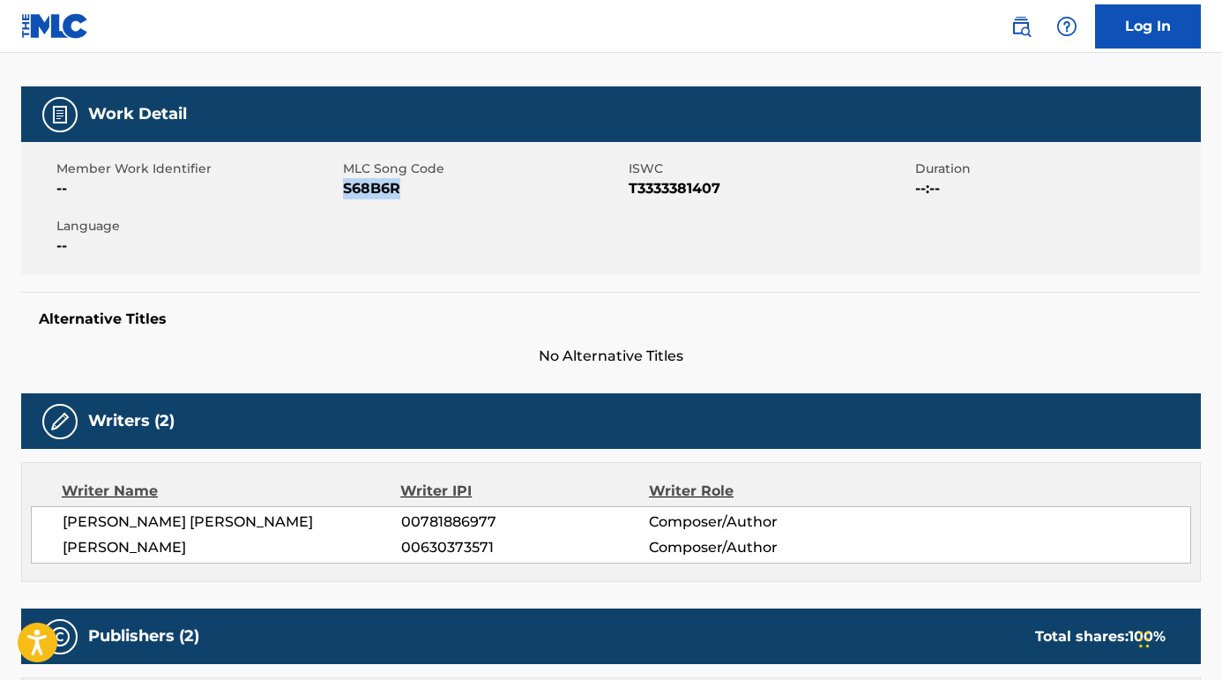
drag, startPoint x: 400, startPoint y: 184, endPoint x: 344, endPoint y: 192, distance: 57.0
click at [344, 192] on span "S68B6R" at bounding box center [484, 188] width 282 height 21
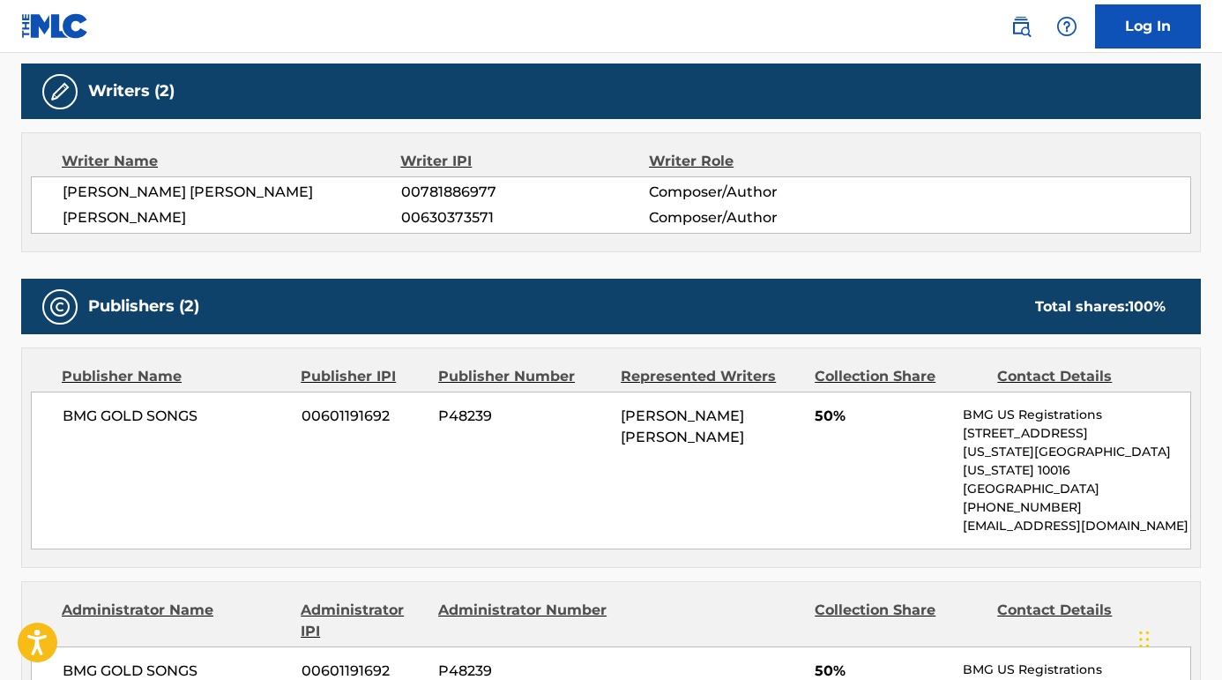
scroll to position [238, 0]
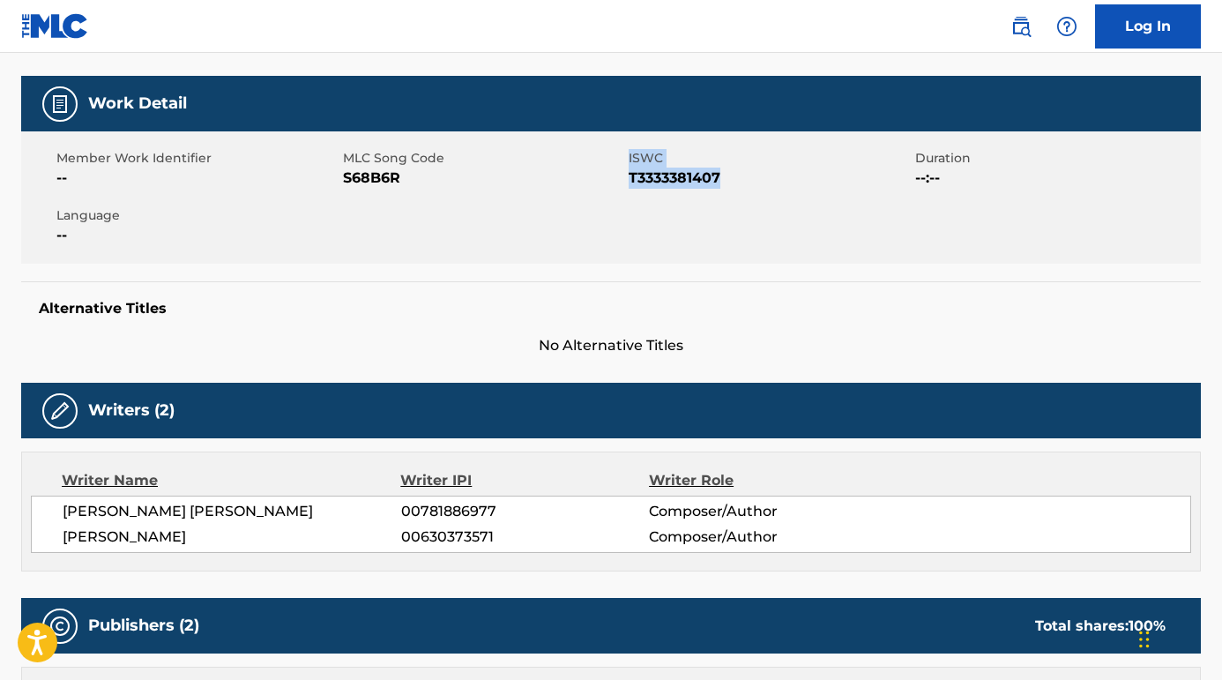
drag, startPoint x: 626, startPoint y: 172, endPoint x: 741, endPoint y: 177, distance: 115.6
click at [741, 177] on div "Member Work Identifier -- MLC Song Code S68B6R ISWC T3333381407 Duration --:-- …" at bounding box center [610, 197] width 1179 height 132
click at [741, 177] on span "T3333381407" at bounding box center [770, 177] width 282 height 21
drag, startPoint x: 741, startPoint y: 177, endPoint x: 631, endPoint y: 180, distance: 110.2
click at [631, 179] on span "T3333381407" at bounding box center [770, 177] width 282 height 21
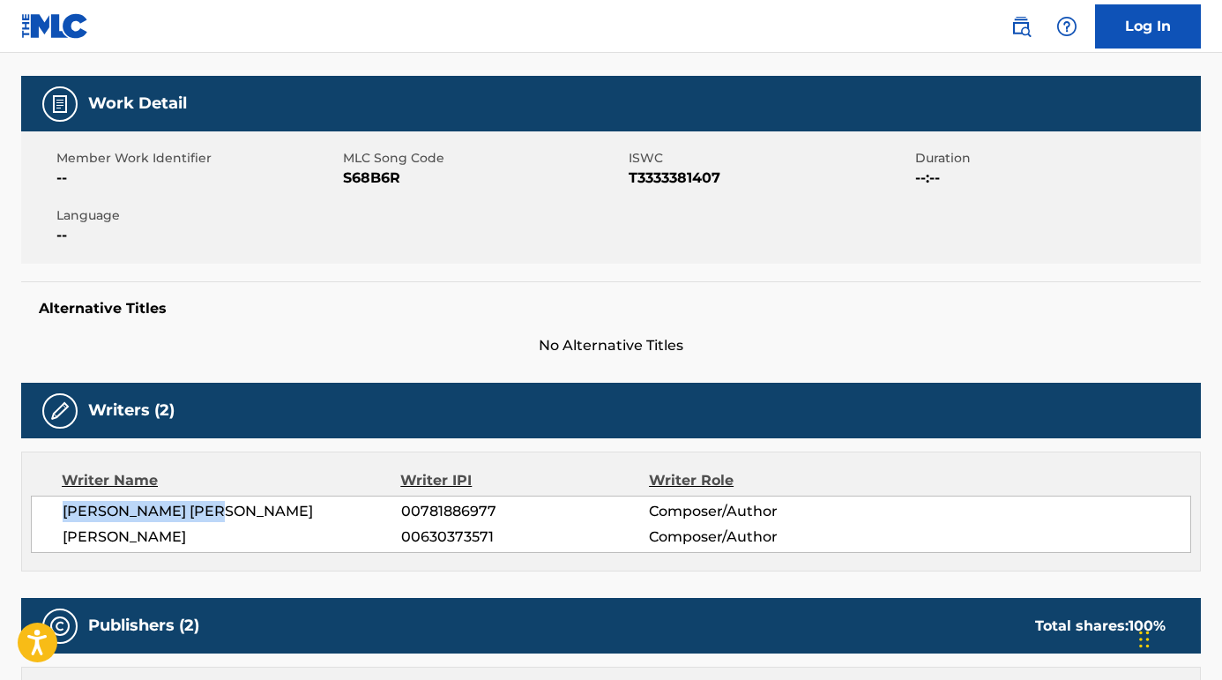
drag, startPoint x: 236, startPoint y: 512, endPoint x: 63, endPoint y: 510, distance: 173.7
click at [63, 510] on span "[PERSON_NAME] [PERSON_NAME]" at bounding box center [232, 511] width 338 height 21
drag, startPoint x: 247, startPoint y: 532, endPoint x: 64, endPoint y: 537, distance: 182.5
click at [64, 536] on span "[PERSON_NAME]" at bounding box center [232, 536] width 338 height 21
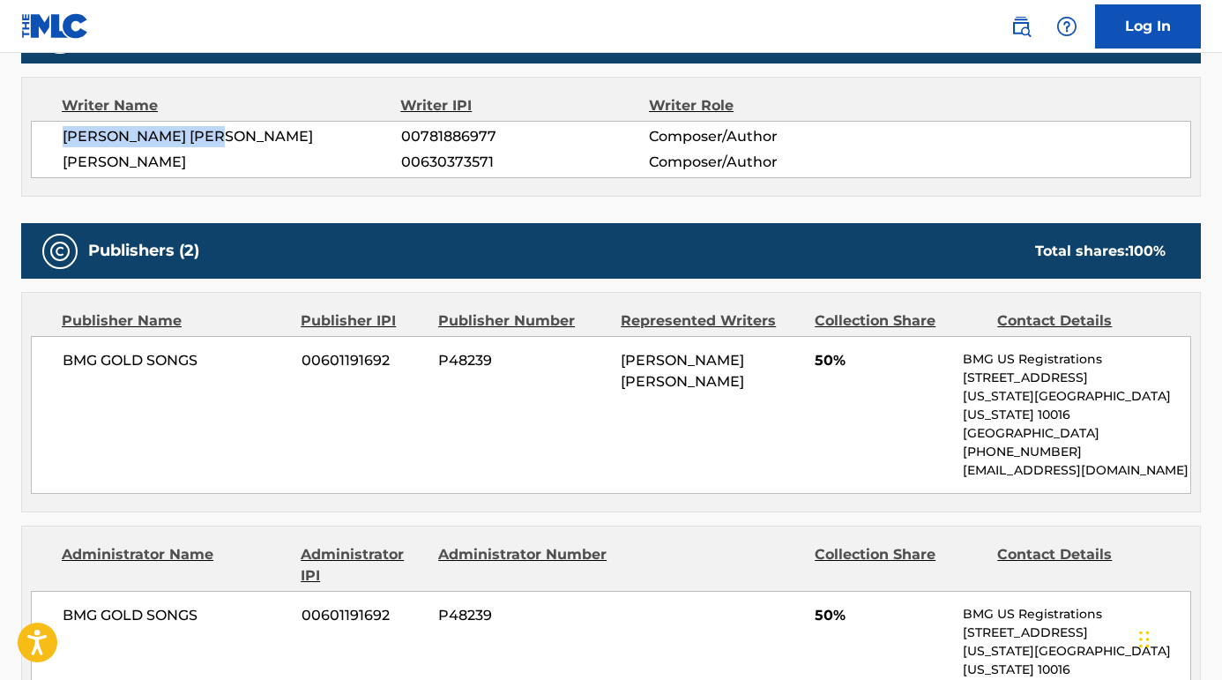
scroll to position [765, 0]
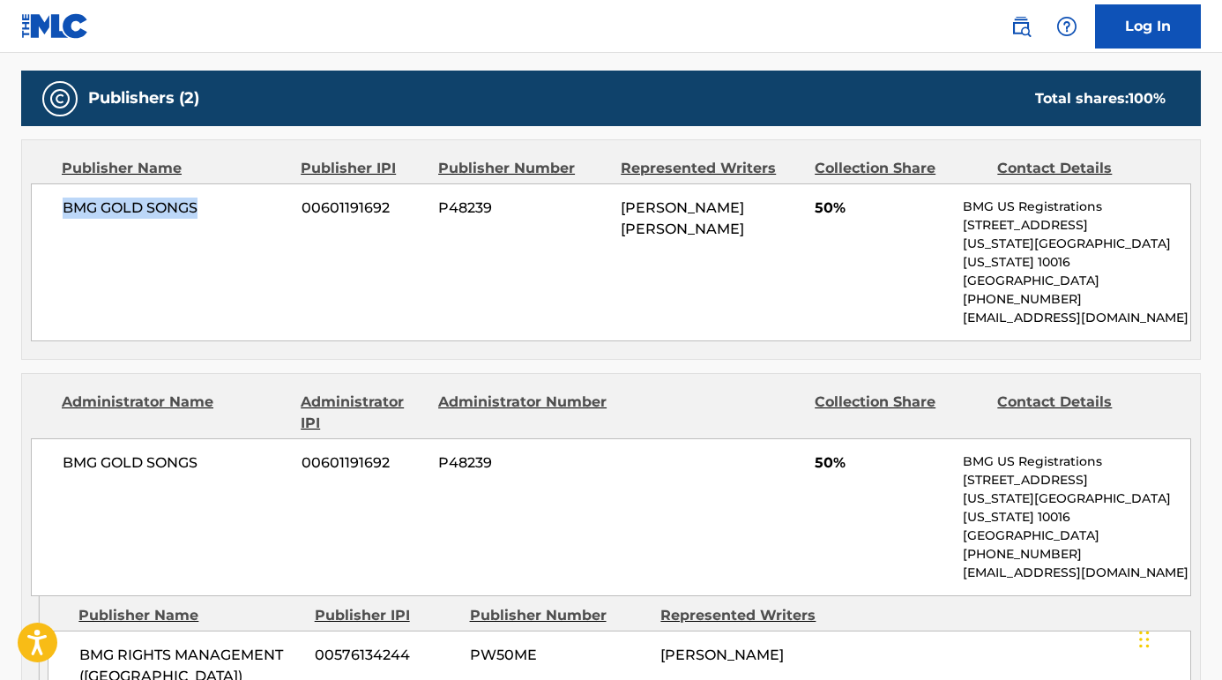
drag, startPoint x: 217, startPoint y: 212, endPoint x: 19, endPoint y: 212, distance: 197.5
click at [19, 212] on div "< Back to public search results Copy work link SURVIVE Overclaim Work Detail Me…" at bounding box center [611, 101] width 1222 height 1538
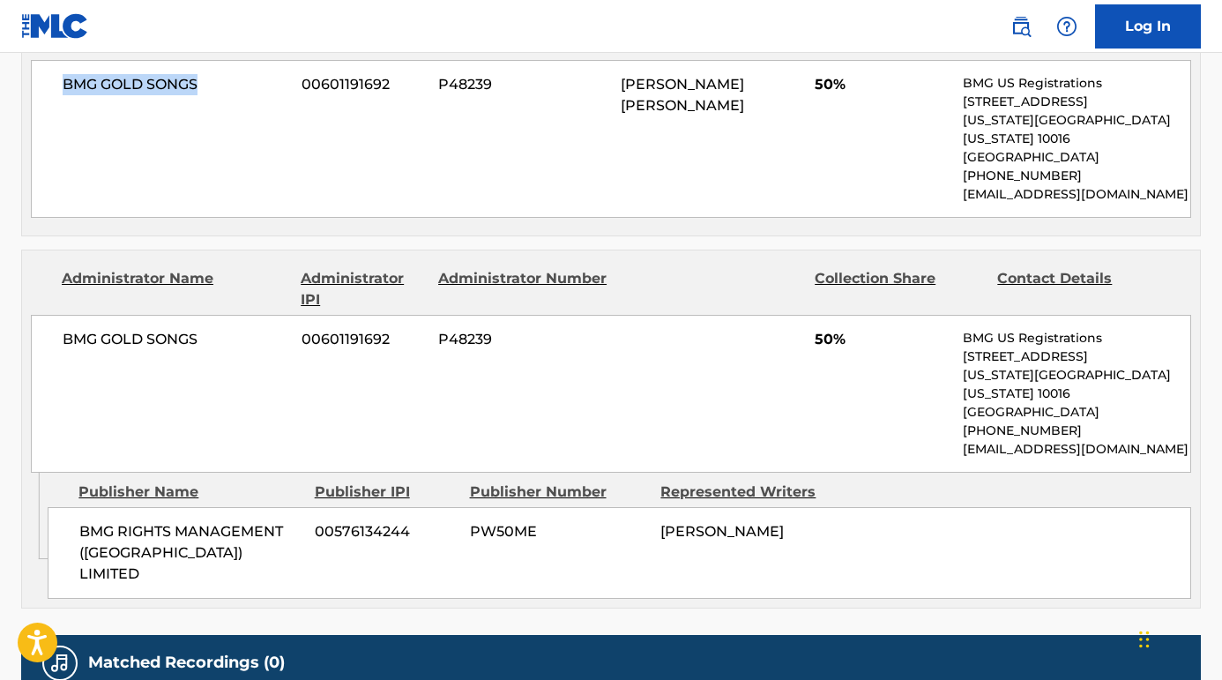
scroll to position [907, 0]
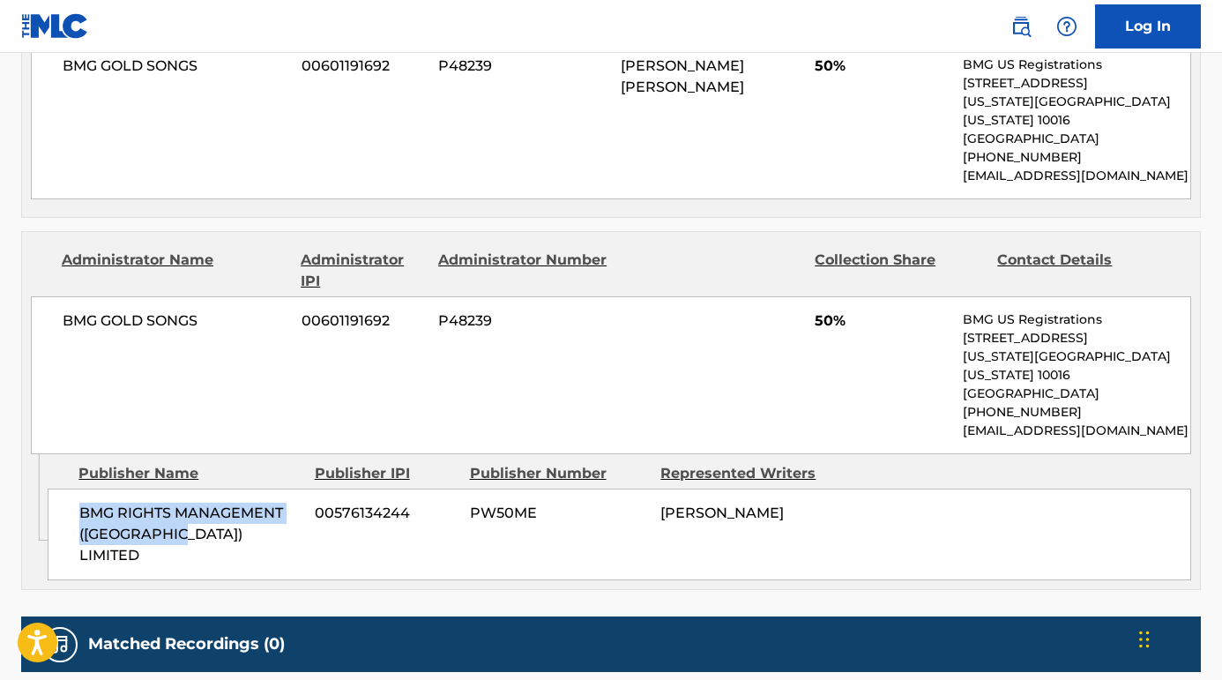
drag, startPoint x: 191, startPoint y: 497, endPoint x: 80, endPoint y: 472, distance: 113.8
click at [80, 502] on span "BMG RIGHTS MANAGEMENT ([GEOGRAPHIC_DATA]) LIMITED" at bounding box center [190, 533] width 222 height 63
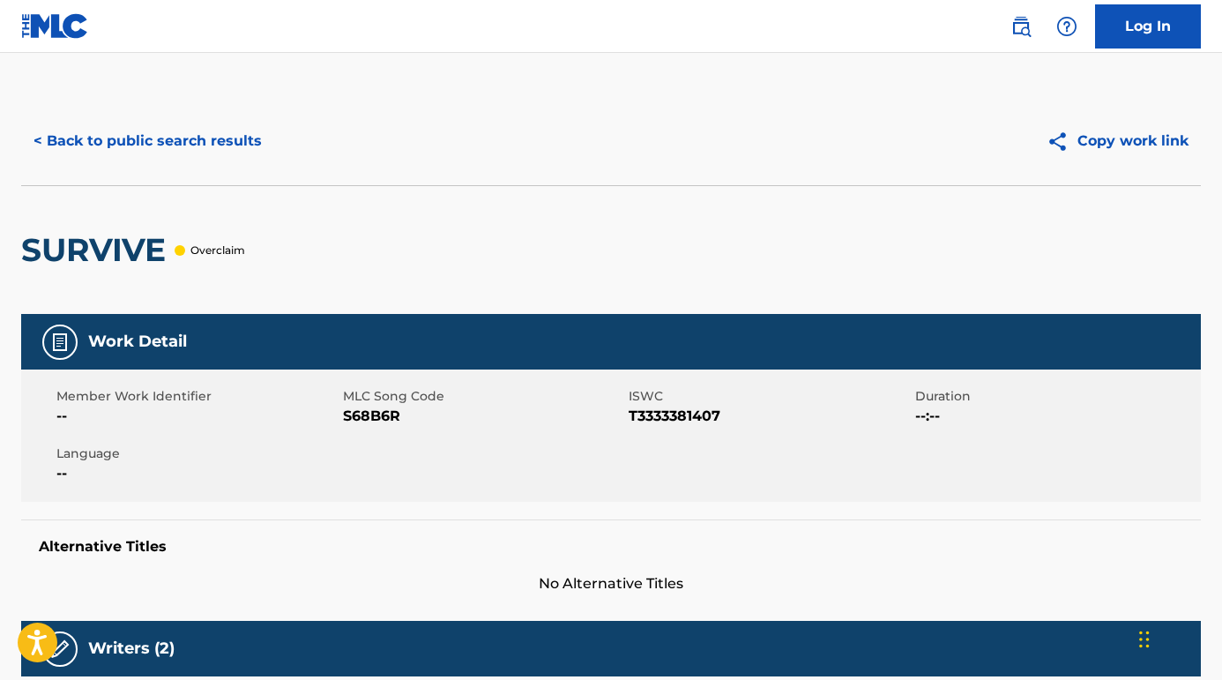
scroll to position [0, 0]
click at [188, 251] on div "Overclaim" at bounding box center [210, 250] width 71 height 16
